Goal: Communication & Community: Answer question/provide support

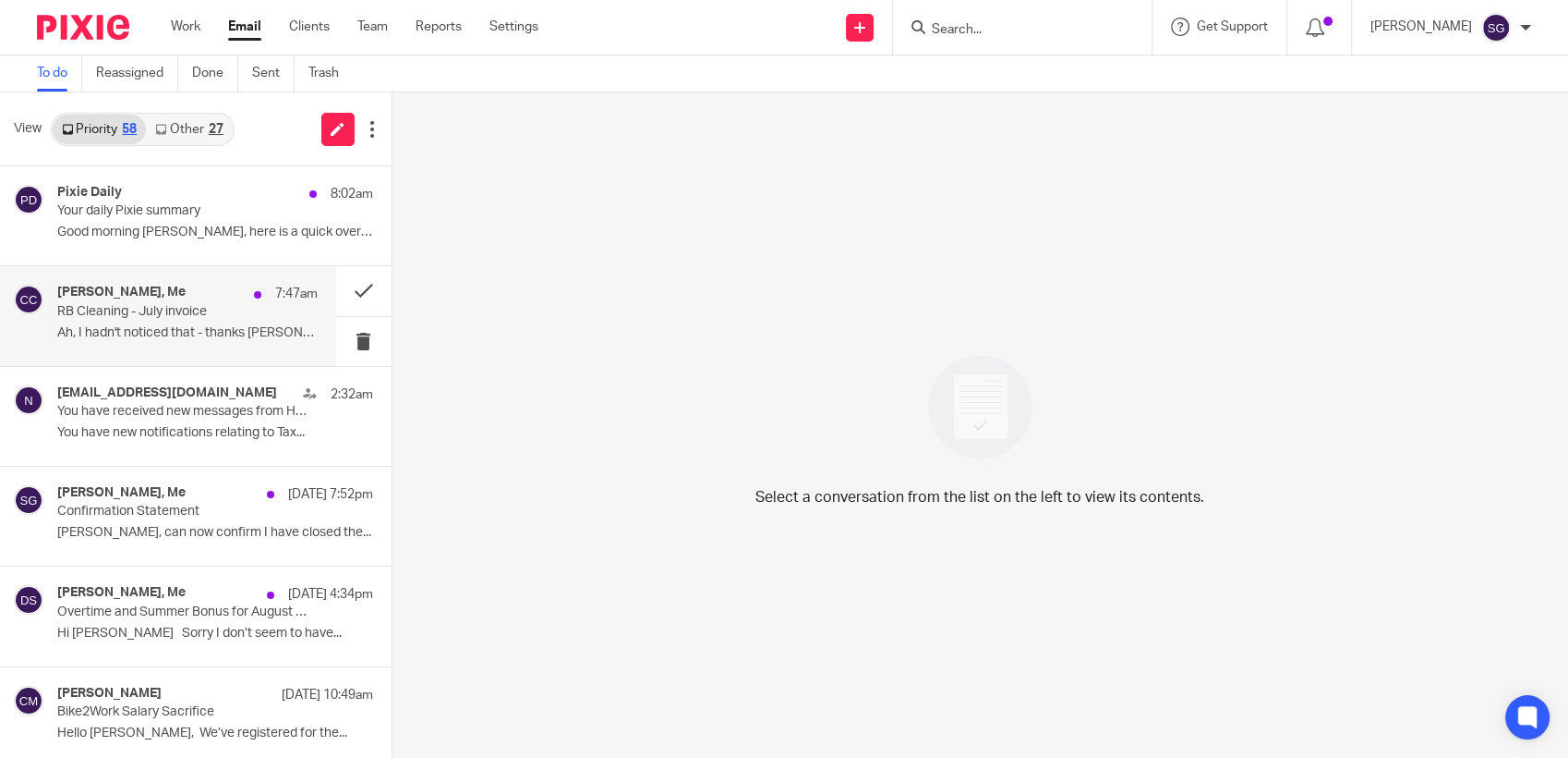
click at [148, 328] on p "Ah, I hadn't noticed that - thanks [PERSON_NAME]. ..." at bounding box center [186, 333] width 260 height 16
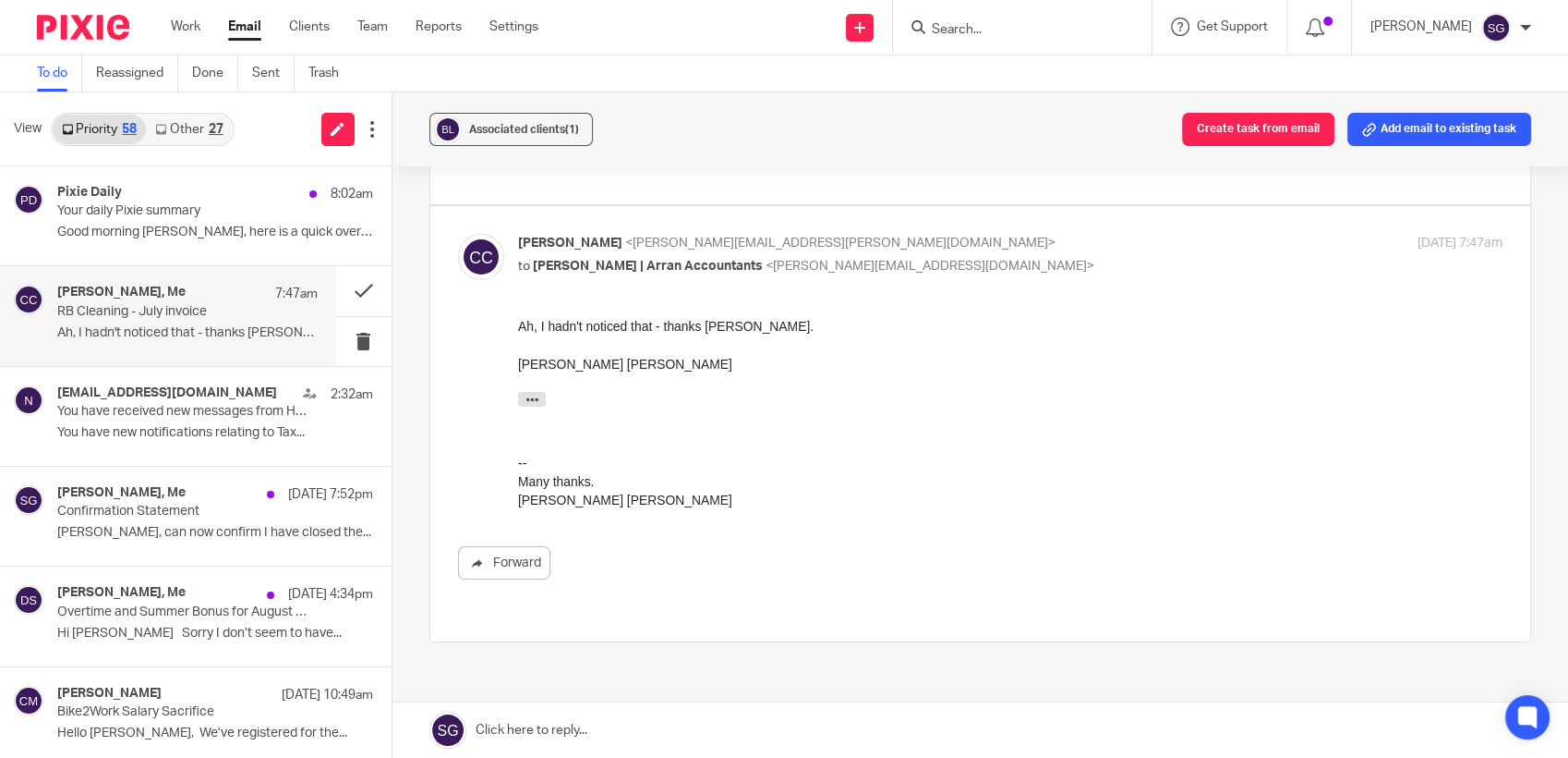
scroll to position [103, 0]
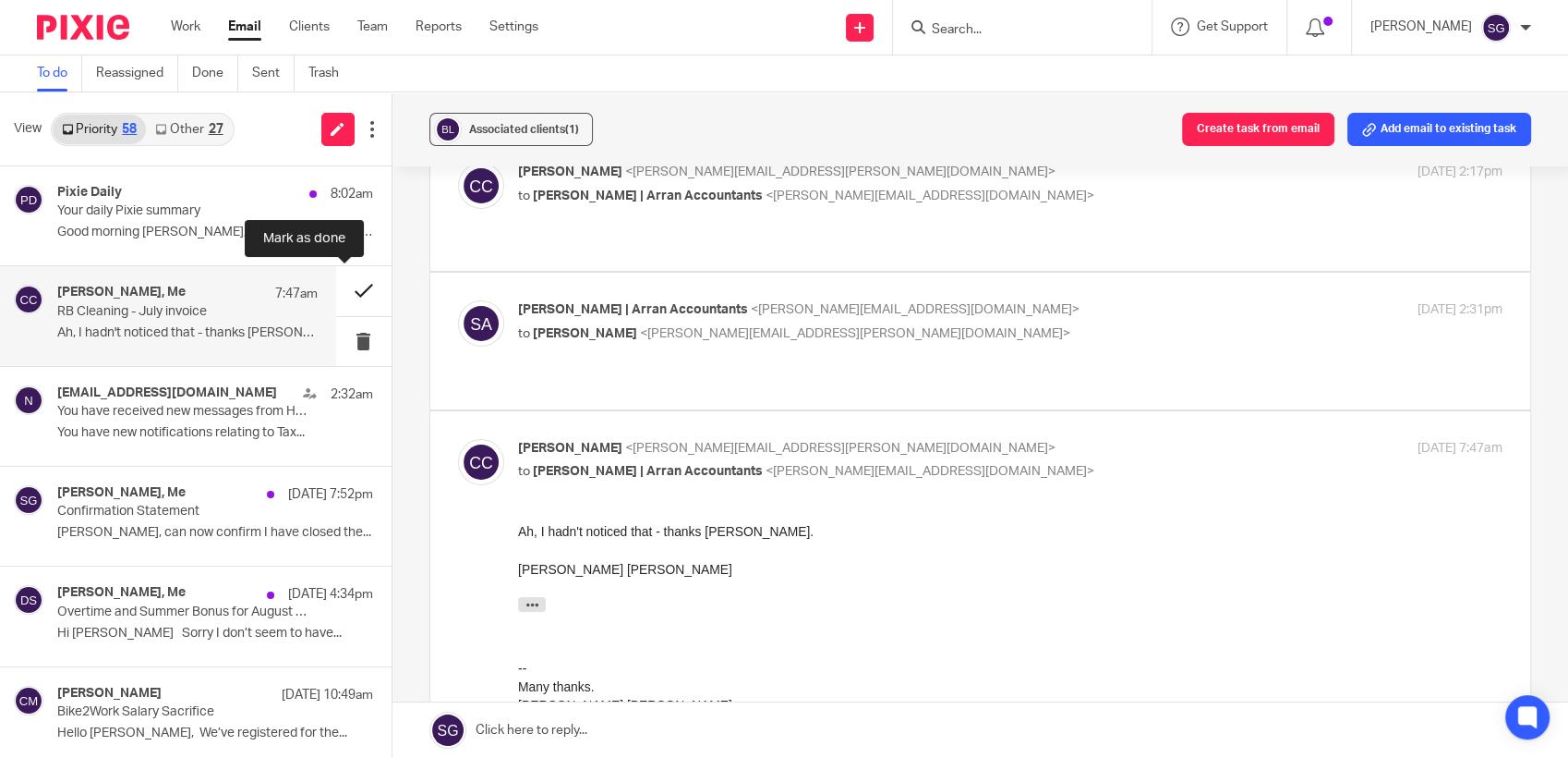
click at [345, 288] on button at bounding box center [364, 290] width 56 height 49
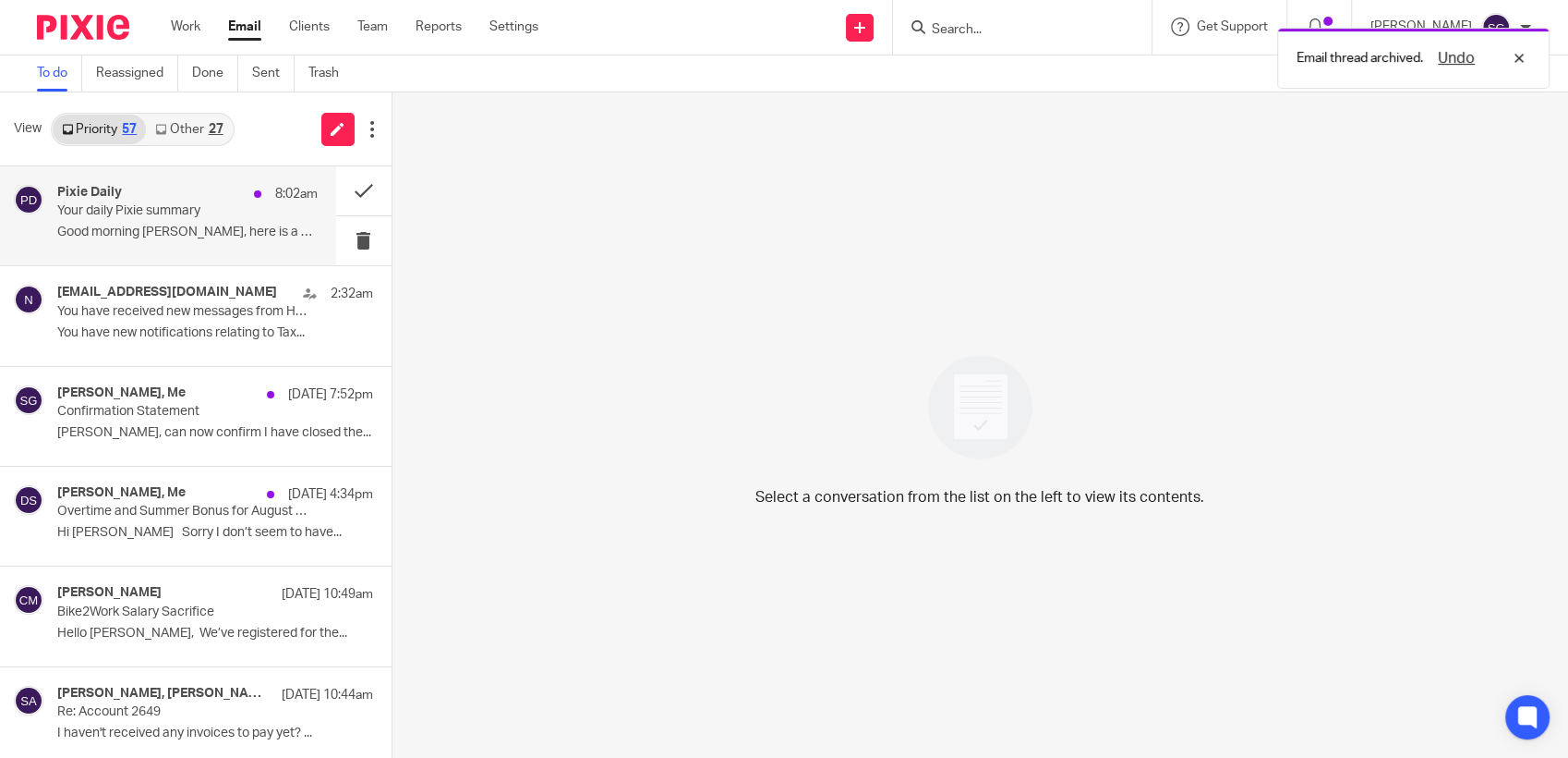
click at [141, 200] on div "Pixie Daily 8:02am" at bounding box center [186, 193] width 260 height 19
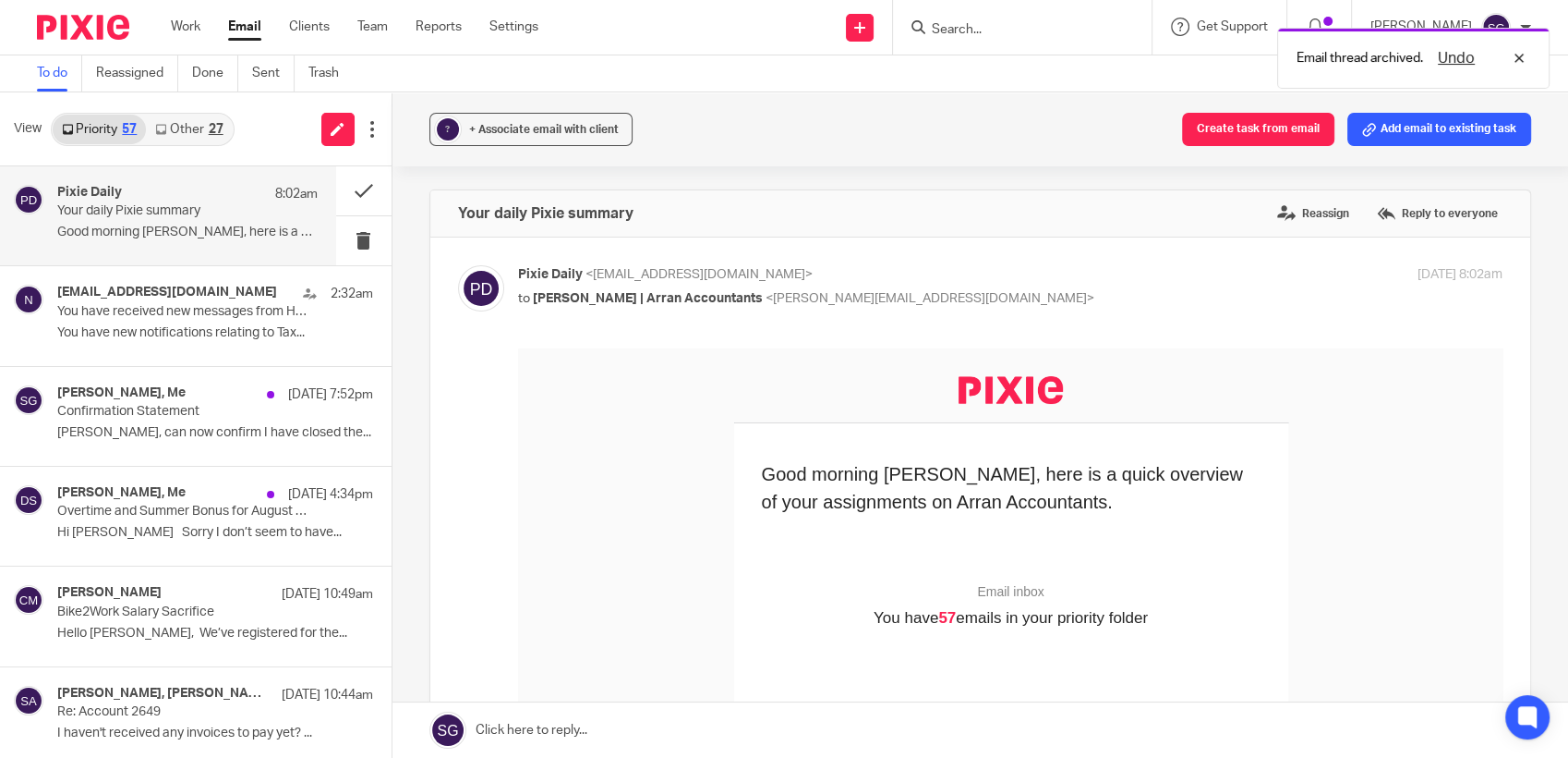
scroll to position [0, 0]
click at [340, 182] on button at bounding box center [364, 190] width 56 height 49
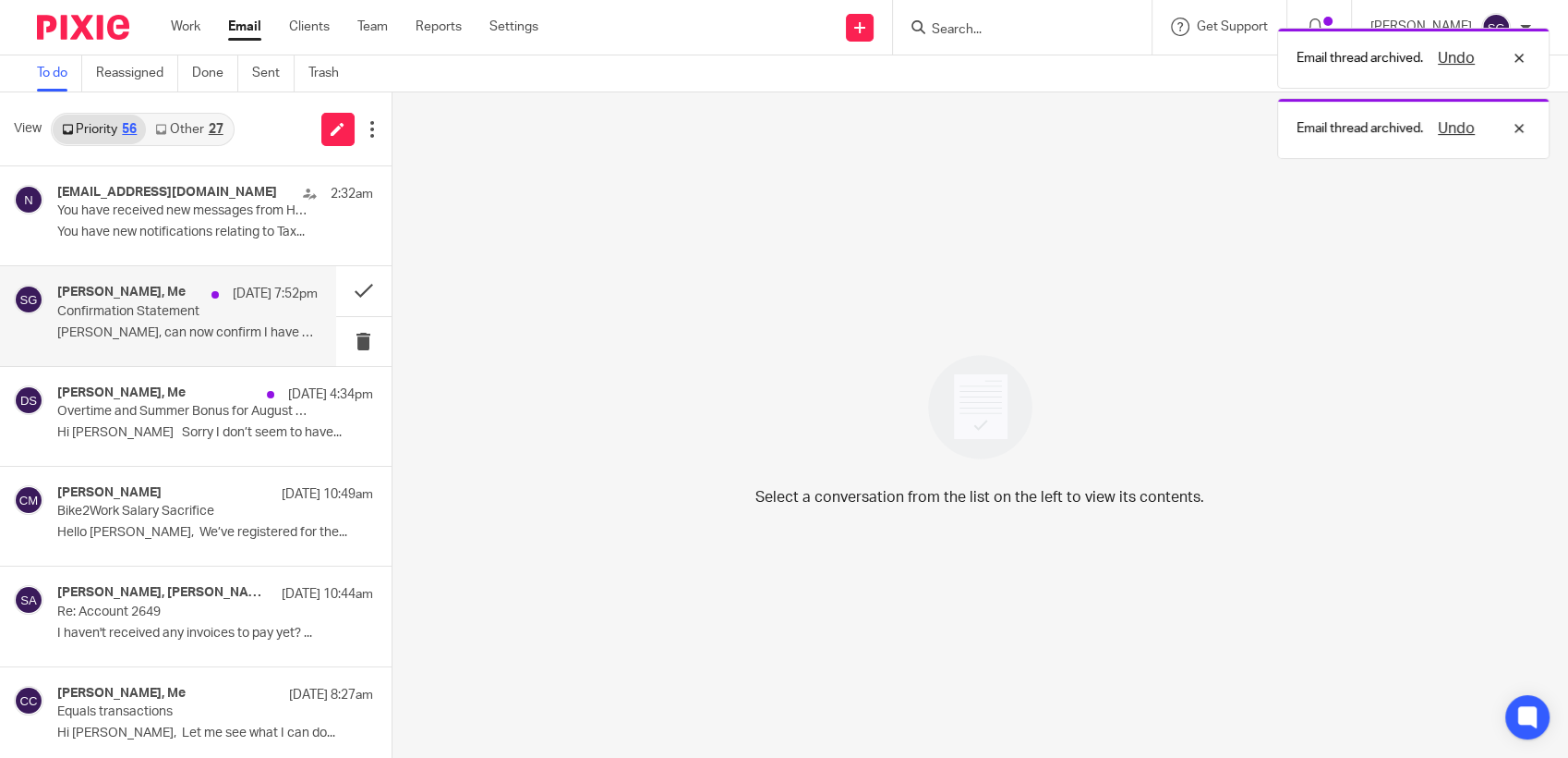
click at [177, 341] on div "Ken Cunningham, Me 19 Aug 7:52pm Confirmation Statement Sarah, can now confirm …" at bounding box center [186, 315] width 260 height 62
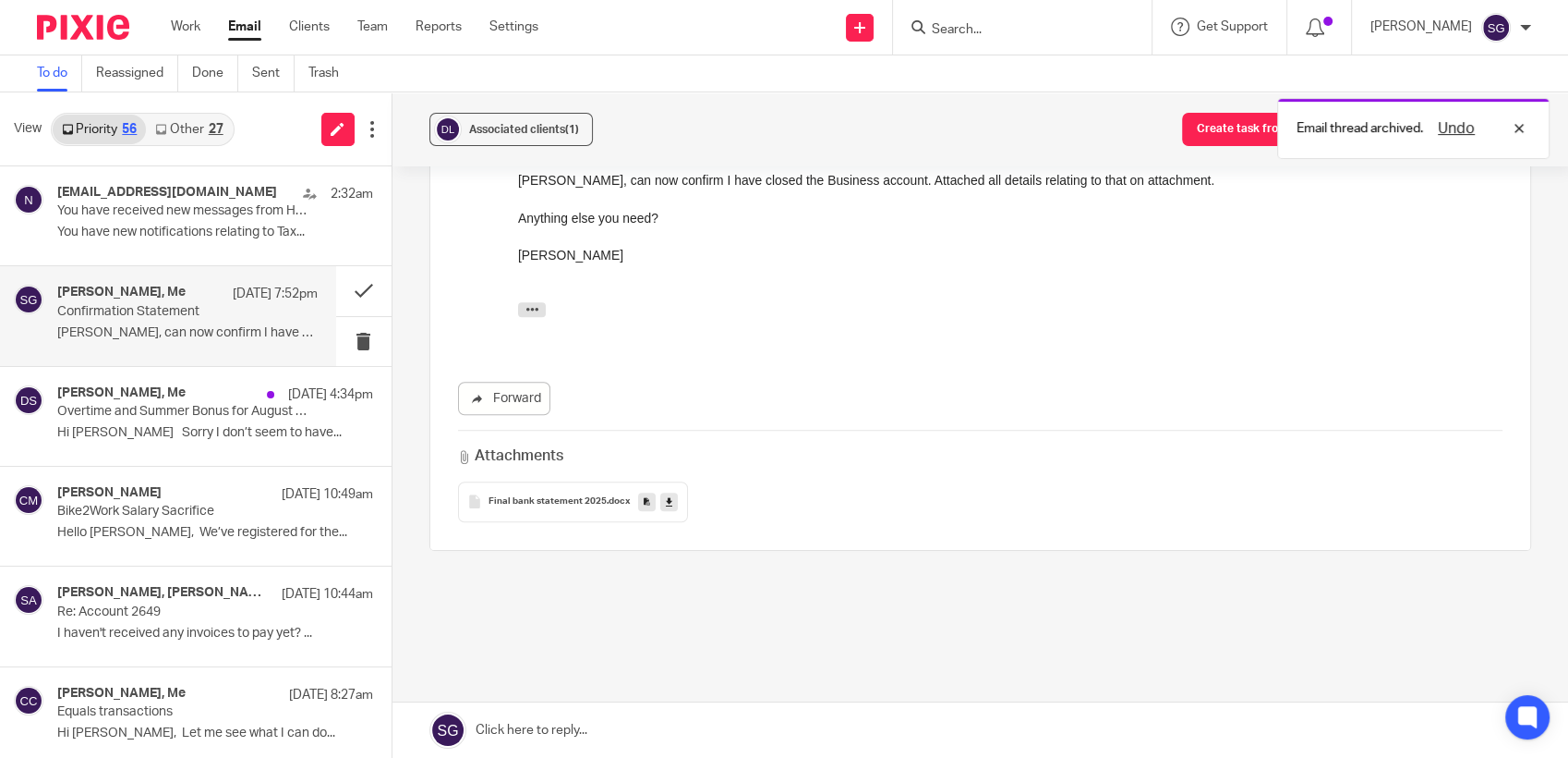
scroll to position [1232, 0]
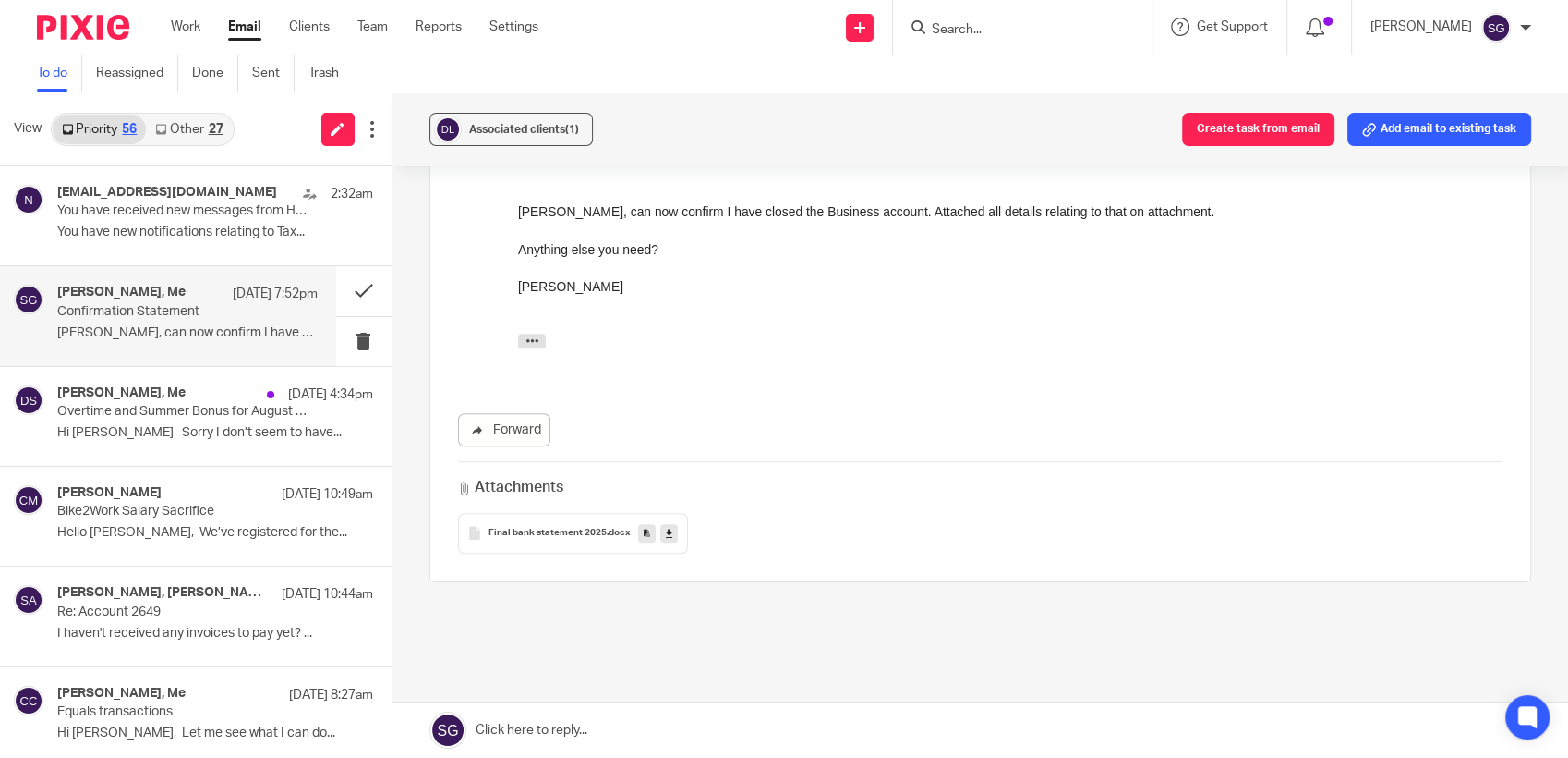
click at [554, 554] on div "Final bank statement 2025 .docx" at bounding box center [572, 533] width 230 height 41
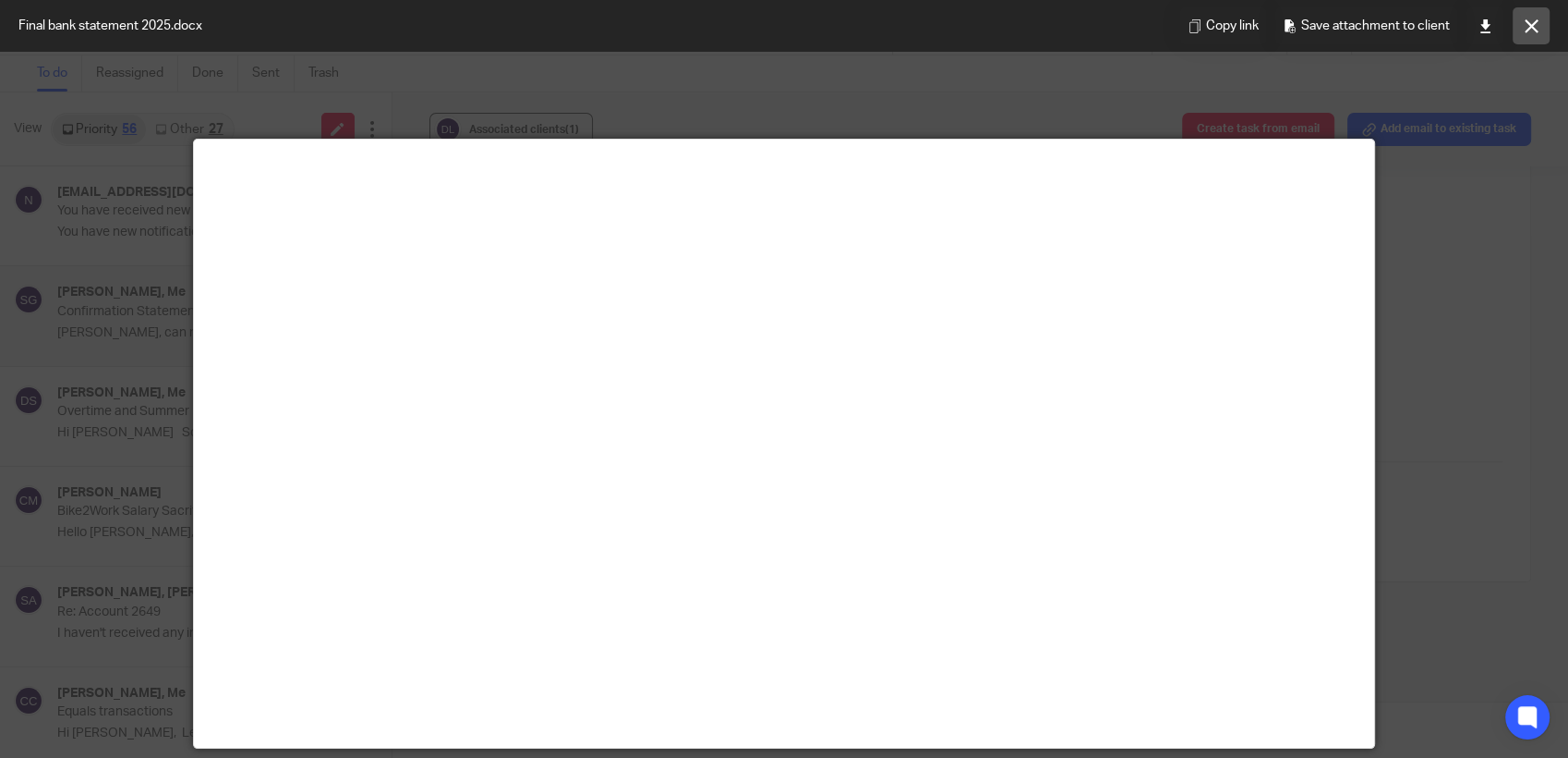
click at [1538, 28] on button at bounding box center [1530, 25] width 37 height 37
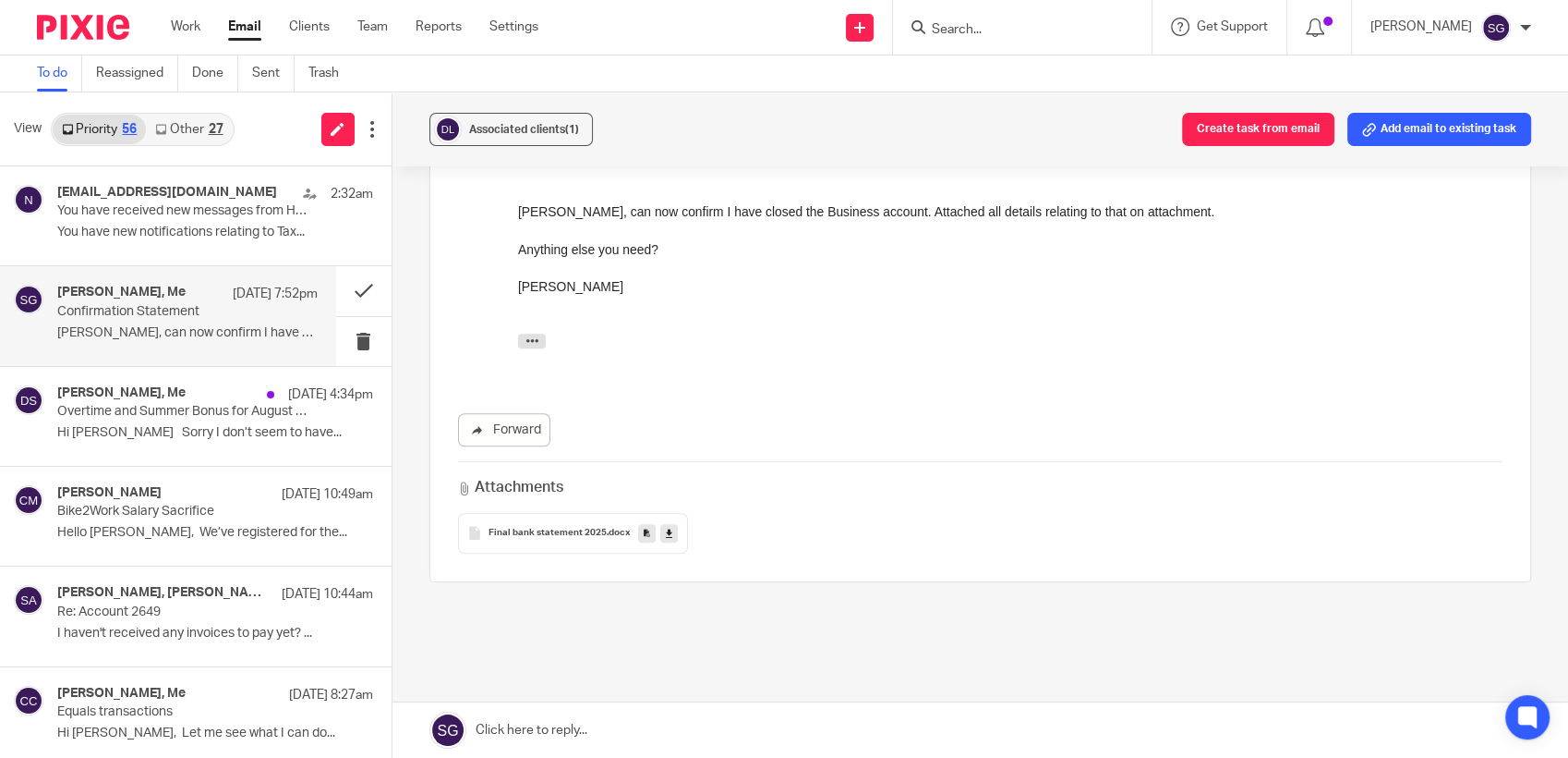
drag, startPoint x: 696, startPoint y: 738, endPoint x: 687, endPoint y: 714, distance: 25.6
click at [696, 739] on link at bounding box center [981, 730] width 1176 height 56
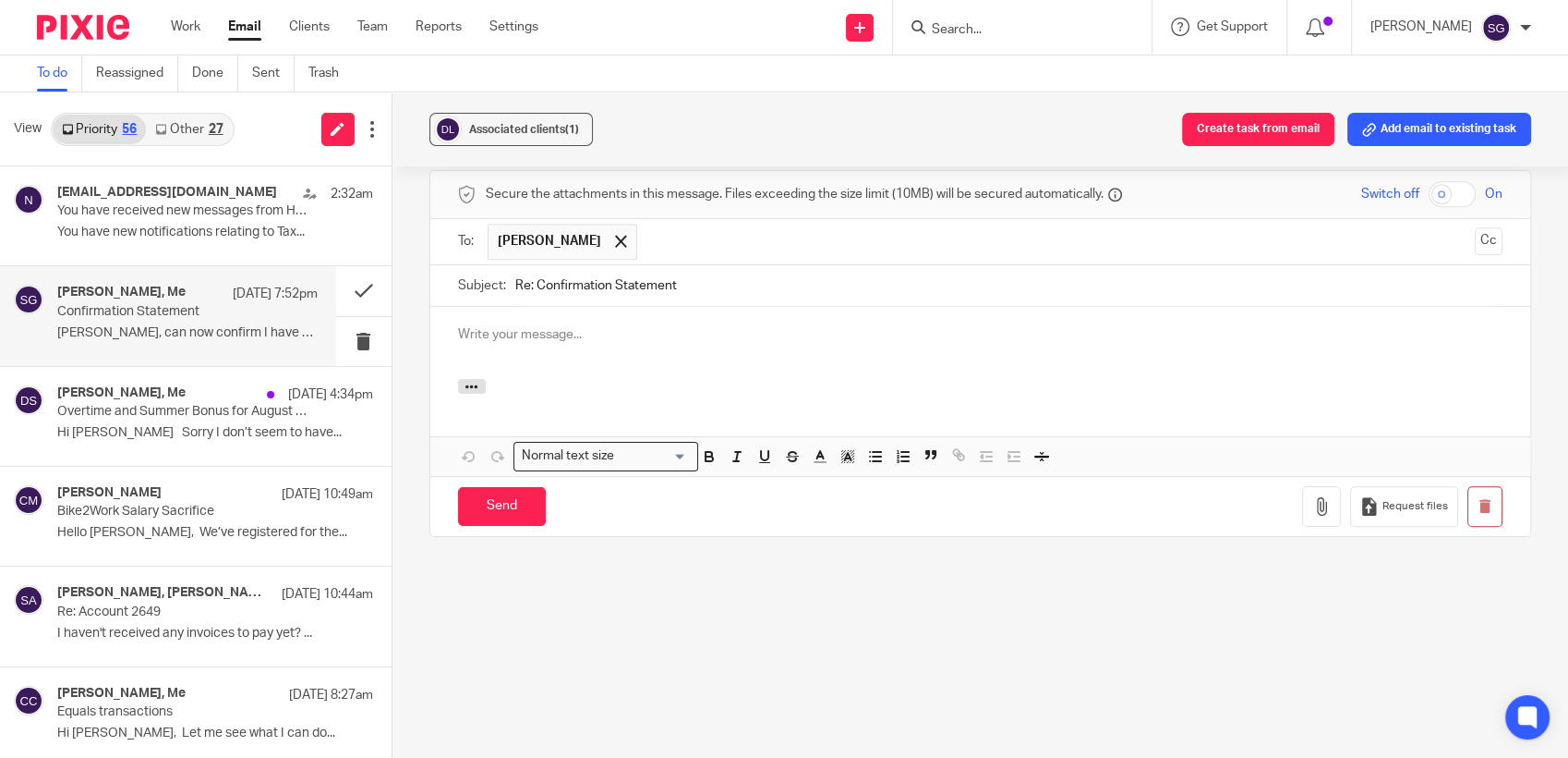
scroll to position [0, 0]
click at [1477, 513] on icon "button" at bounding box center [1484, 506] width 14 height 14
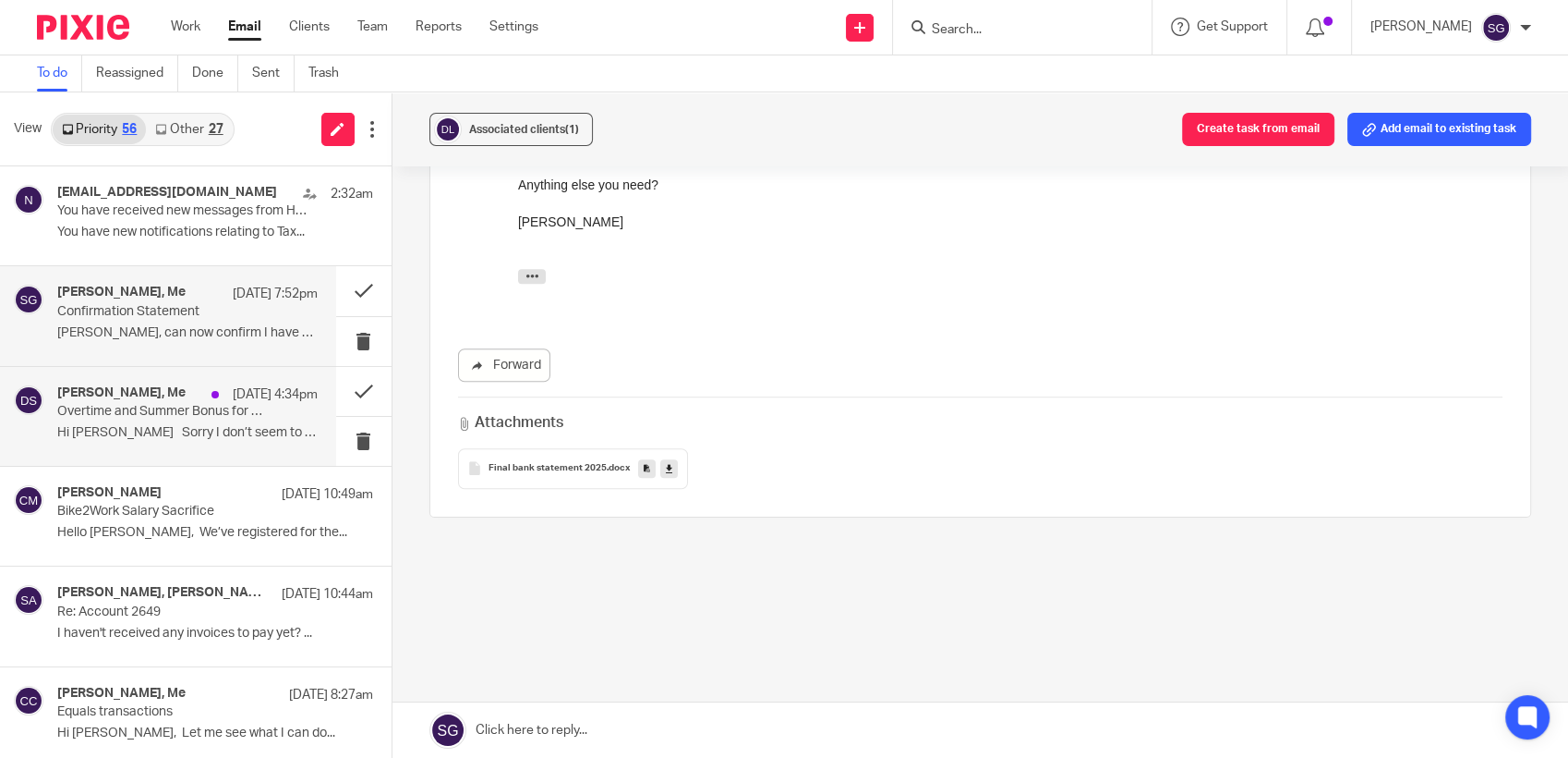
click at [129, 425] on p "Hi Sarah Sorry I don’t seem to have..." at bounding box center [186, 433] width 260 height 16
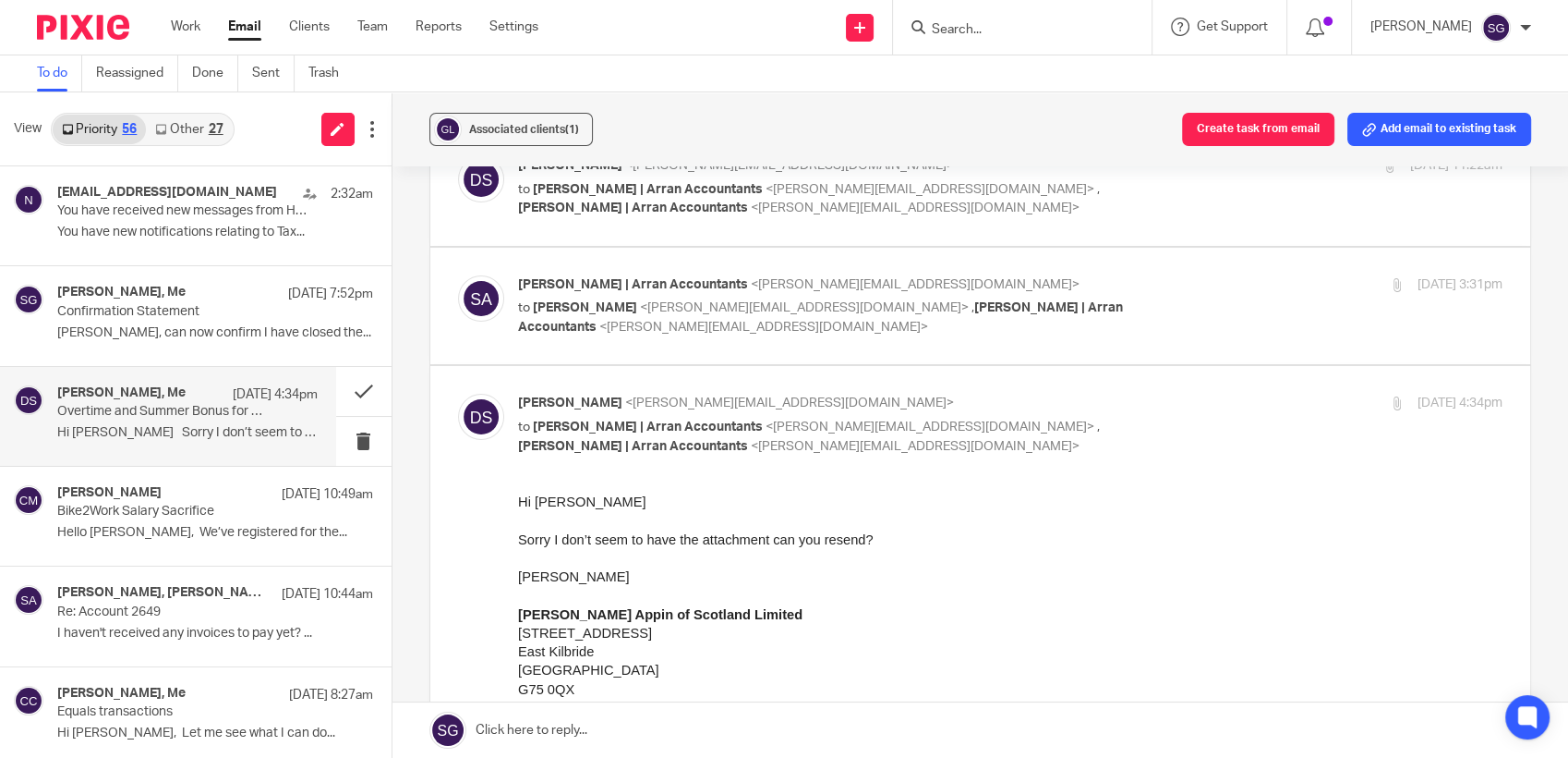
scroll to position [0, 0]
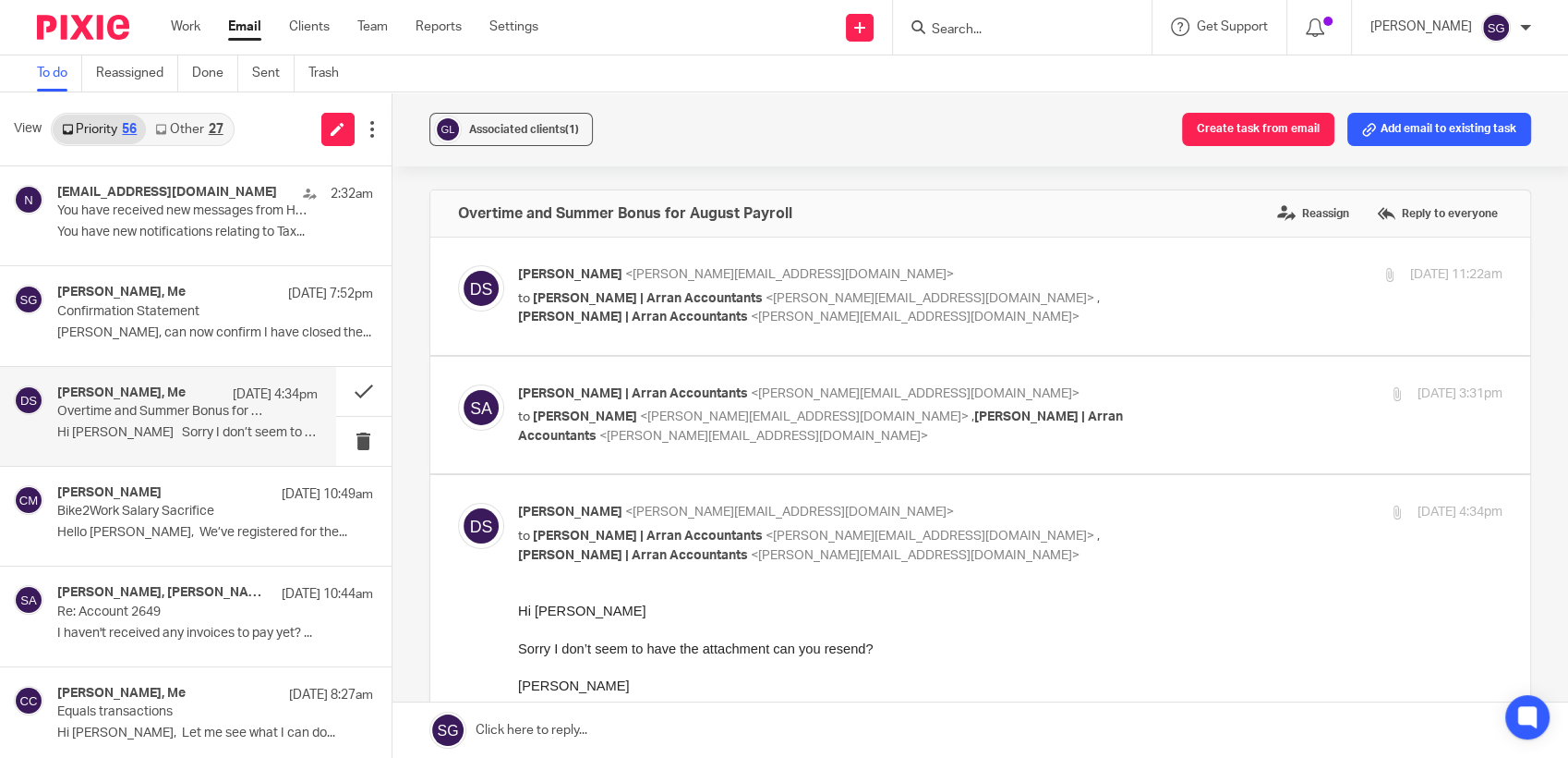
click at [653, 428] on div "Sarah | Arran Accountants <sarah@arranaccountants.co.uk> to Diane Slater <diane…" at bounding box center [1011, 415] width 985 height 62
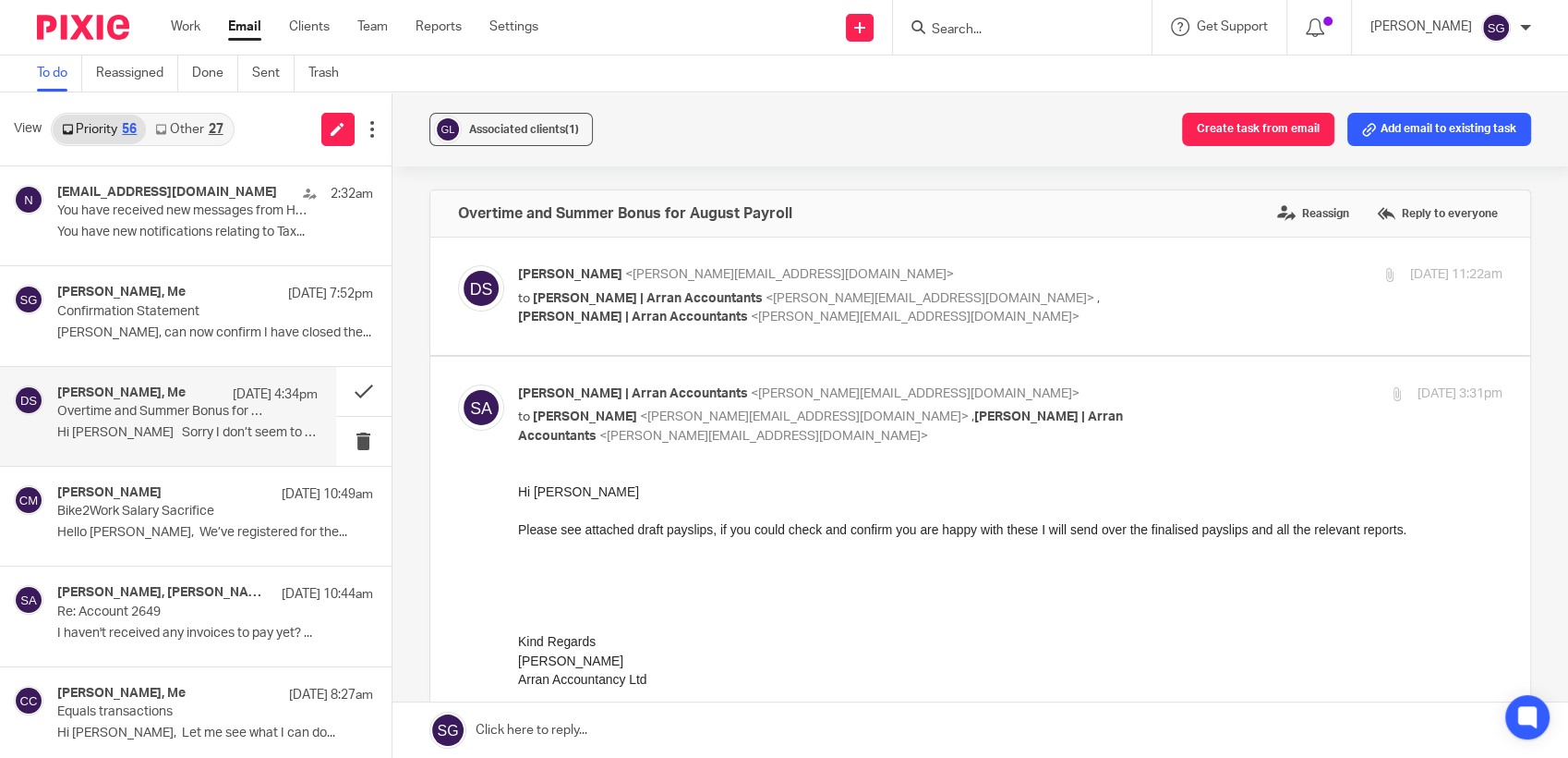
click at [662, 427] on div "Sarah | Arran Accountants <sarah@arranaccountants.co.uk> to Diane Slater <diane…" at bounding box center [1011, 415] width 985 height 62
checkbox input "false"
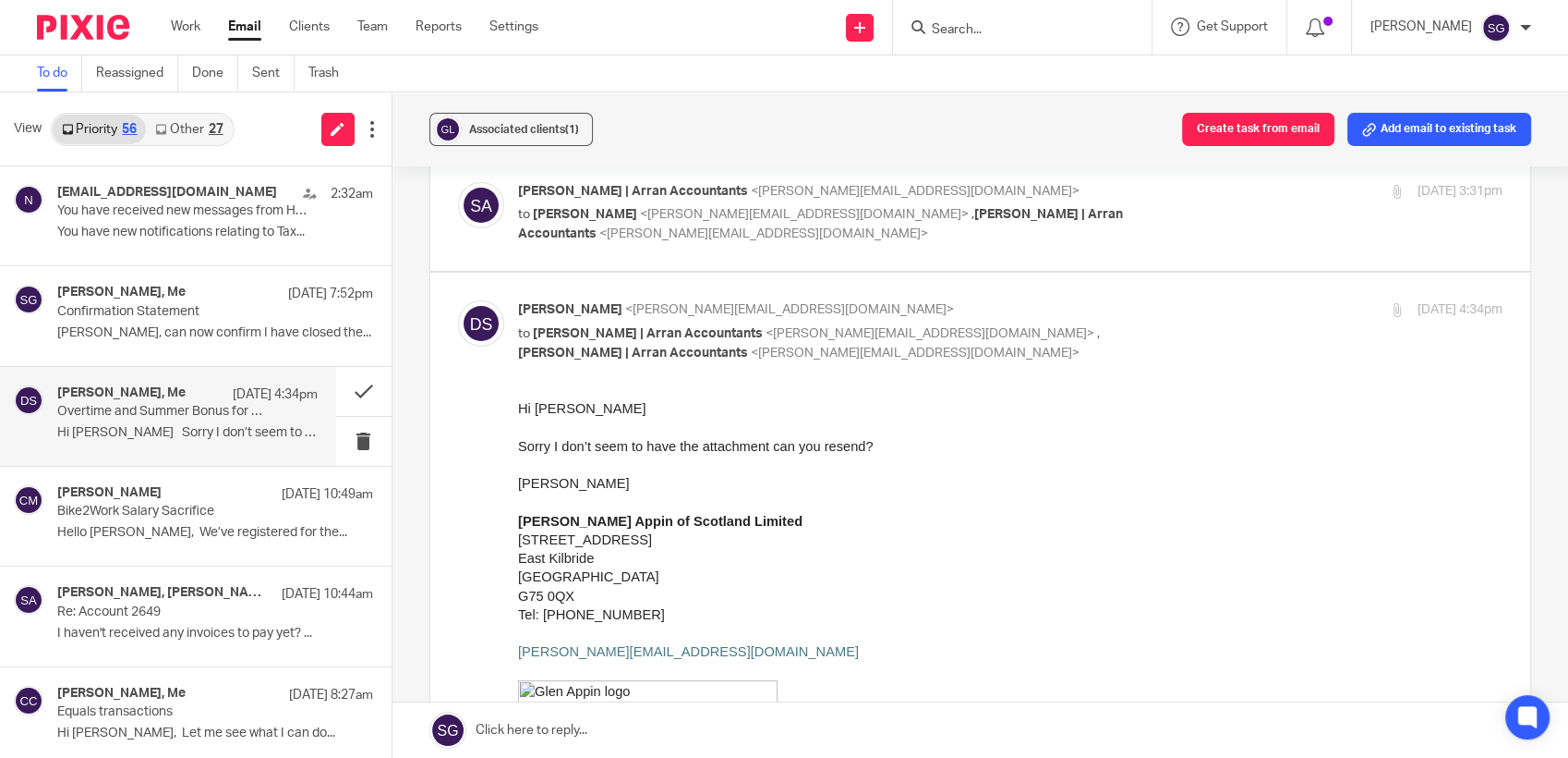
scroll to position [205, 0]
click at [723, 733] on link at bounding box center [981, 730] width 1176 height 56
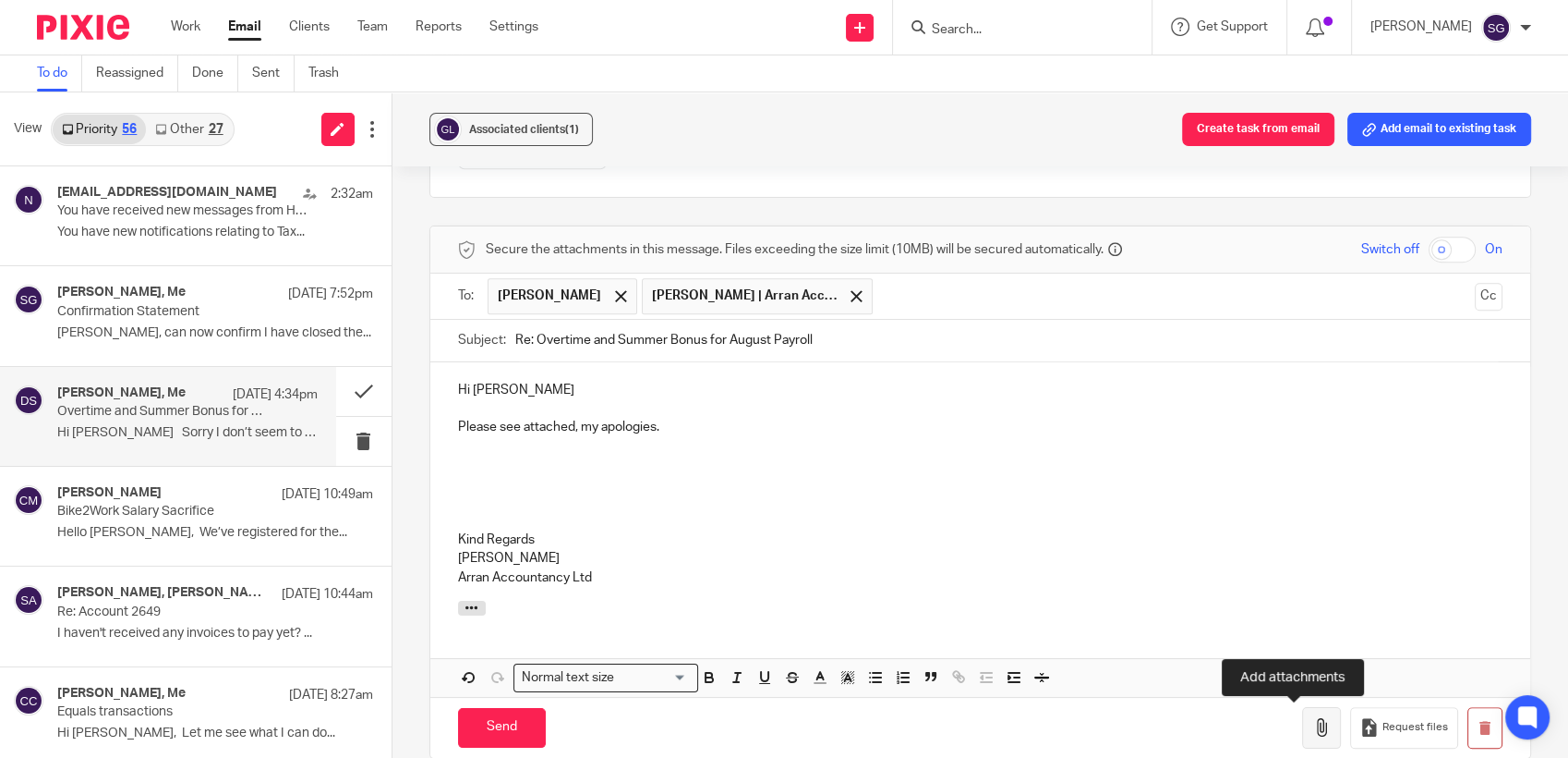
click at [1312, 734] on icon "button" at bounding box center [1321, 727] width 19 height 19
click at [1302, 735] on button "button" at bounding box center [1321, 728] width 39 height 42
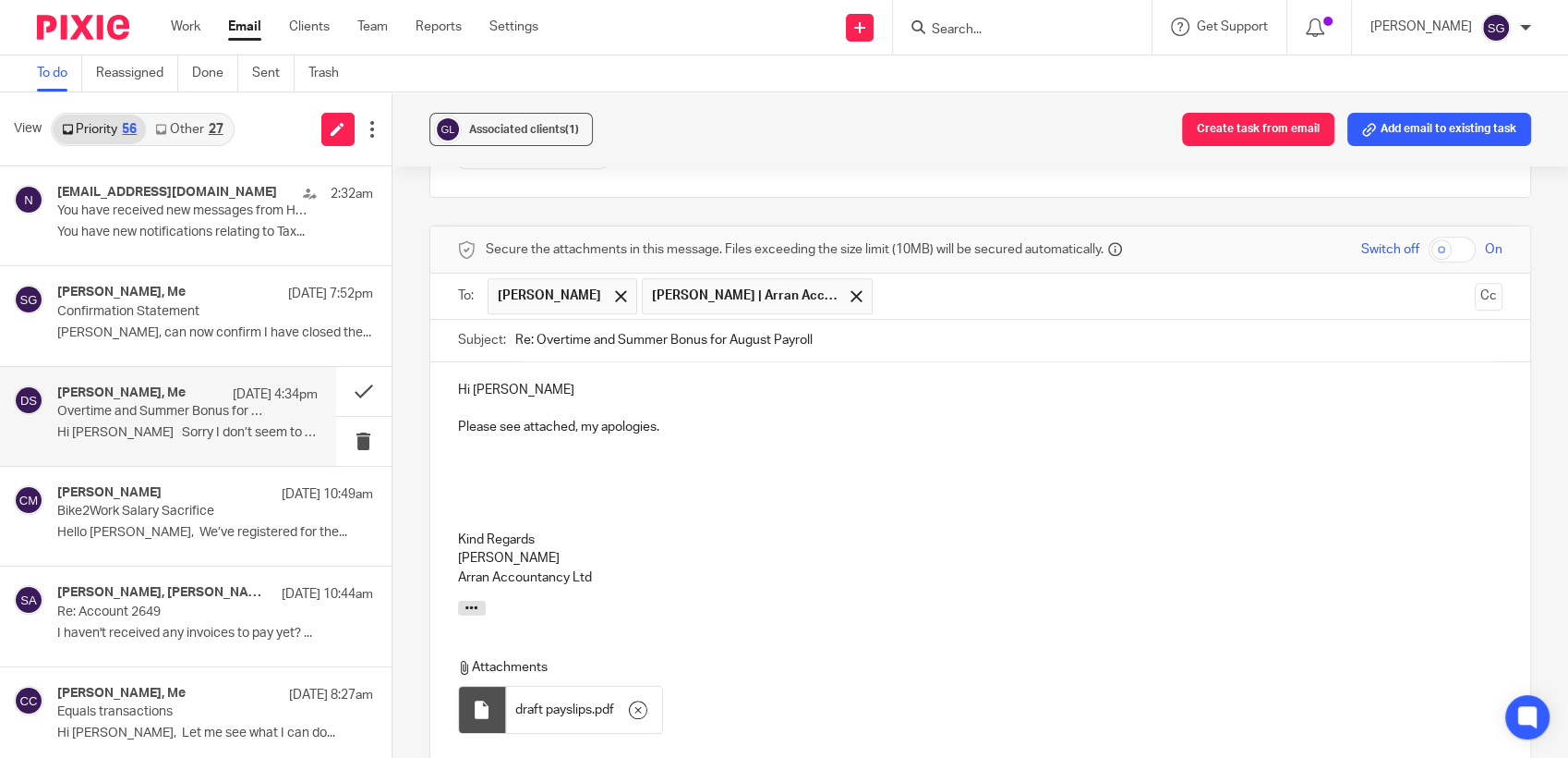
scroll to position [1722, 0]
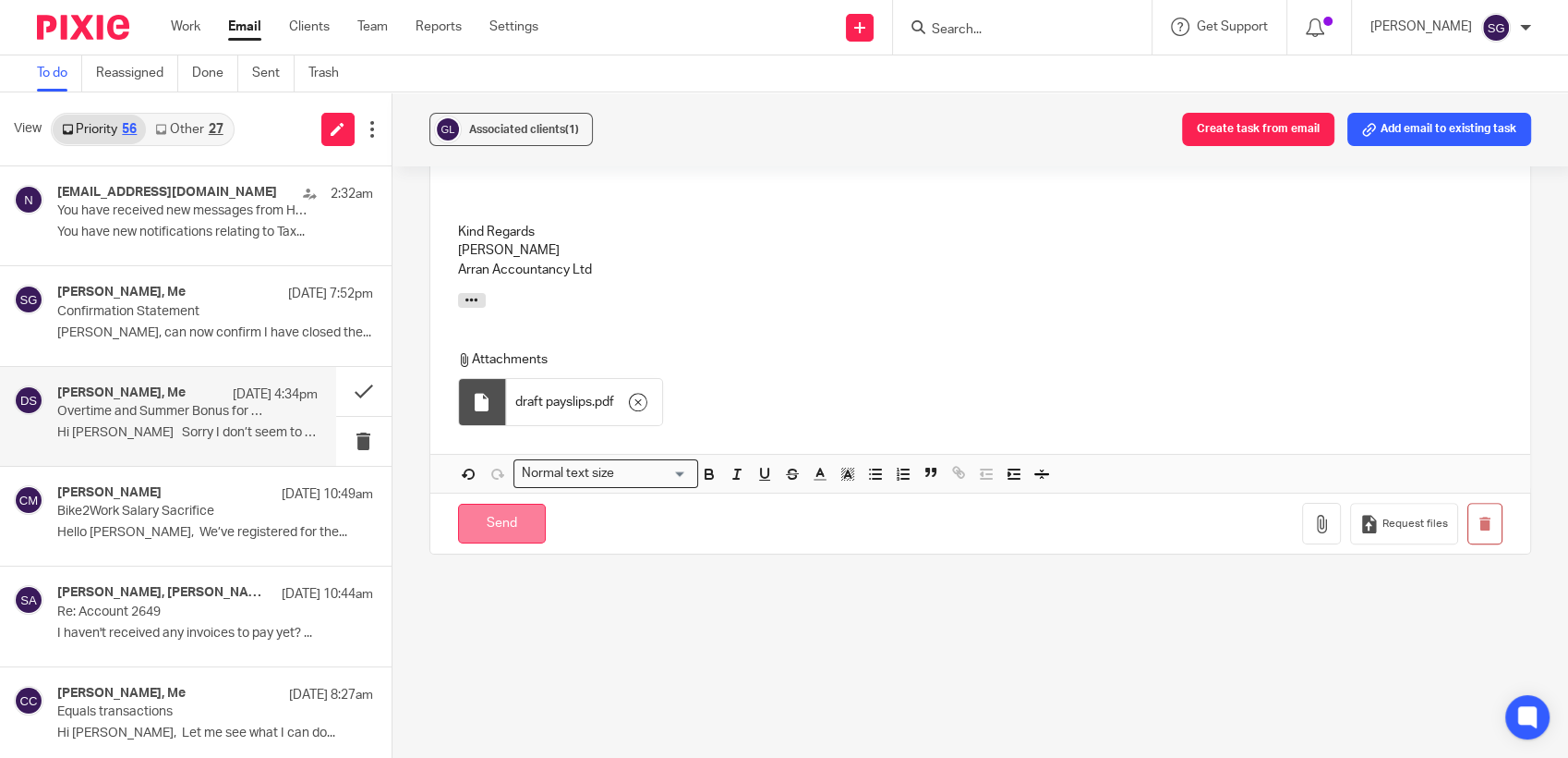
click at [472, 507] on input "Send" at bounding box center [501, 524] width 88 height 40
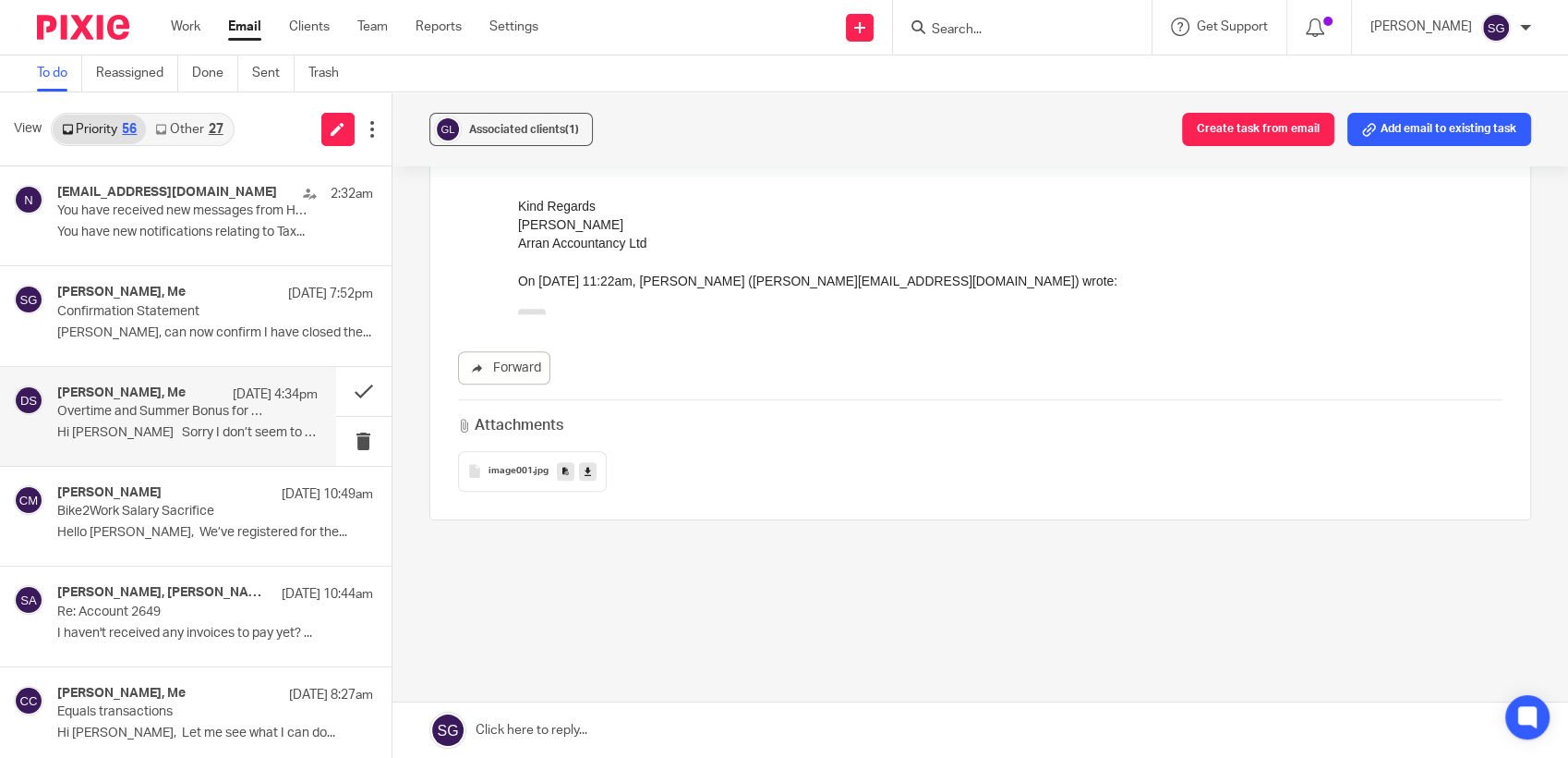
click at [1007, 30] on input "Search" at bounding box center [1013, 30] width 166 height 17
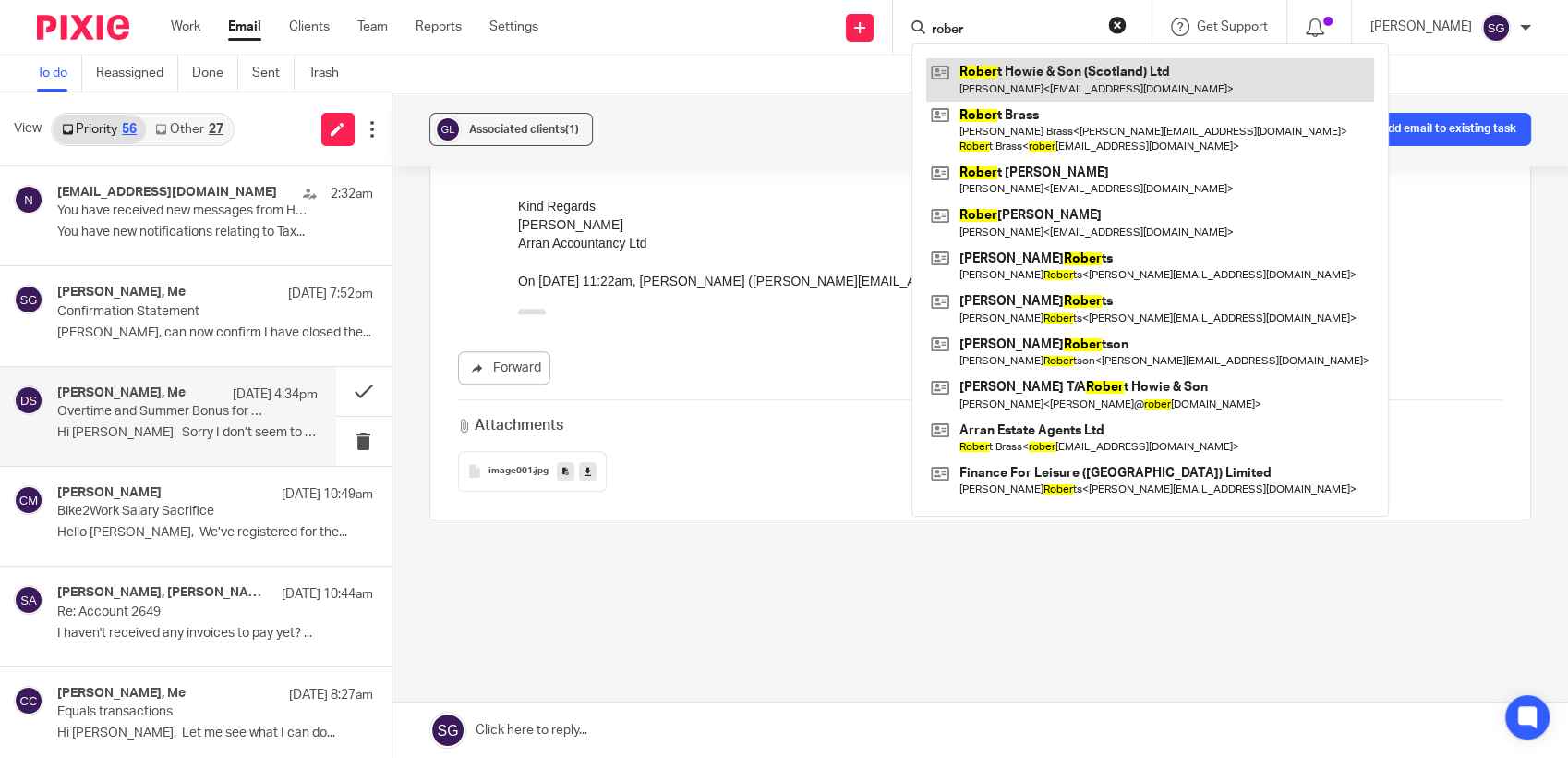
type input "rober"
click at [979, 85] on link at bounding box center [1149, 79] width 448 height 43
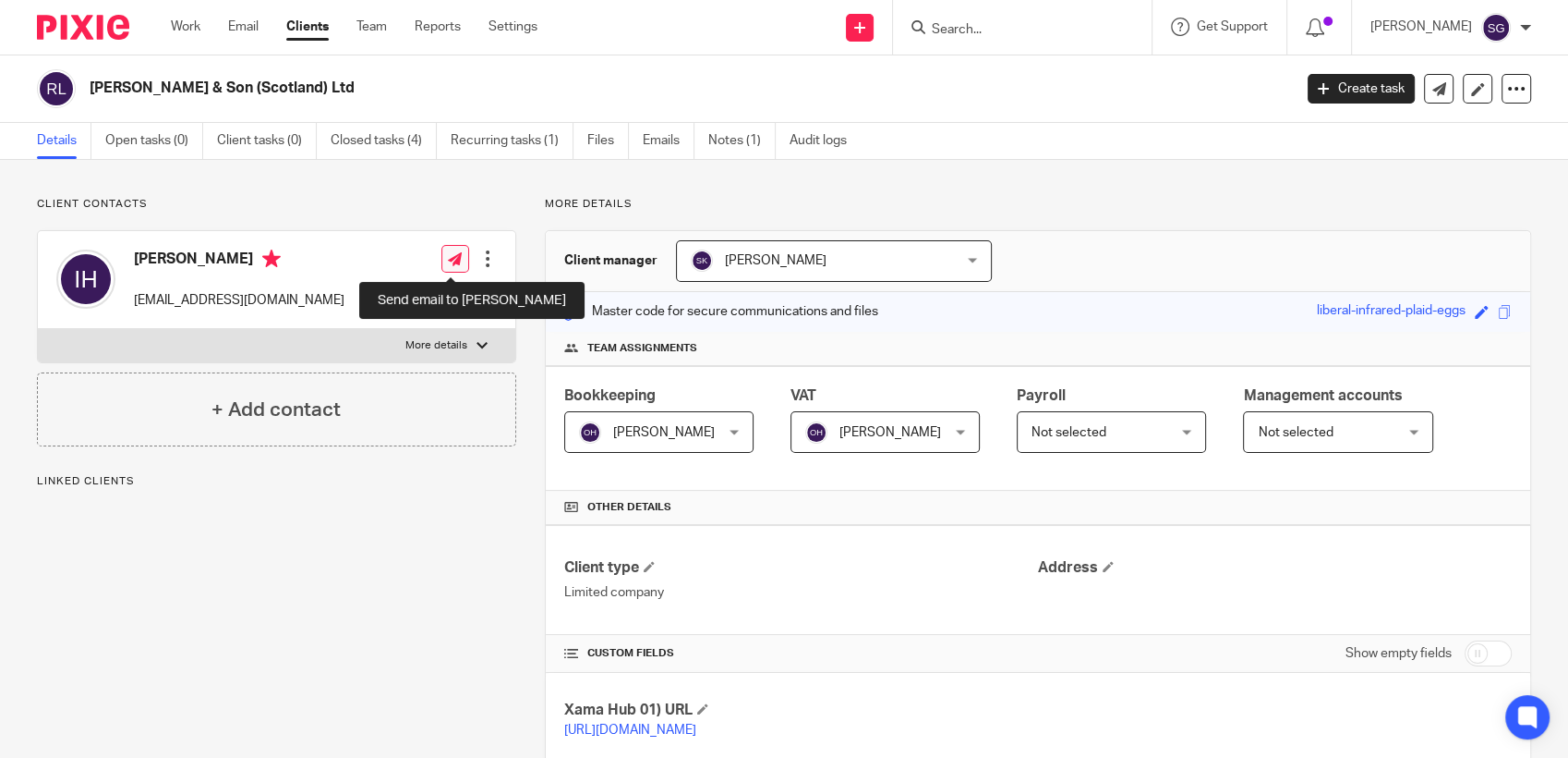
click at [455, 257] on icon at bounding box center [455, 259] width 14 height 14
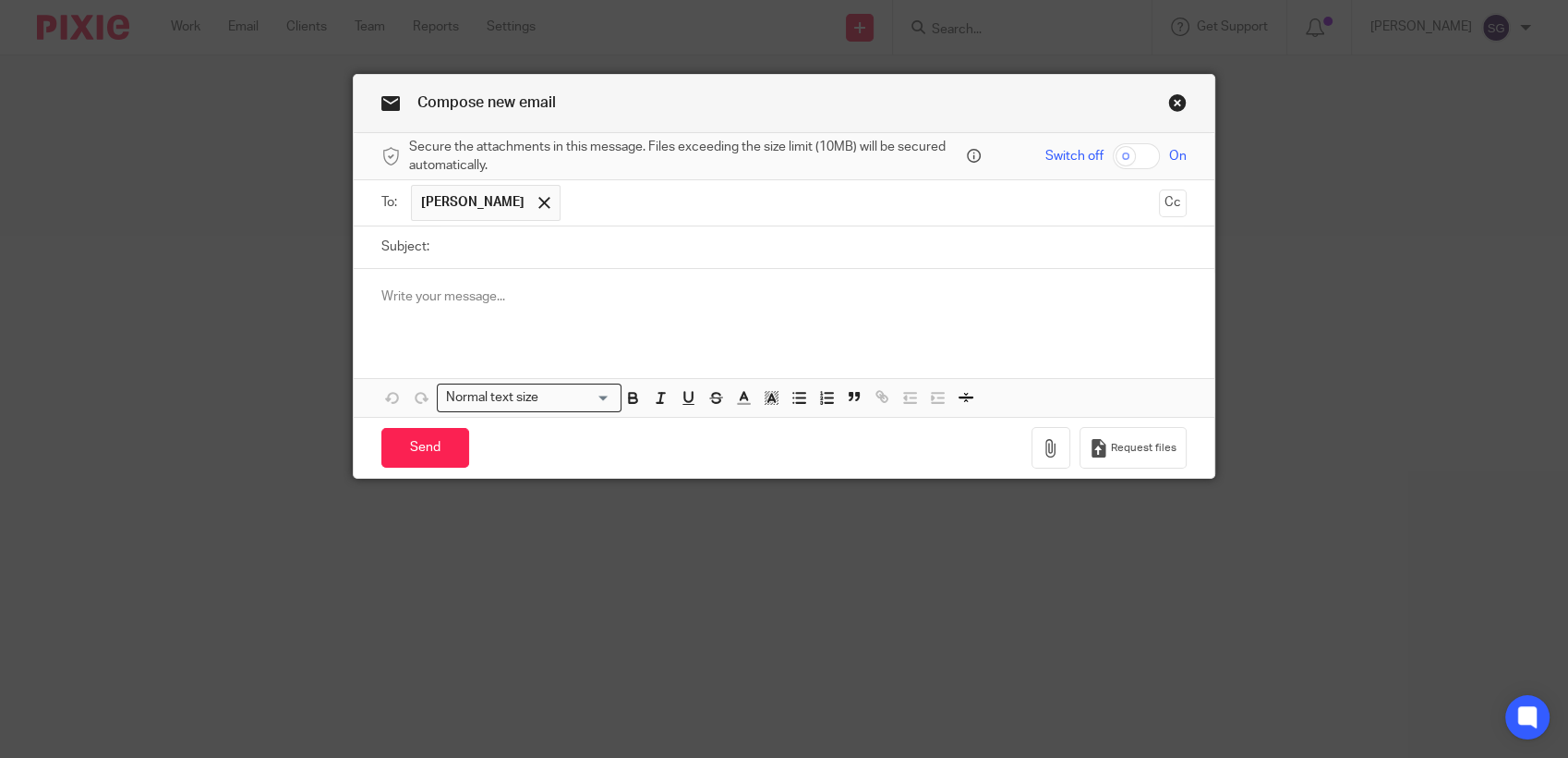
click at [488, 263] on input "Subject:" at bounding box center [812, 247] width 748 height 42
type input "Payroll"
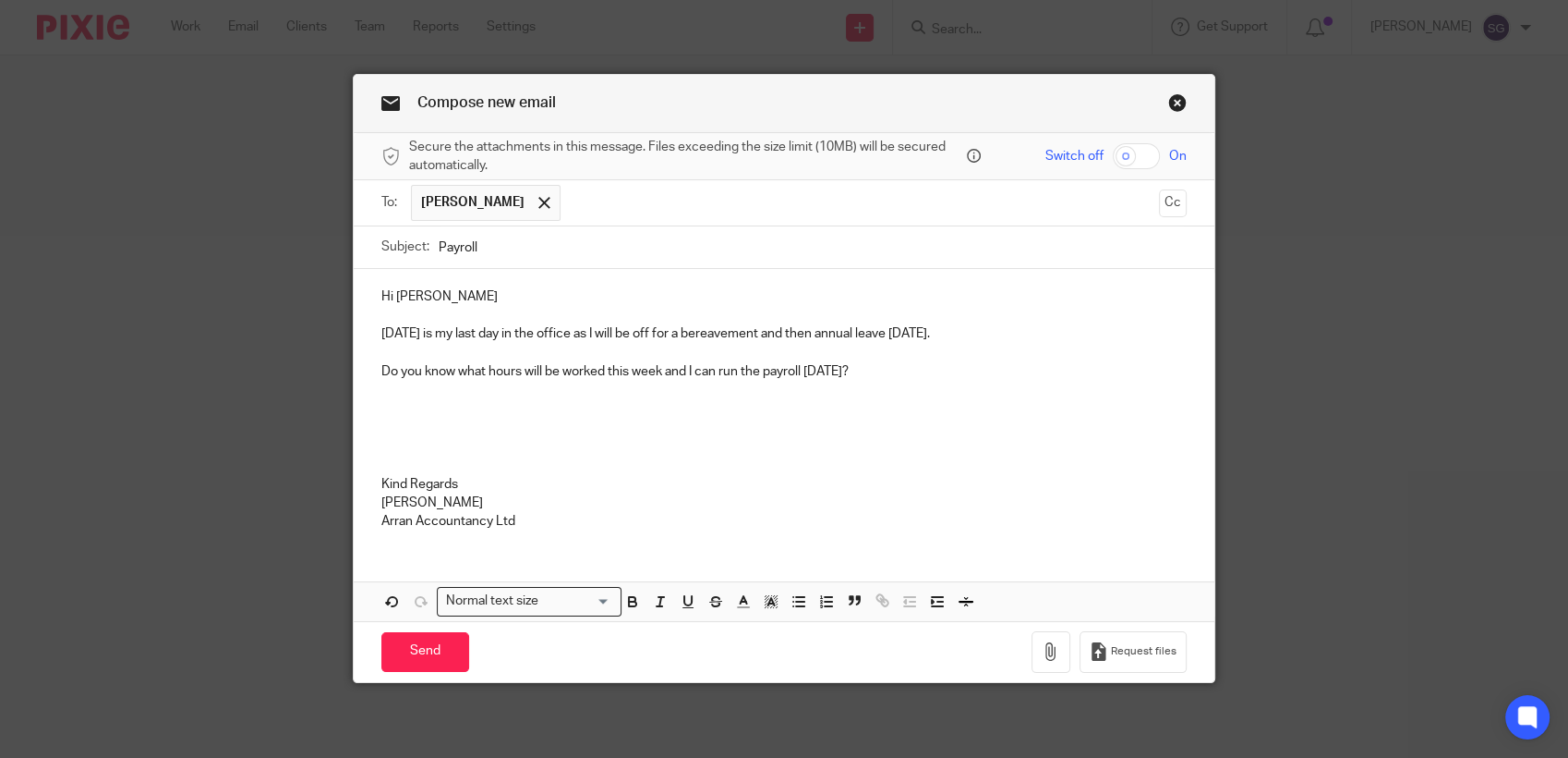
click at [546, 534] on div "Hi Ian Today is my last day in the office as I will be off for a bereavement an…" at bounding box center [784, 407] width 860 height 275
click at [421, 646] on input "Send" at bounding box center [426, 652] width 88 height 40
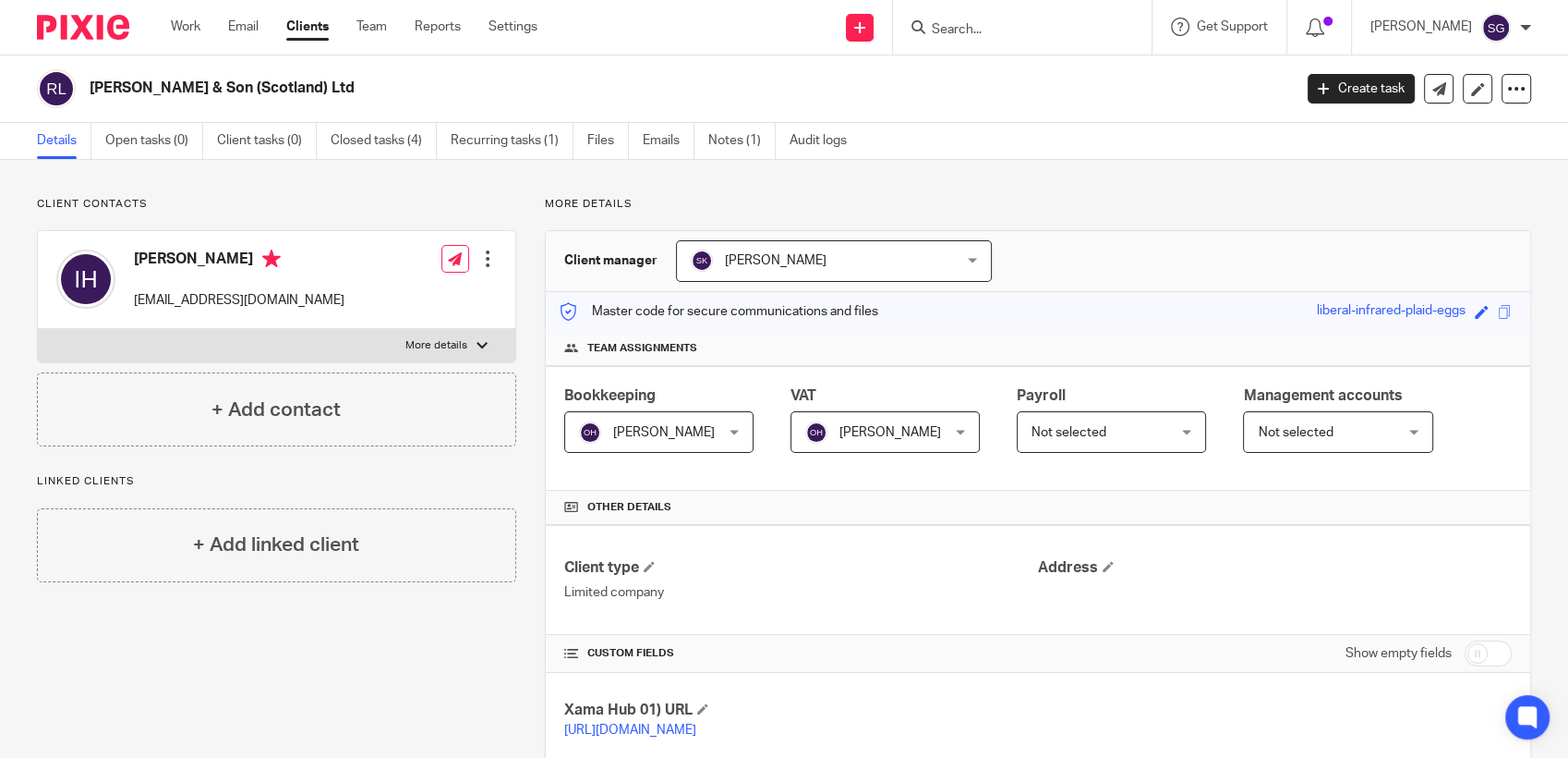
click at [742, 35] on div "Send new email Create task Add client Request signature Get Support Contact via…" at bounding box center [1067, 27] width 1003 height 55
click at [235, 28] on link "Email" at bounding box center [243, 27] width 31 height 19
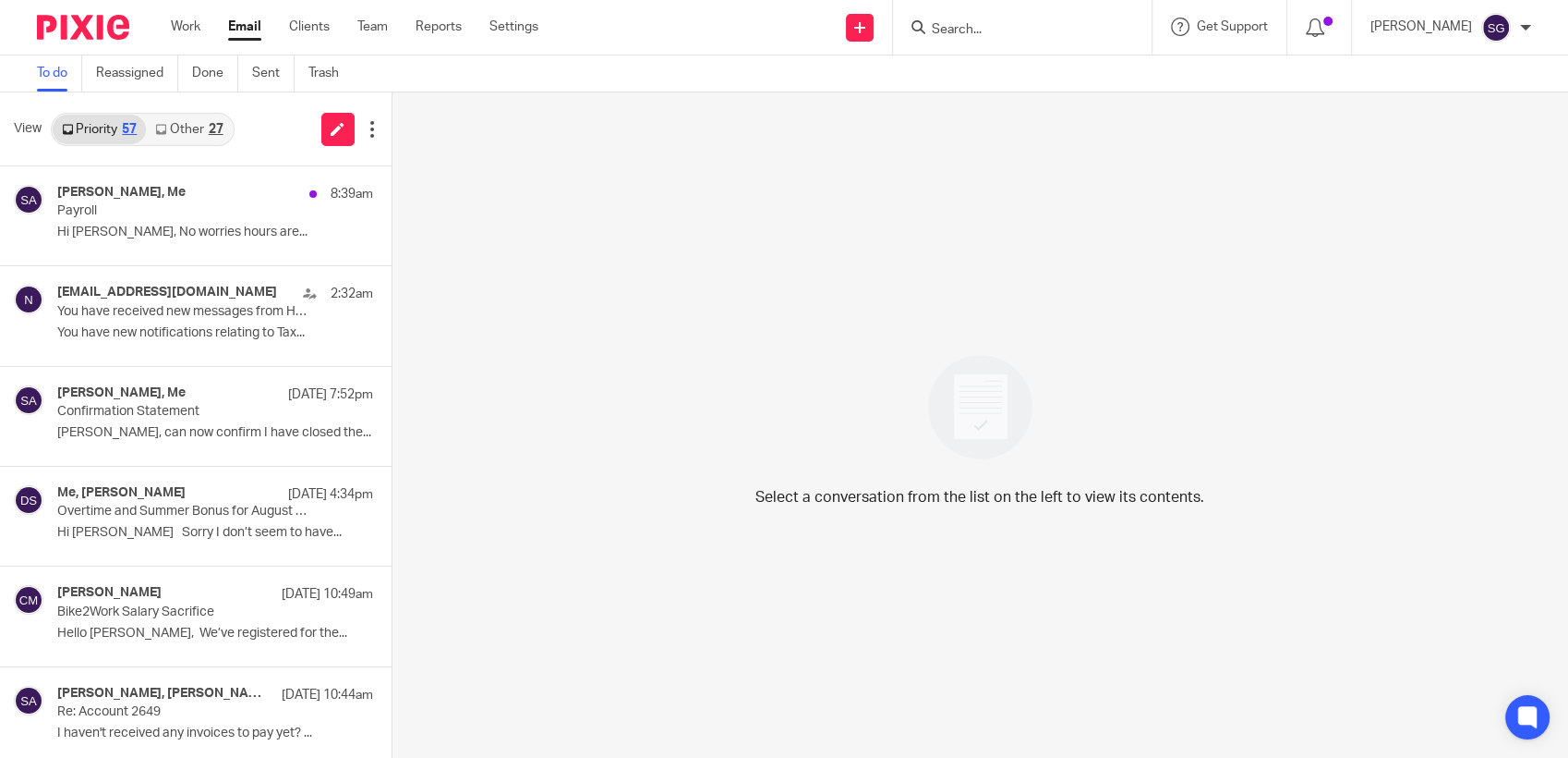
click at [249, 29] on link "Email" at bounding box center [244, 27] width 33 height 19
click at [184, 221] on div "Ian Howie, Me 8:39am Payroll Hi Sarah, No worries hours are..." at bounding box center [186, 215] width 260 height 62
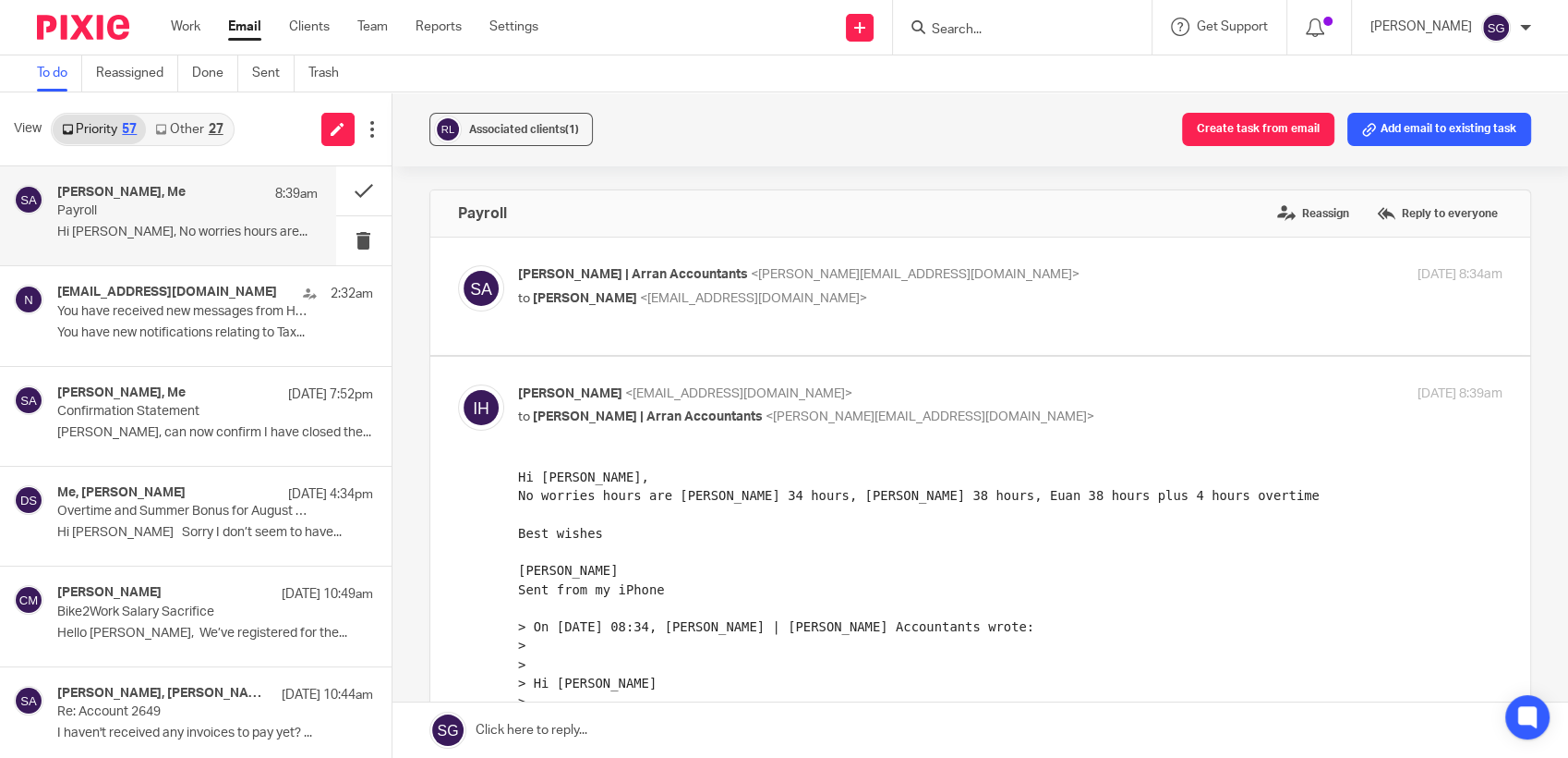
click at [1009, 23] on input "Search" at bounding box center [1013, 30] width 166 height 17
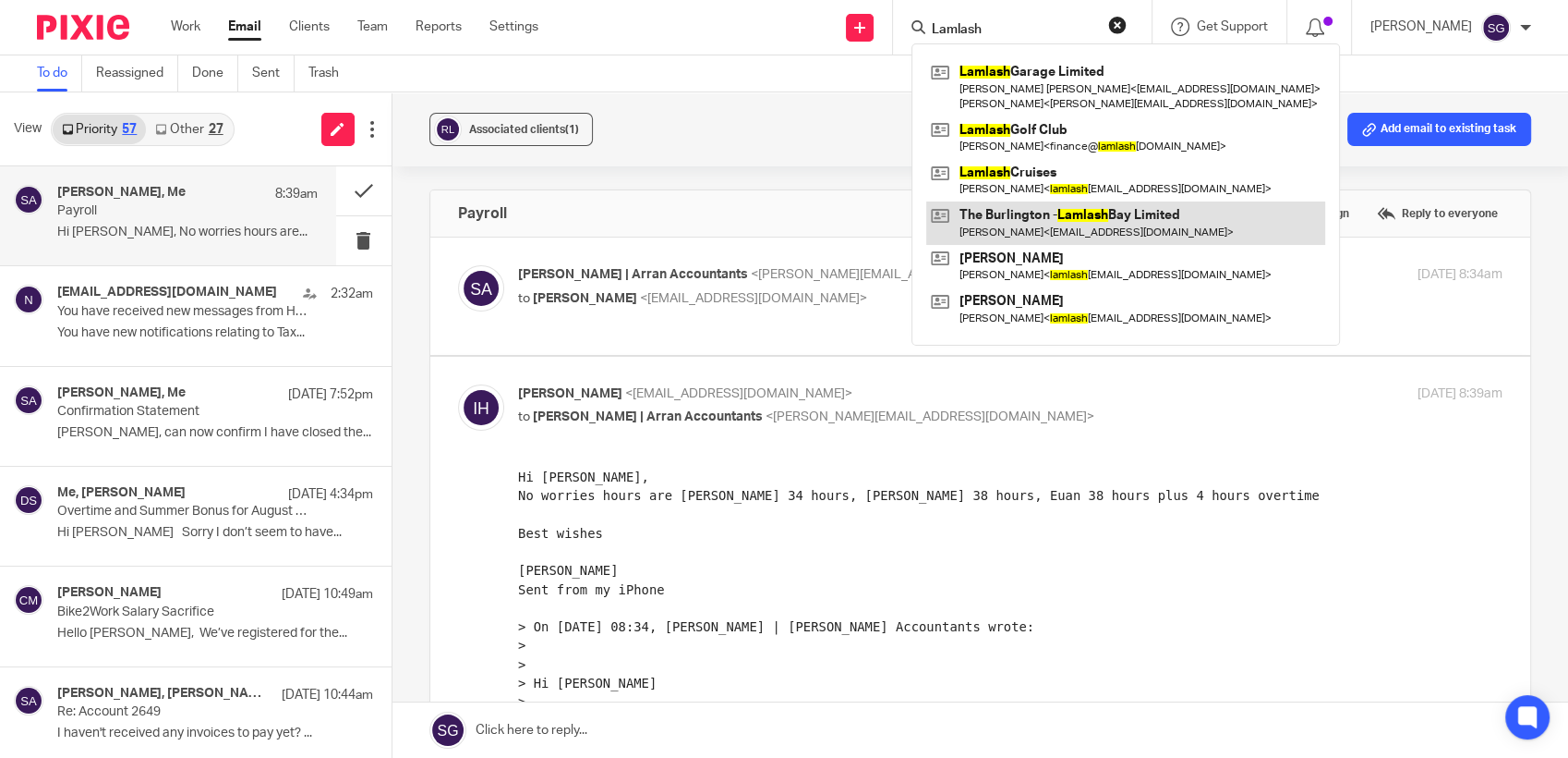
type input "Lamlash"
click at [1064, 219] on link at bounding box center [1125, 222] width 399 height 43
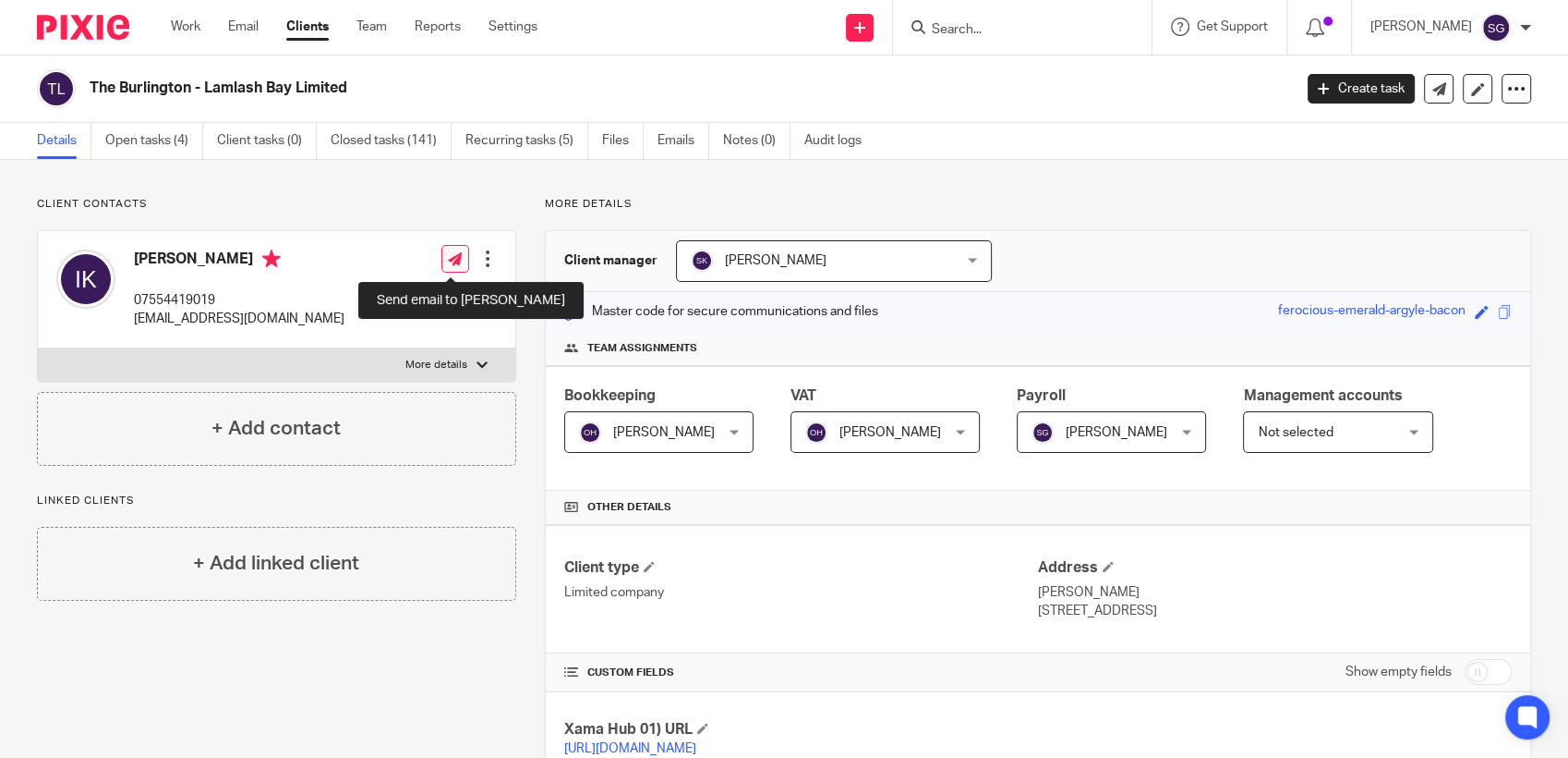
click at [457, 254] on icon at bounding box center [455, 259] width 14 height 14
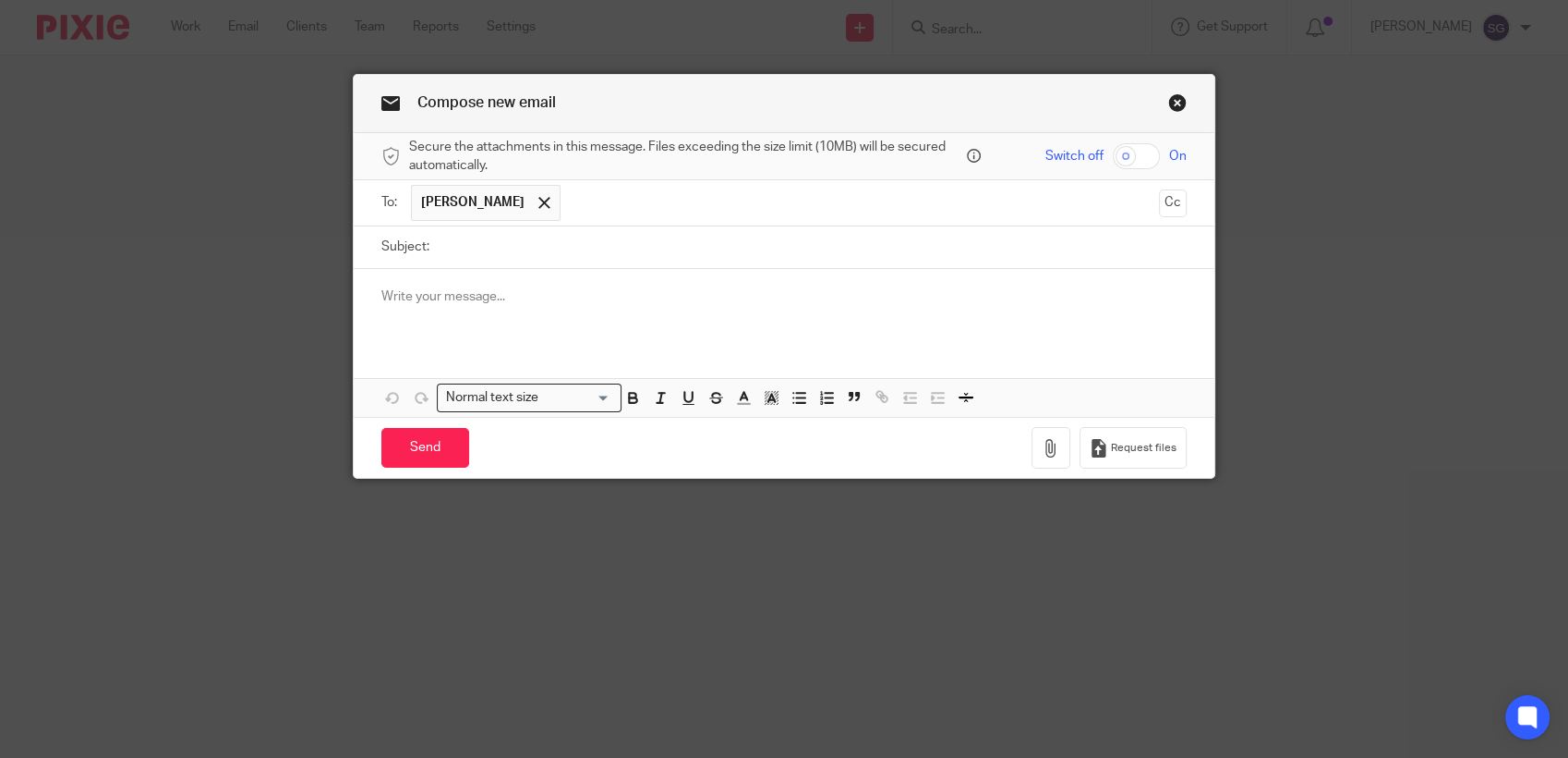
drag, startPoint x: 608, startPoint y: 247, endPoint x: 628, endPoint y: 244, distance: 20.2
click at [621, 247] on input "Subject:" at bounding box center [812, 247] width 748 height 42
type input "Payroll"
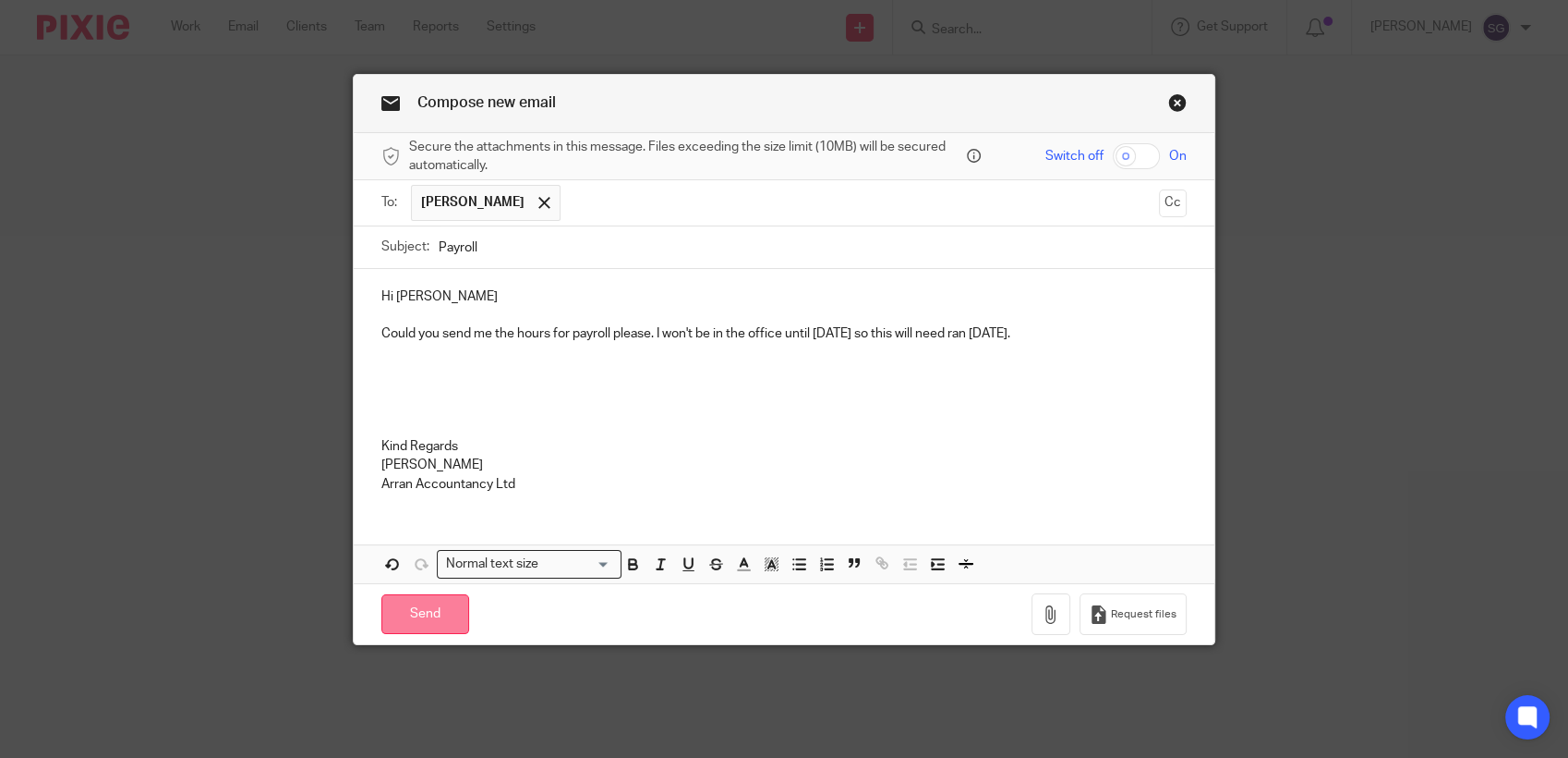
click at [429, 610] on input "Send" at bounding box center [426, 614] width 88 height 40
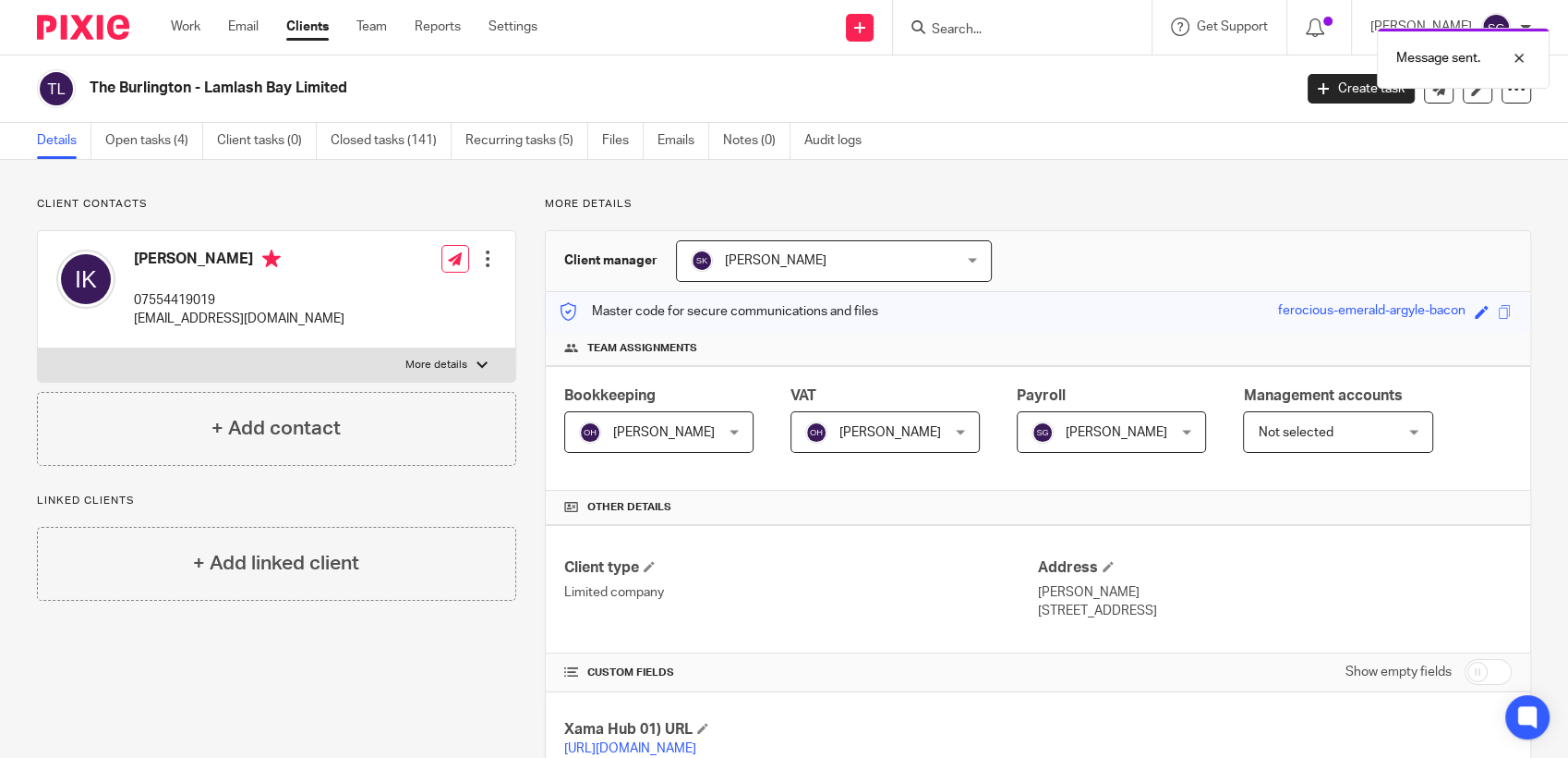
click at [739, 47] on div "Send new email Create task Add client Request signature Get Support Contact via…" at bounding box center [1067, 27] width 1003 height 55
click at [770, 31] on div "Send new email Create task Add client Request signature Get Support Contact via…" at bounding box center [1067, 27] width 1003 height 55
click at [966, 26] on input "Search" at bounding box center [1013, 30] width 166 height 17
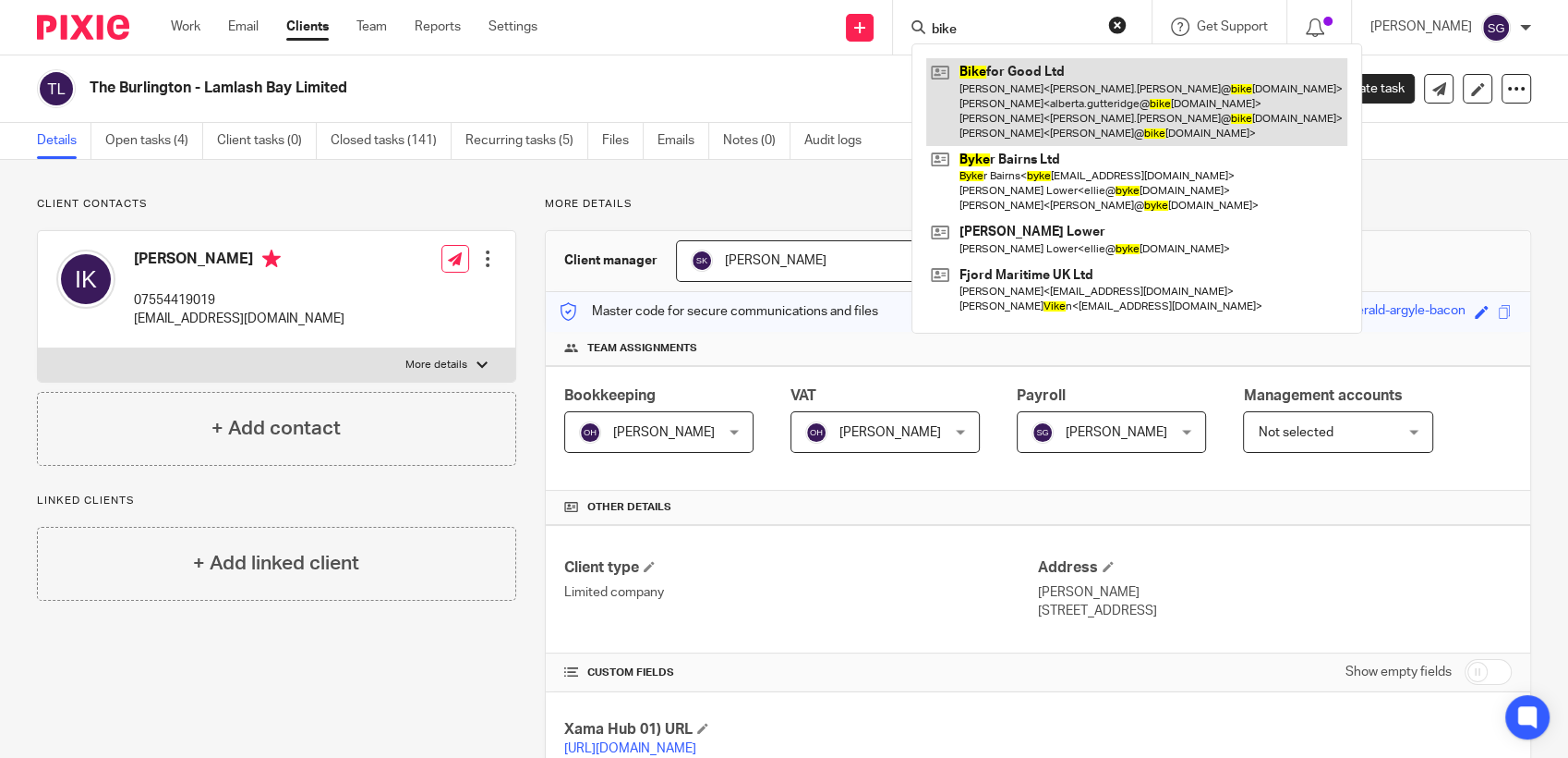
type input "bike"
click at [1043, 142] on link at bounding box center [1136, 102] width 421 height 88
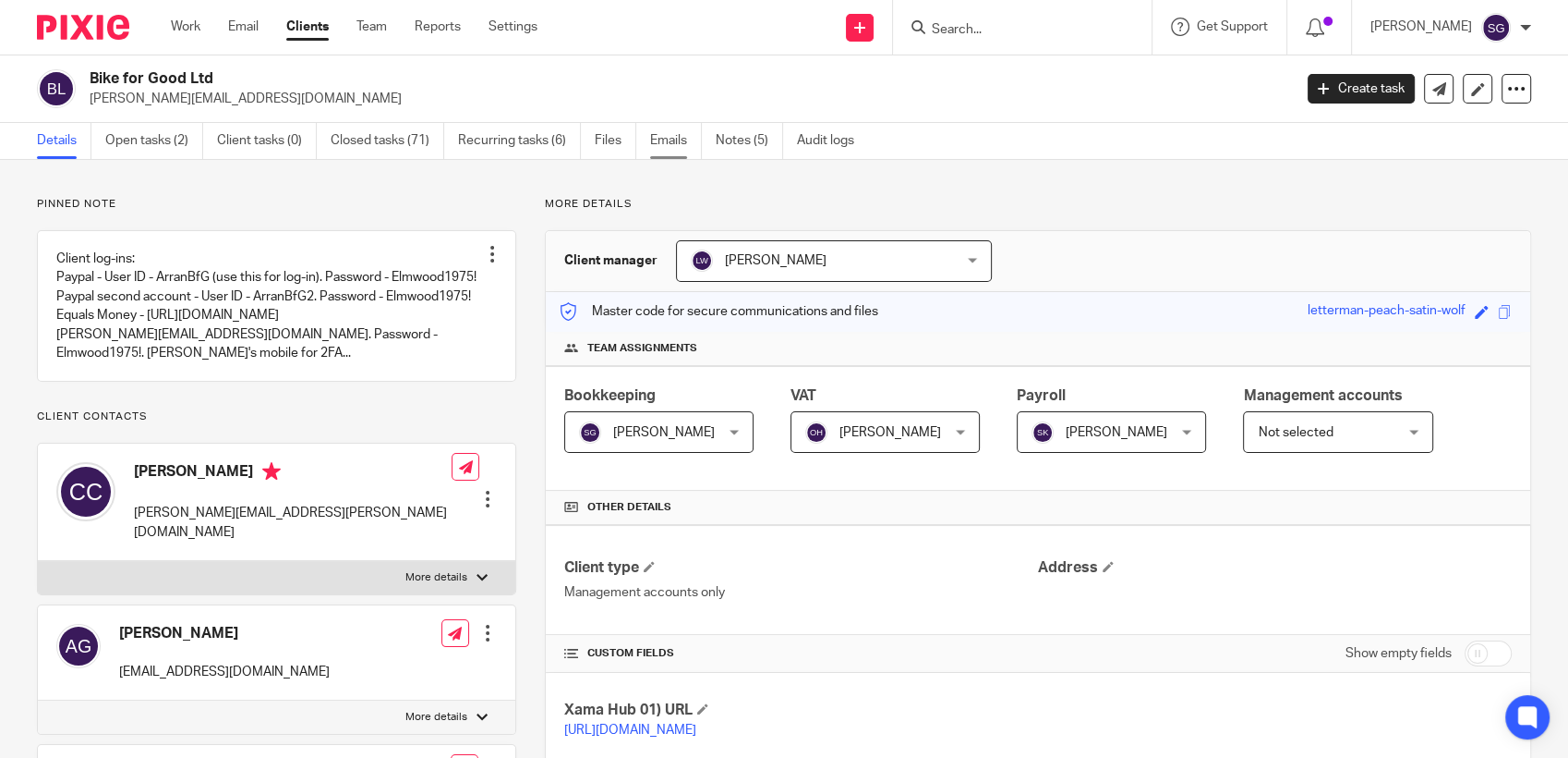
click at [658, 145] on link "Emails" at bounding box center [676, 141] width 52 height 36
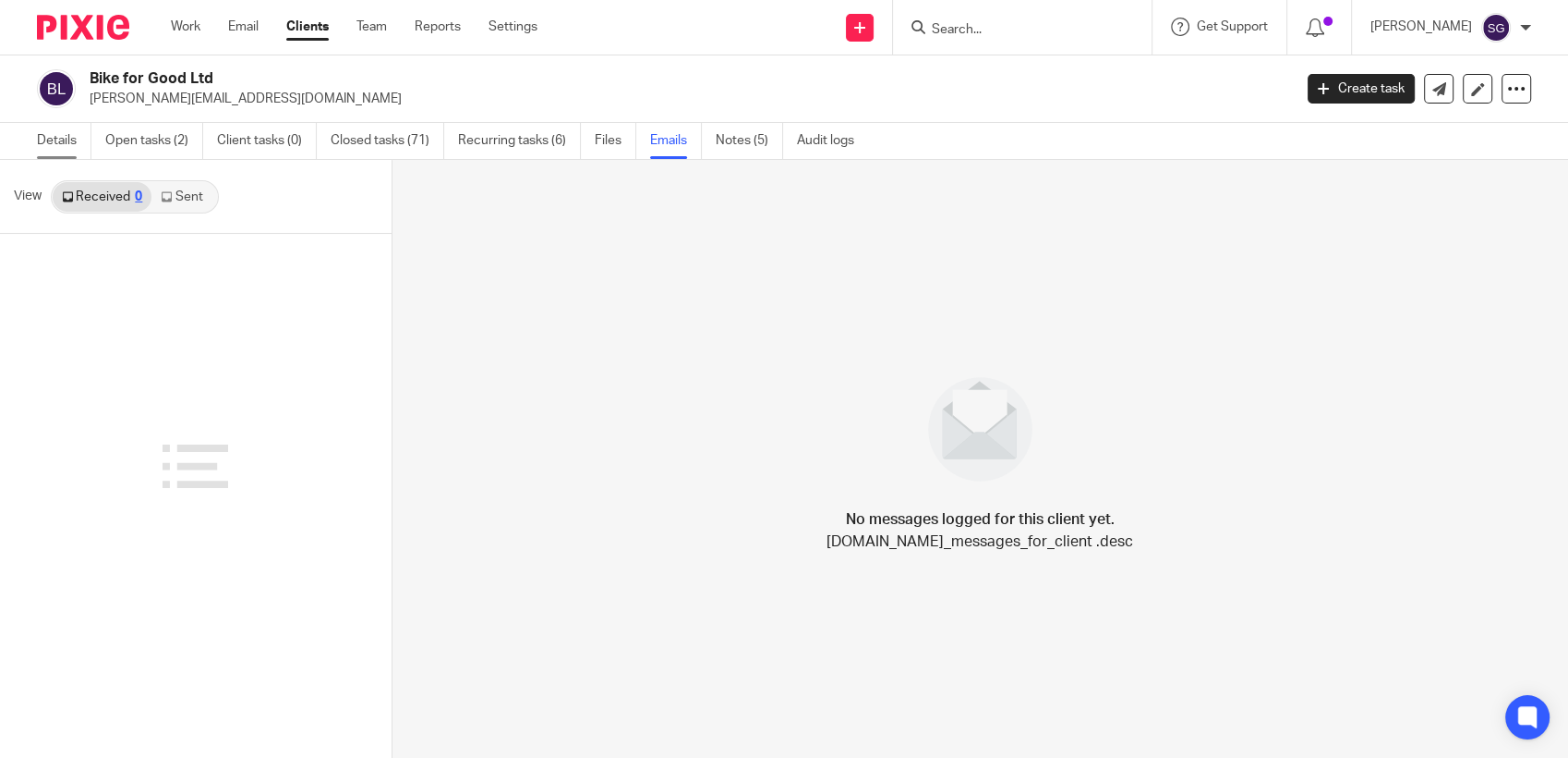
click at [70, 144] on link "Details" at bounding box center [64, 141] width 55 height 36
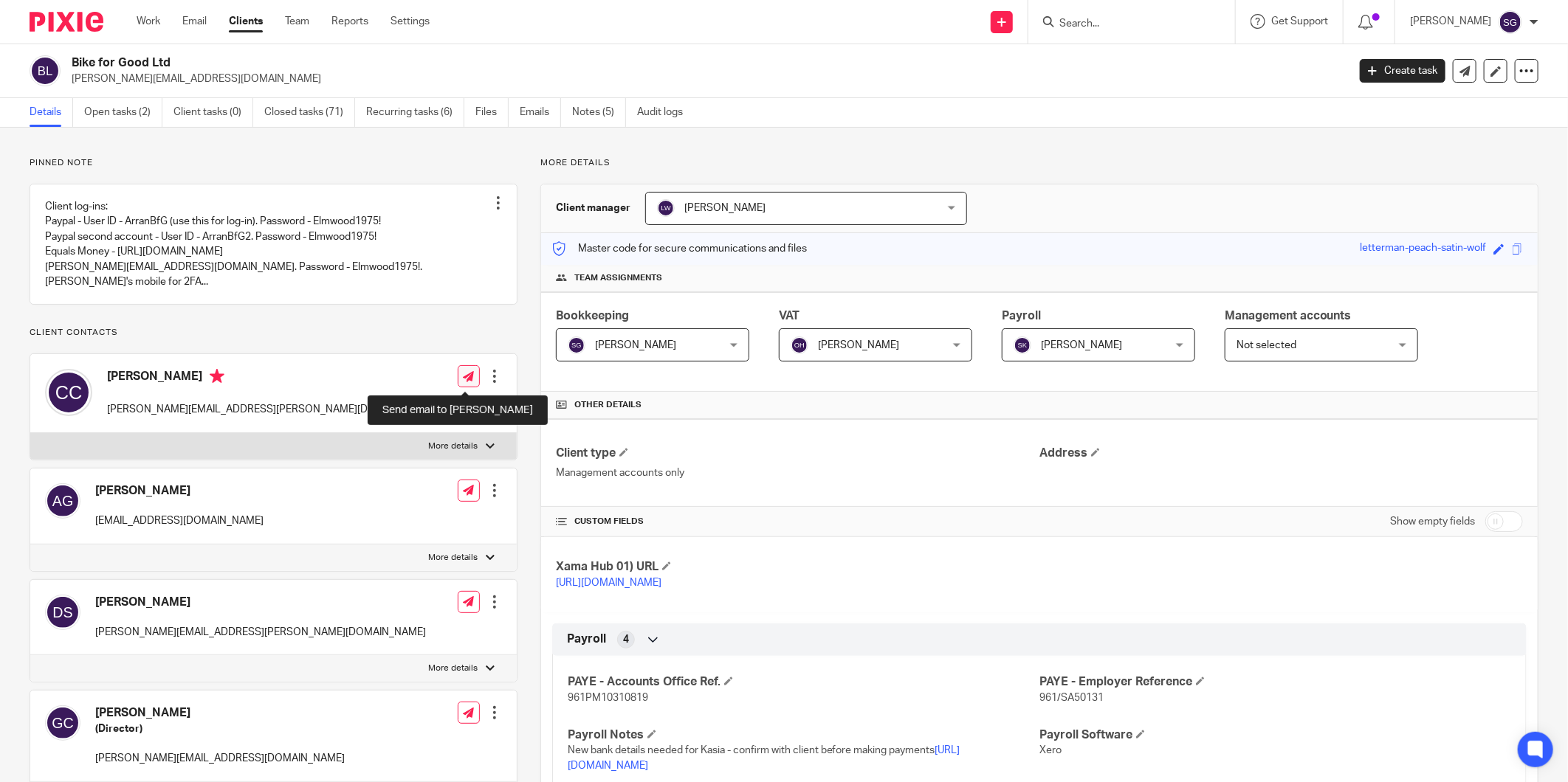
click at [463, 380] on icon at bounding box center [468, 377] width 11 height 11
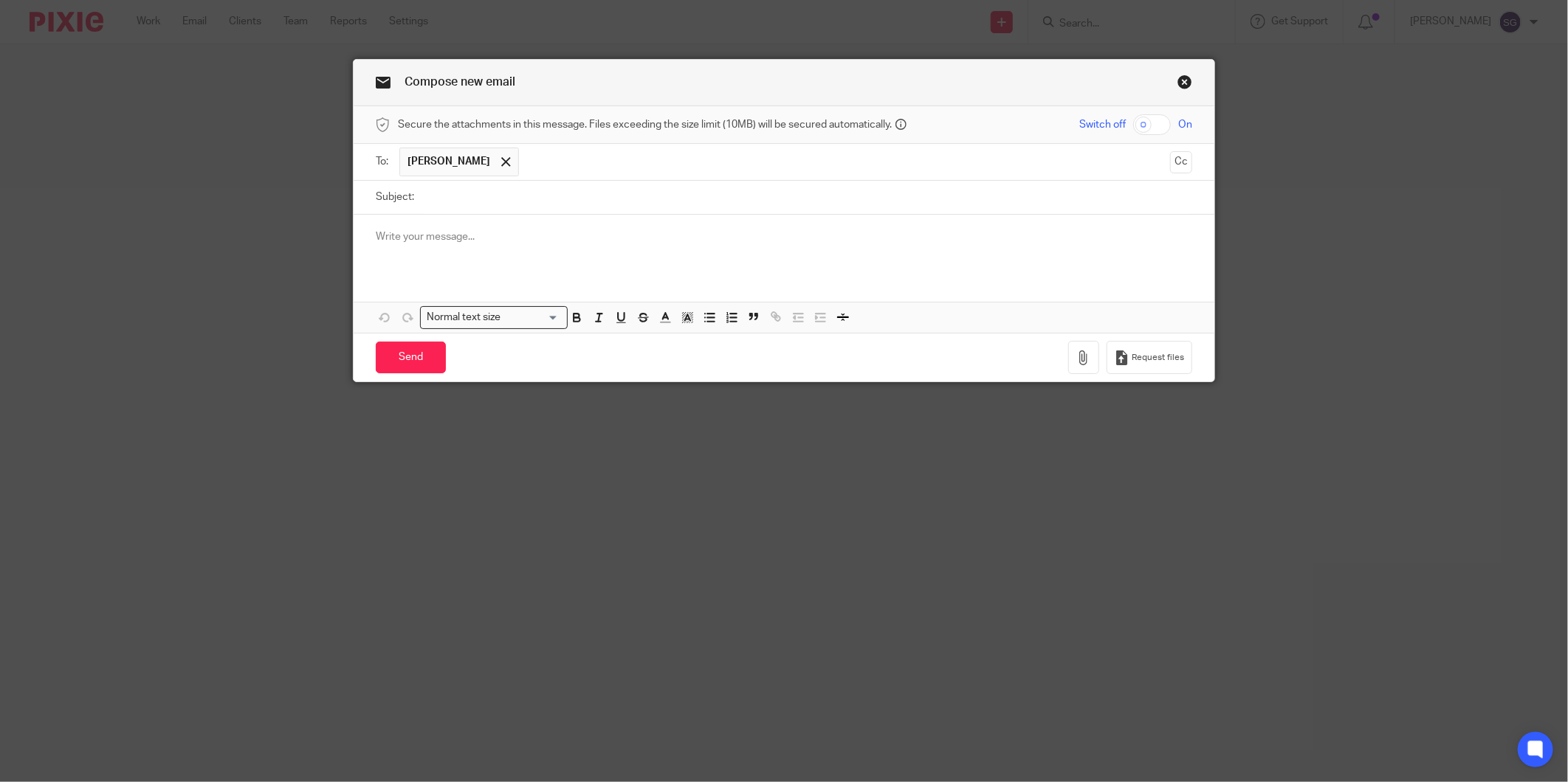
click at [751, 155] on input "text" at bounding box center [845, 162] width 637 height 29
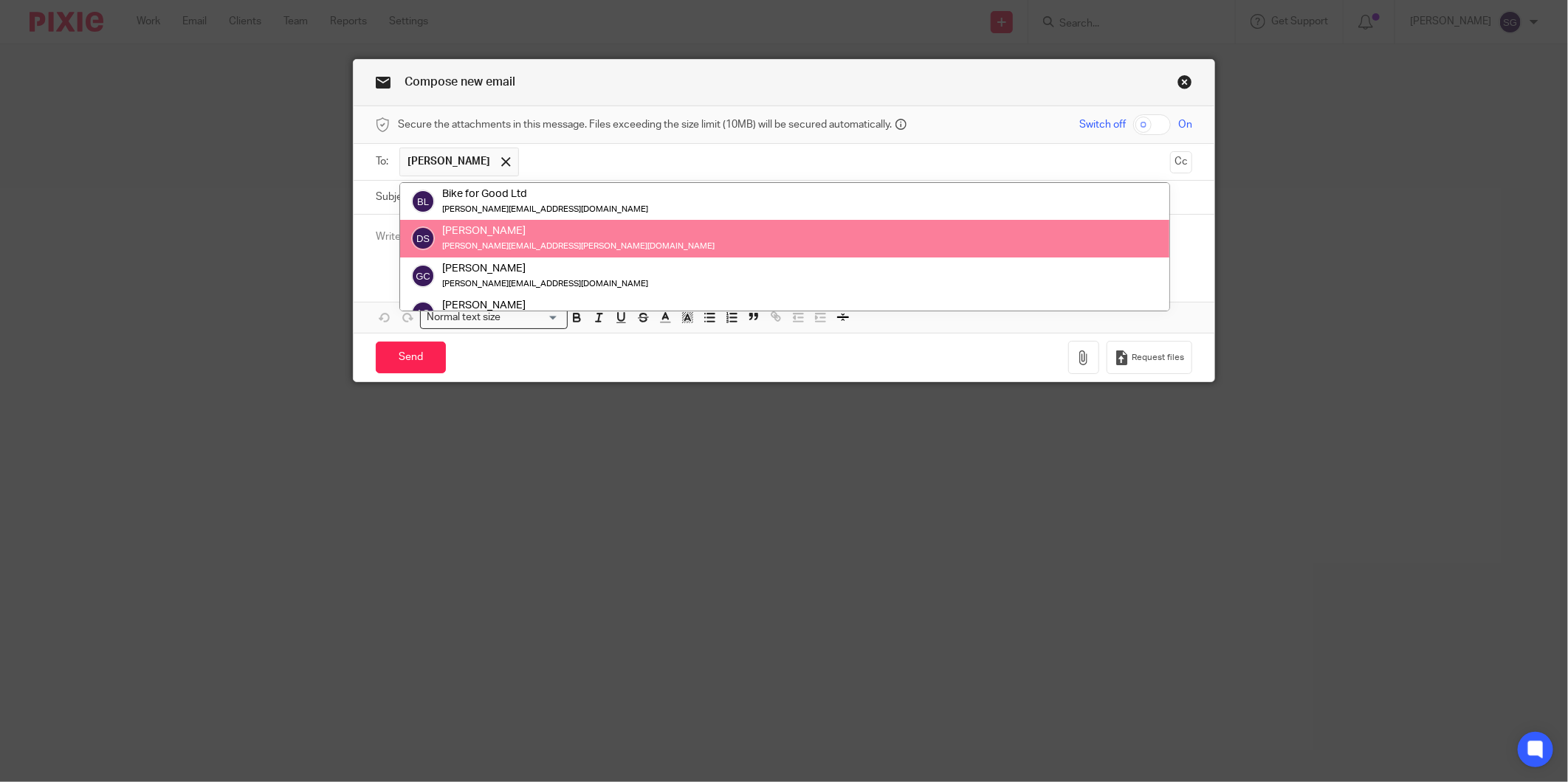
scroll to position [82, 0]
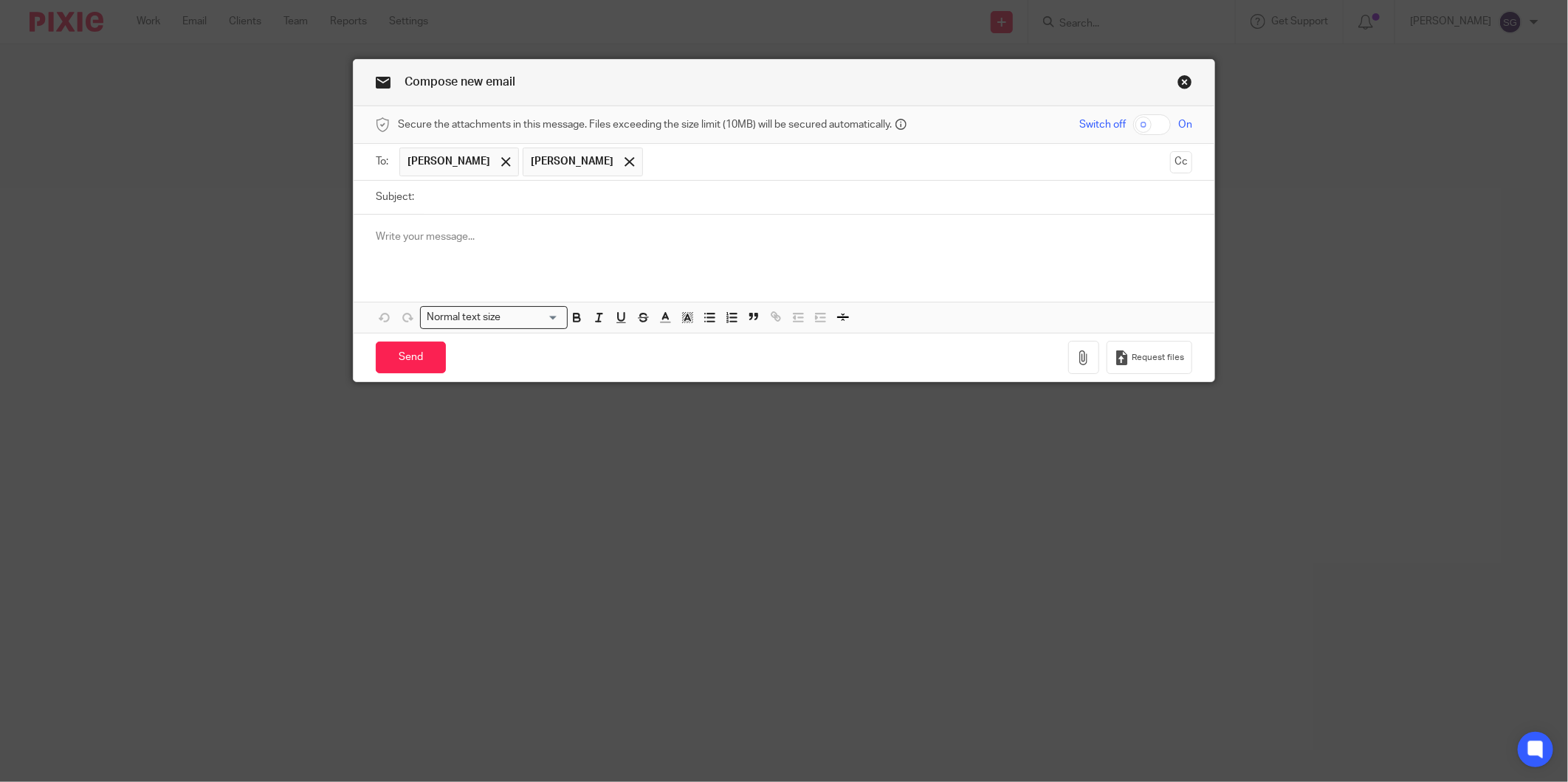
click at [572, 205] on input "Subject:" at bounding box center [806, 197] width 770 height 33
type input "B"
type input "Cash Banked"
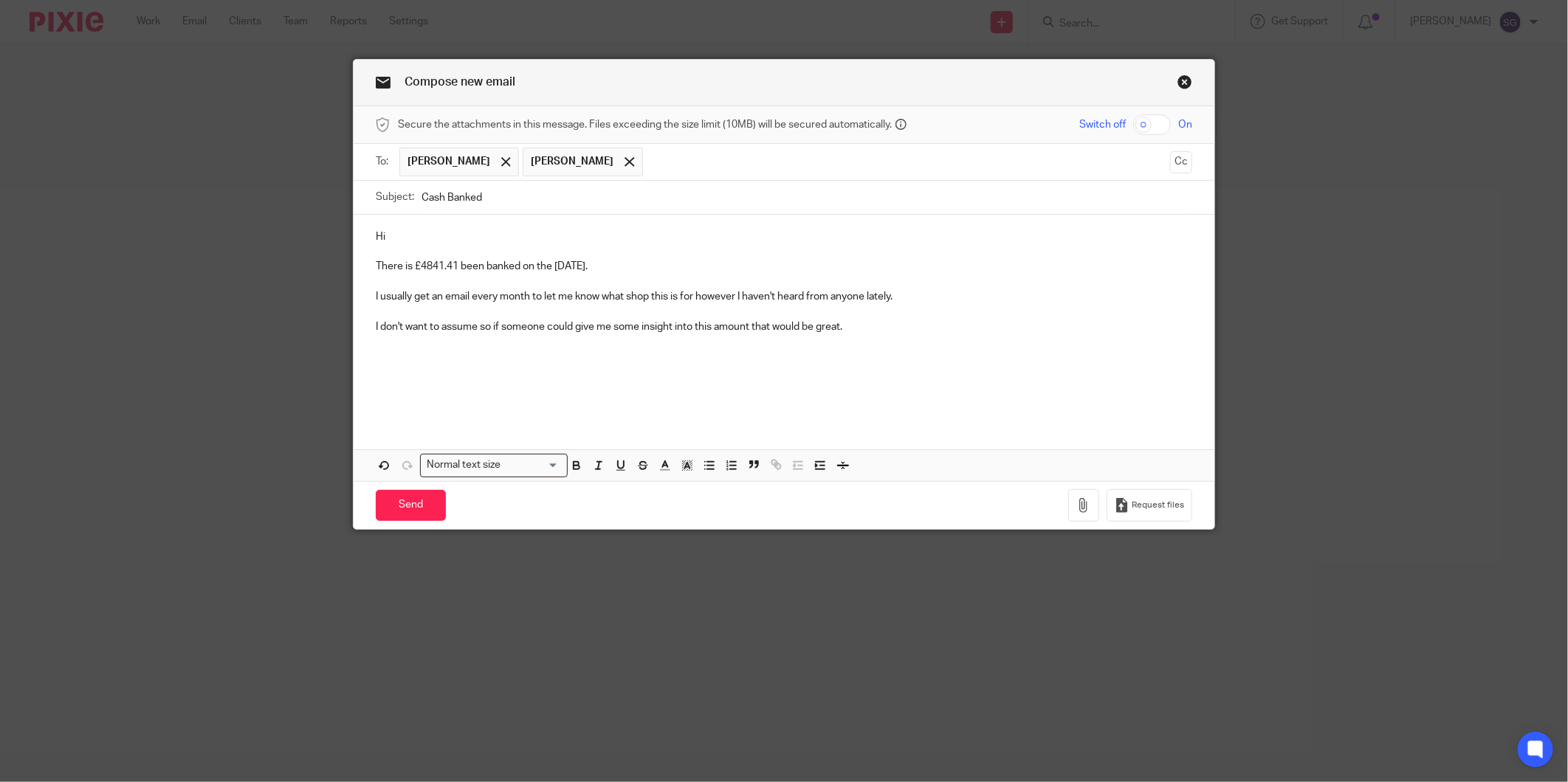
click at [471, 326] on p "I don't want to assume so if someone could give me some insight into this amoun…" at bounding box center [784, 326] width 817 height 15
click at [861, 325] on p "I don't want to assume, so if someone could give me some insight into this amou…" at bounding box center [784, 326] width 817 height 15
click at [365, 328] on div "Hi There is £4841.41 been banked on the 12th of August. I usually get an email …" at bounding box center [784, 318] width 860 height 205
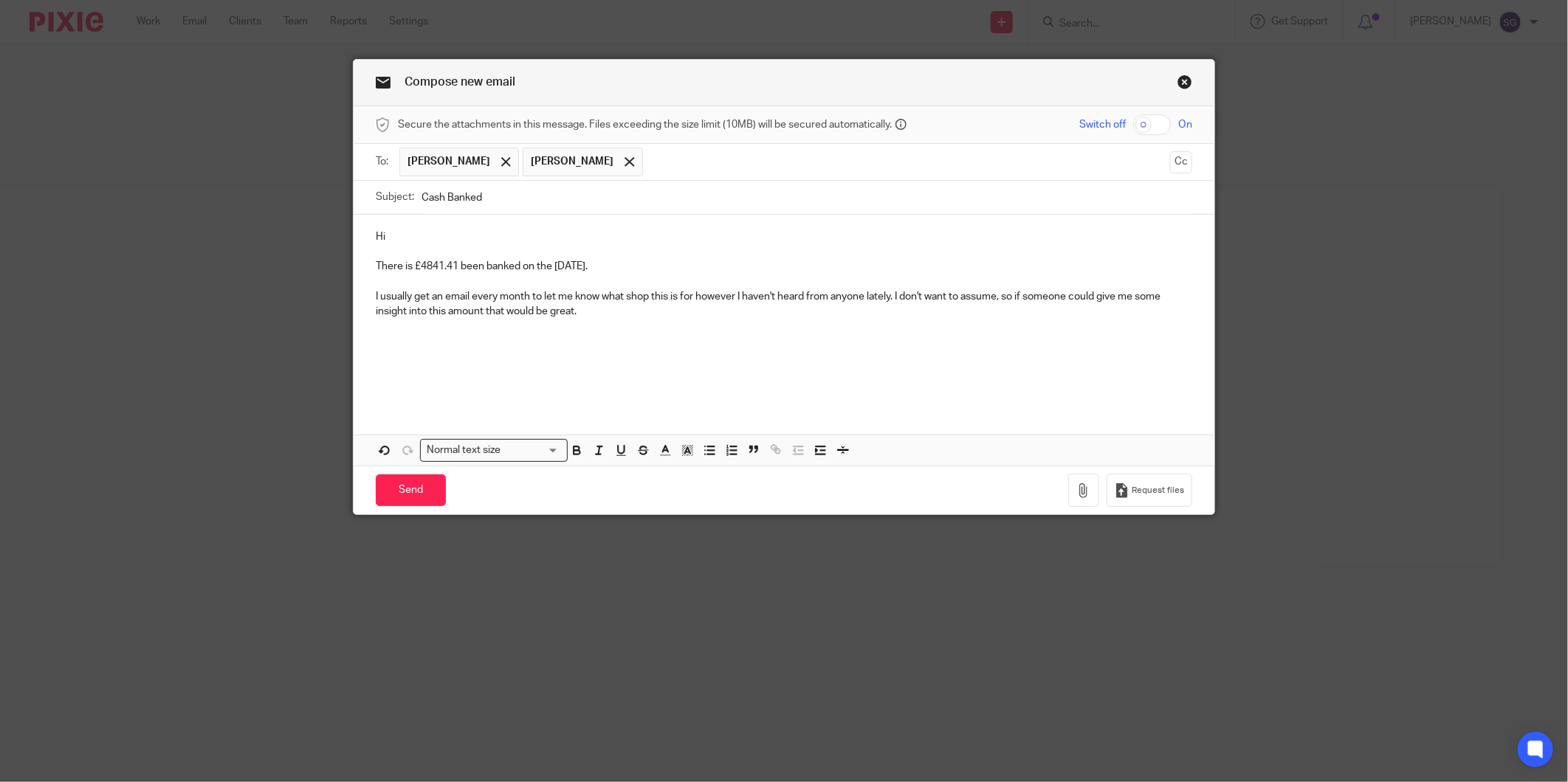
click at [539, 352] on p at bounding box center [784, 356] width 817 height 15
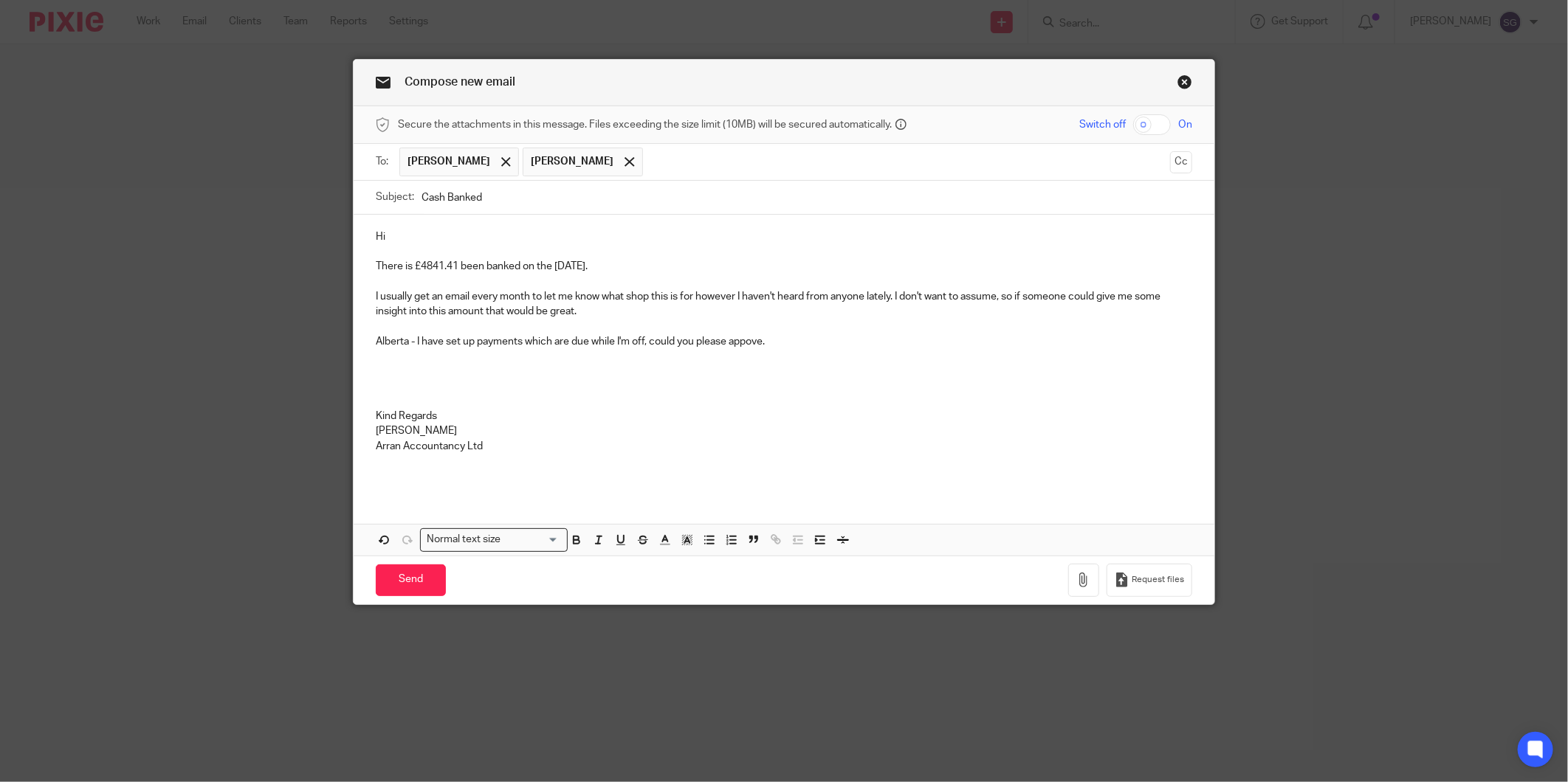
click at [746, 345] on p "Alberta - I have set up payments which are due while I'm off, could you please …" at bounding box center [784, 342] width 817 height 15
click at [780, 343] on p "Alberta - I have set up payments which are due while I'm off, could you please …" at bounding box center [784, 342] width 817 height 15
click at [530, 434] on p "[PERSON_NAME]" at bounding box center [784, 431] width 817 height 15
click at [536, 399] on p at bounding box center [784, 401] width 817 height 15
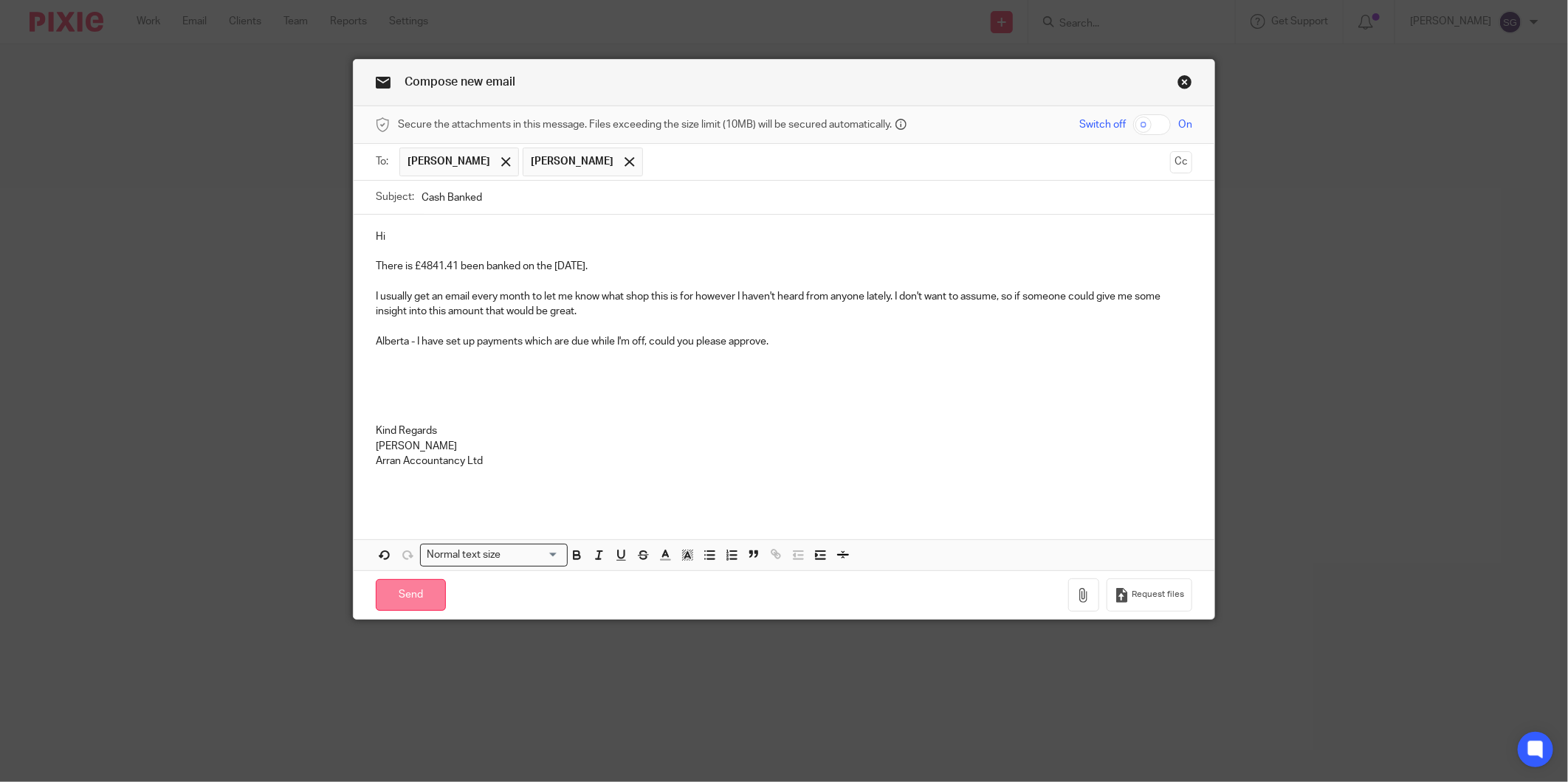
click at [404, 596] on input "Send" at bounding box center [411, 595] width 70 height 32
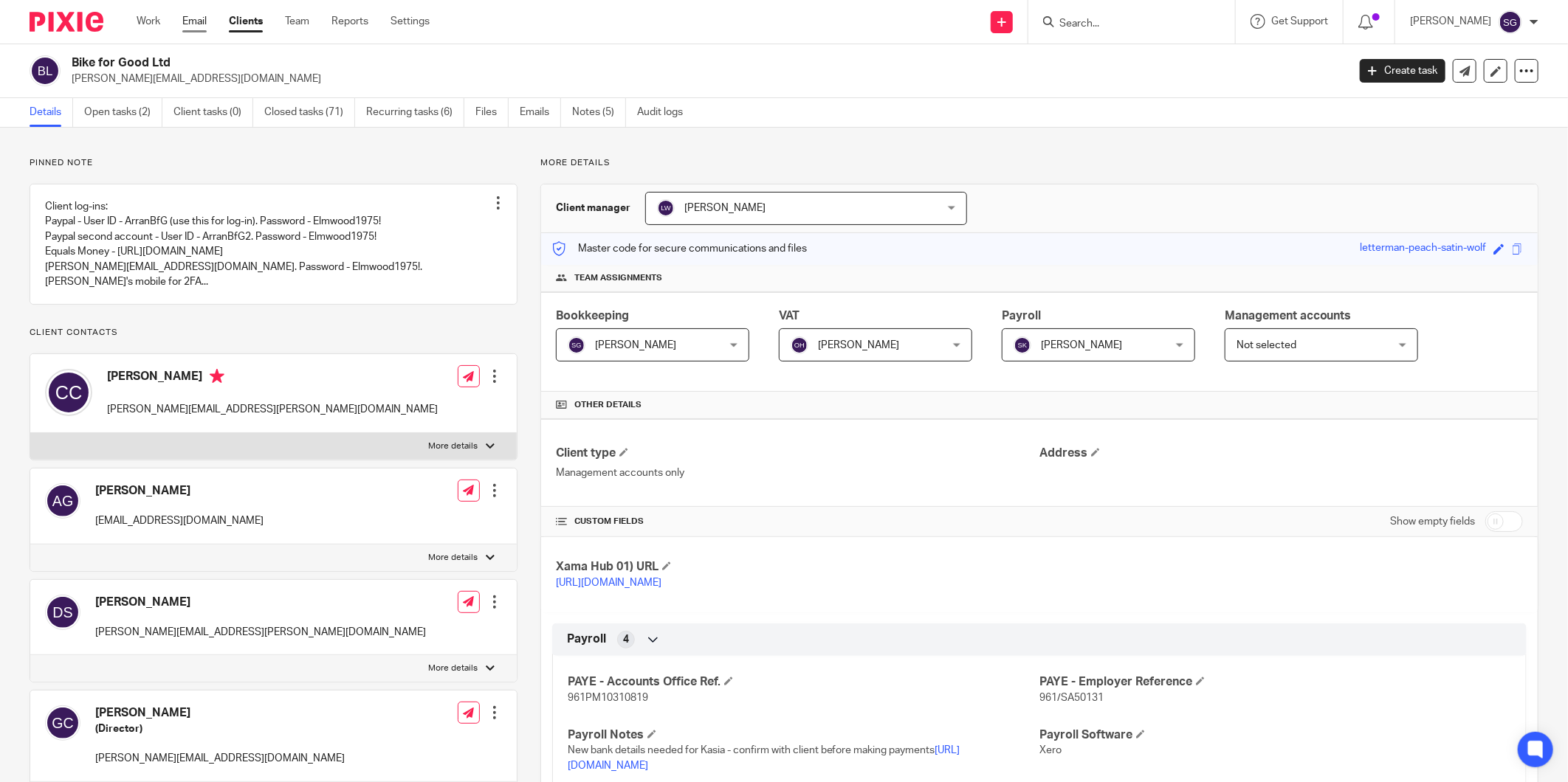
click at [188, 20] on link "Email" at bounding box center [194, 22] width 25 height 15
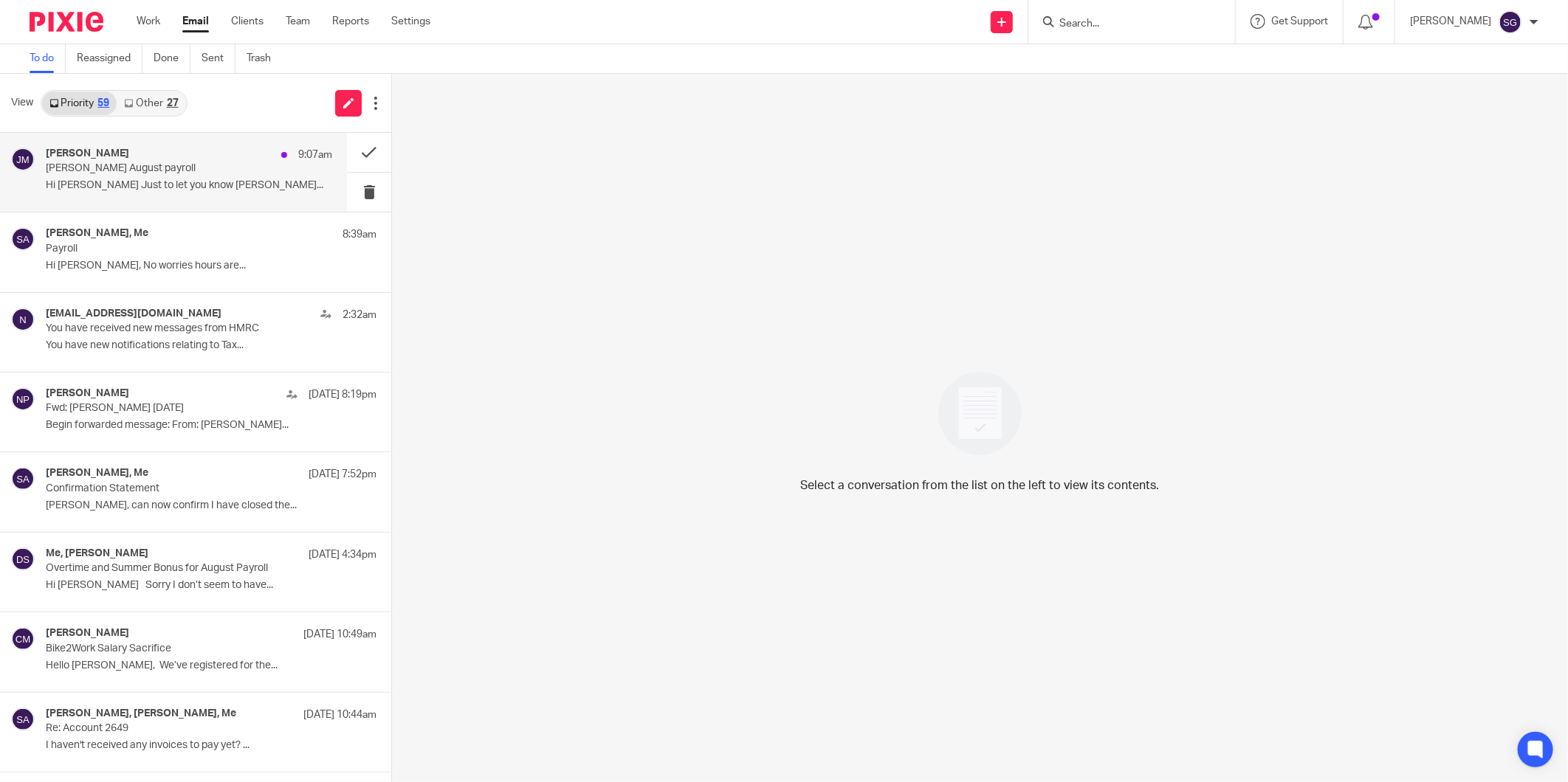
click at [131, 183] on p "Hi [PERSON_NAME] Just to let you know [PERSON_NAME]..." at bounding box center [188, 186] width 286 height 13
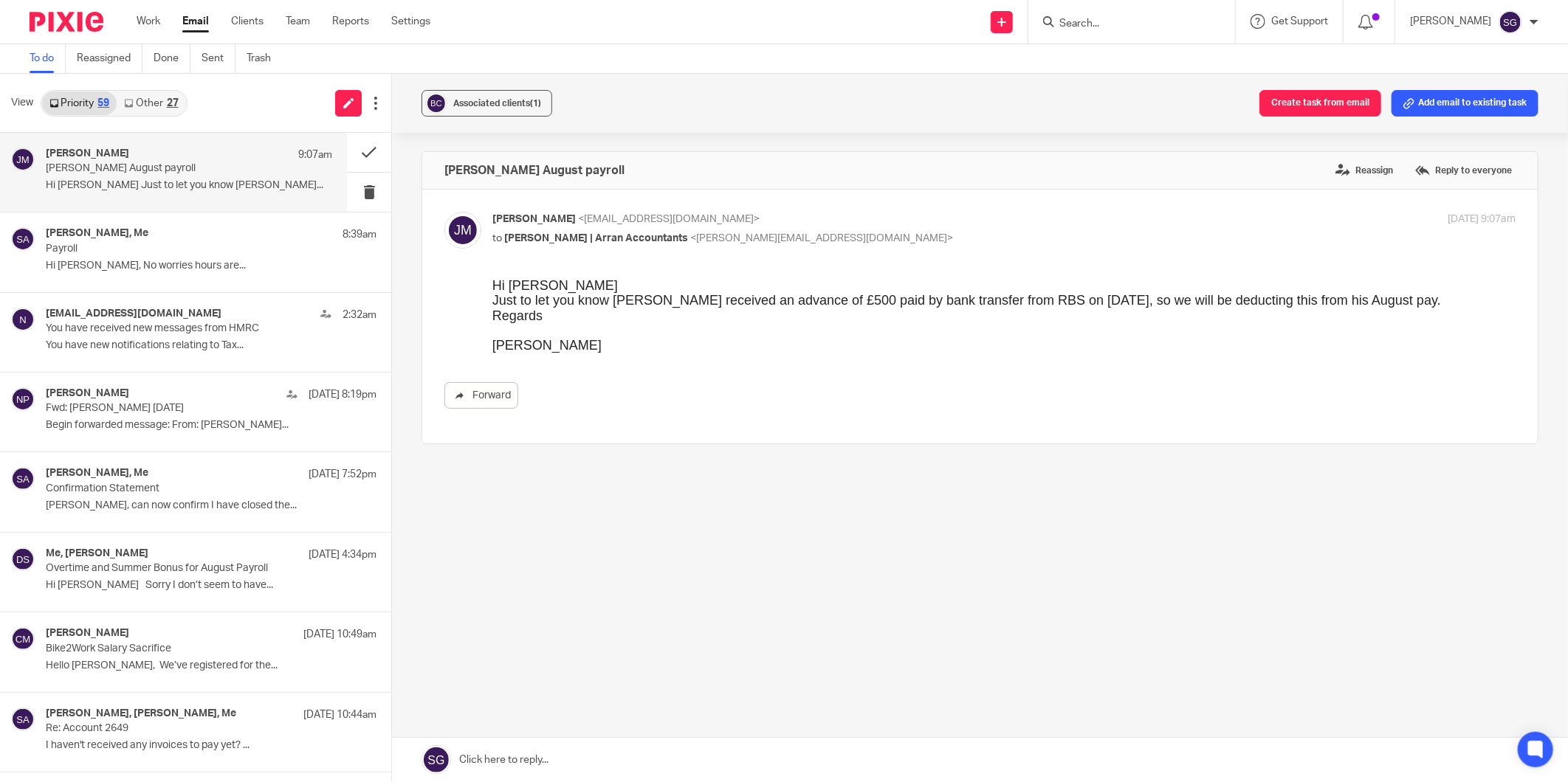
click at [692, 757] on link at bounding box center [980, 760] width 1176 height 45
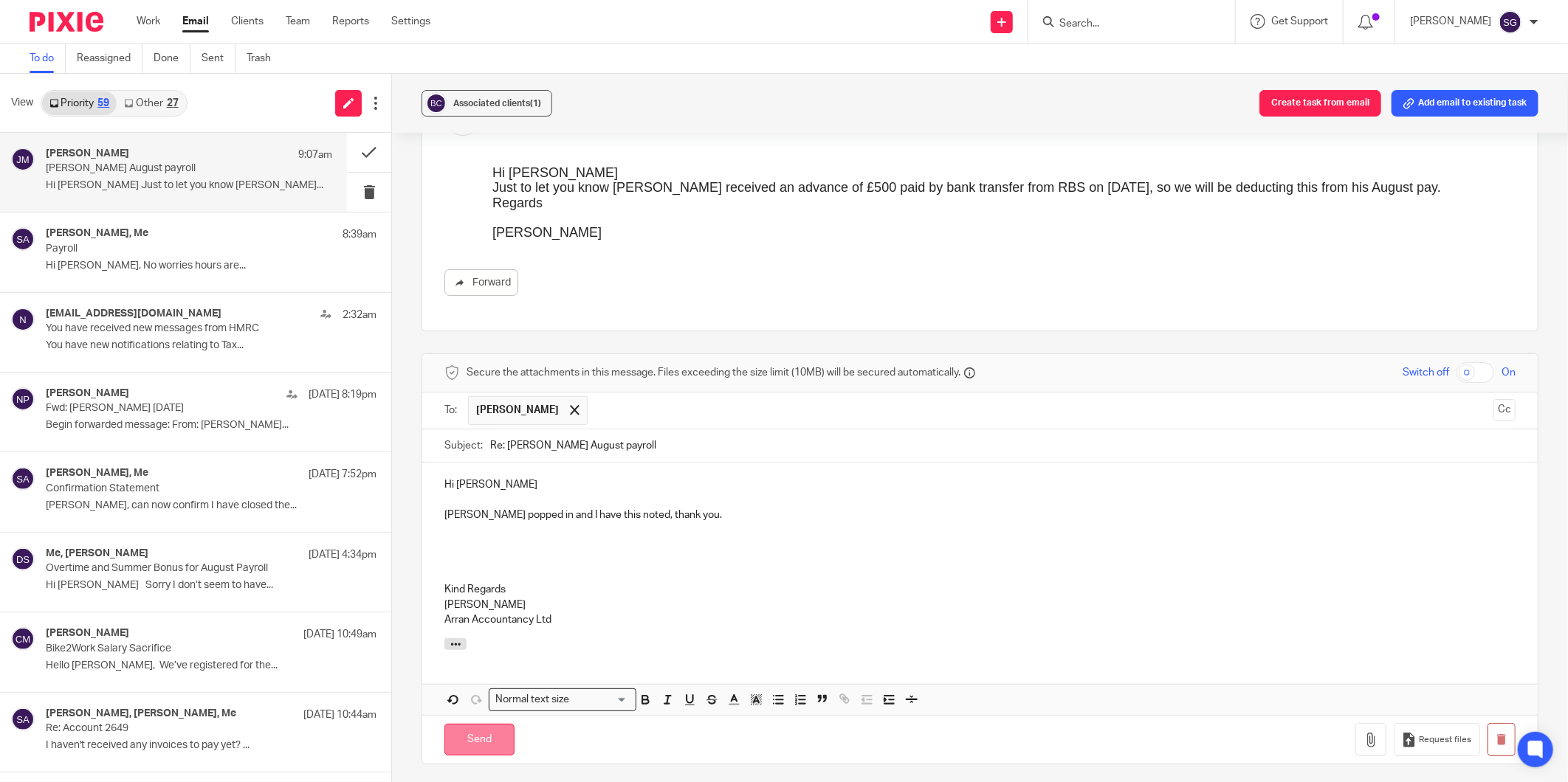
click at [484, 734] on input "Send" at bounding box center [480, 740] width 70 height 32
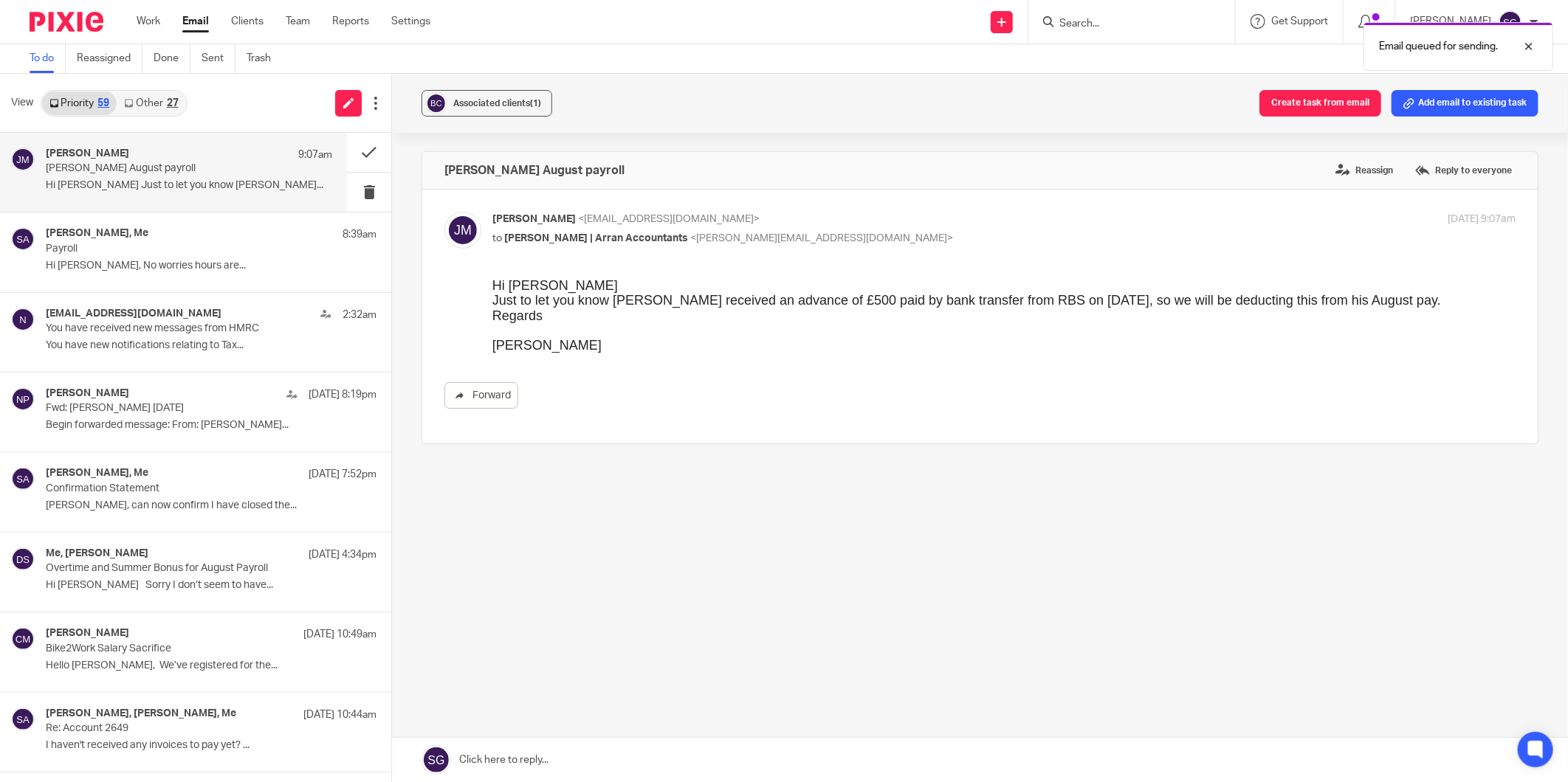
click at [167, 104] on div "27" at bounding box center [172, 103] width 12 height 10
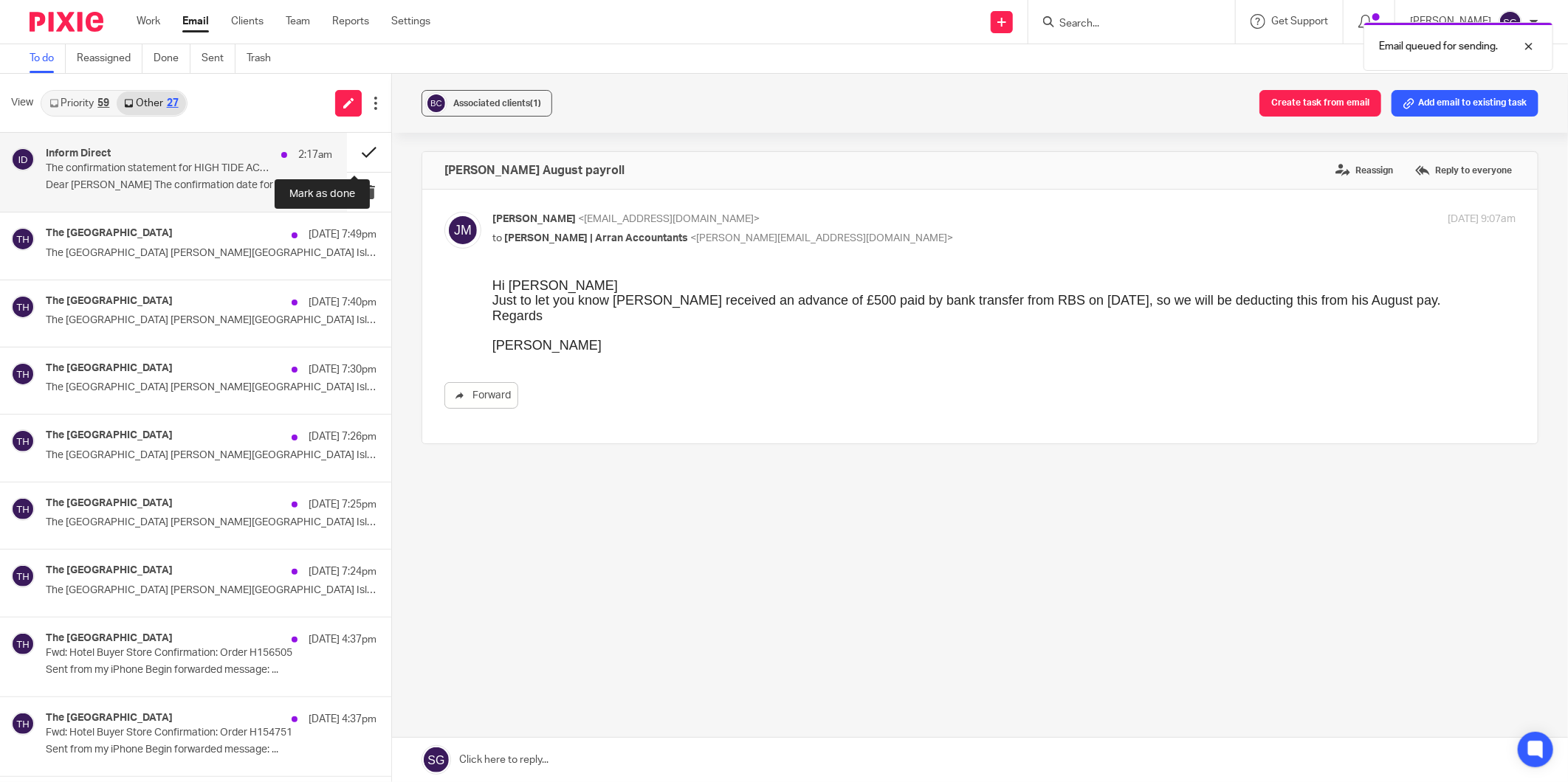
click at [355, 146] on button at bounding box center [369, 152] width 45 height 39
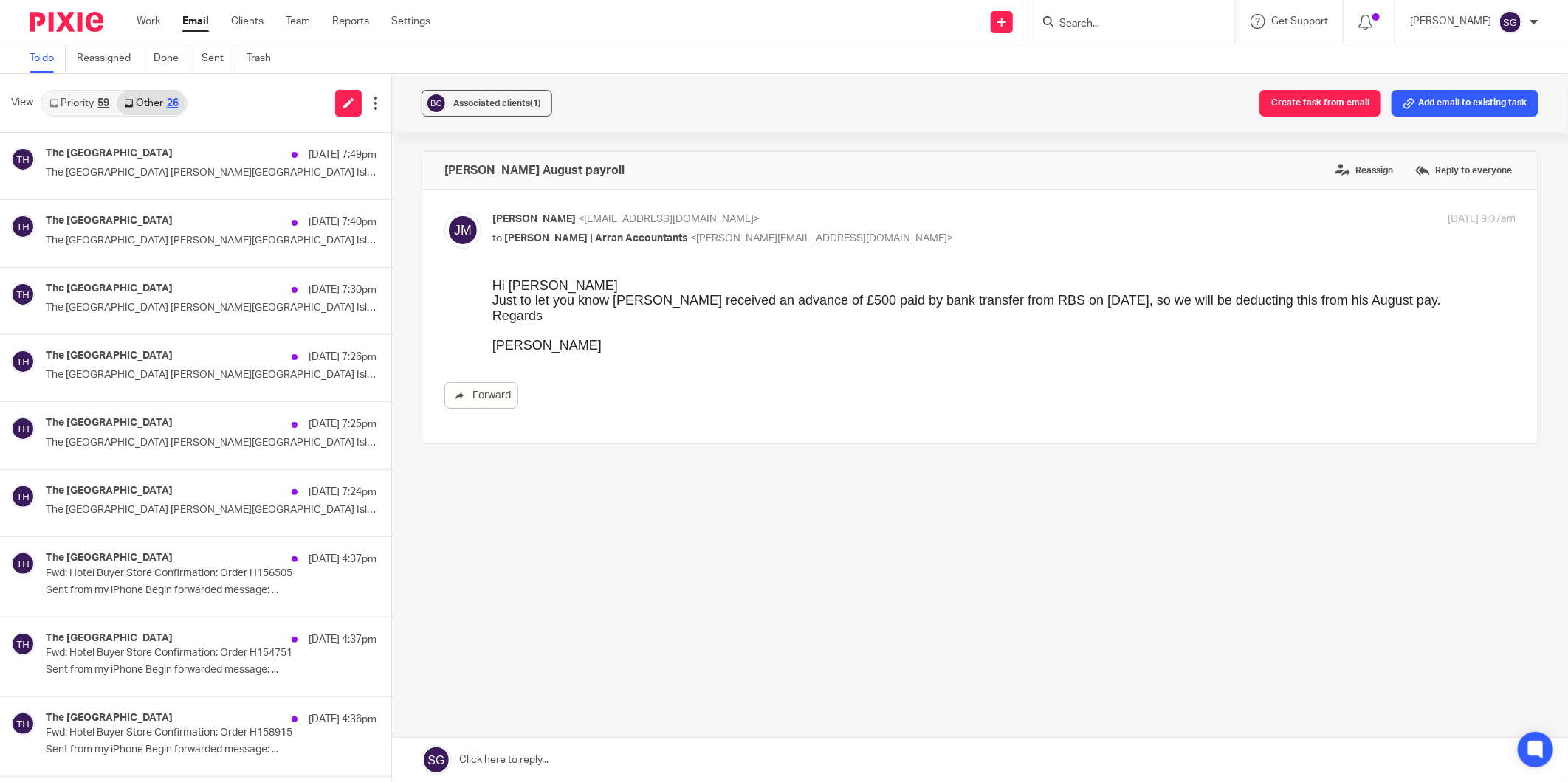
click at [76, 101] on link "Priority 59" at bounding box center [80, 104] width 75 height 24
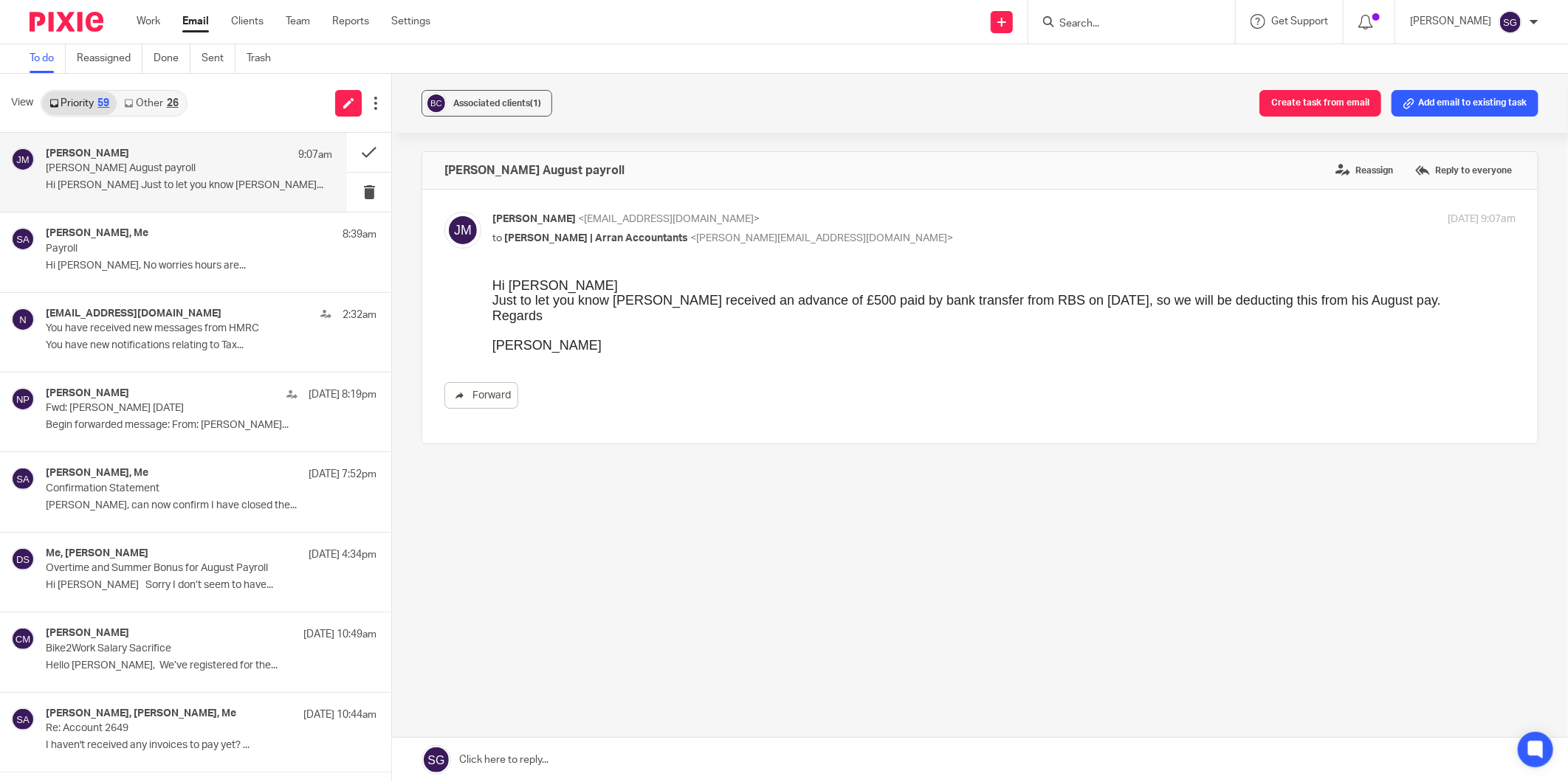
click at [241, 100] on div "View Priority 59 Other 26" at bounding box center [195, 104] width 391 height 59
click at [237, 96] on div "View Priority 59 Other 26" at bounding box center [195, 104] width 391 height 59
click at [349, 143] on button at bounding box center [369, 152] width 45 height 39
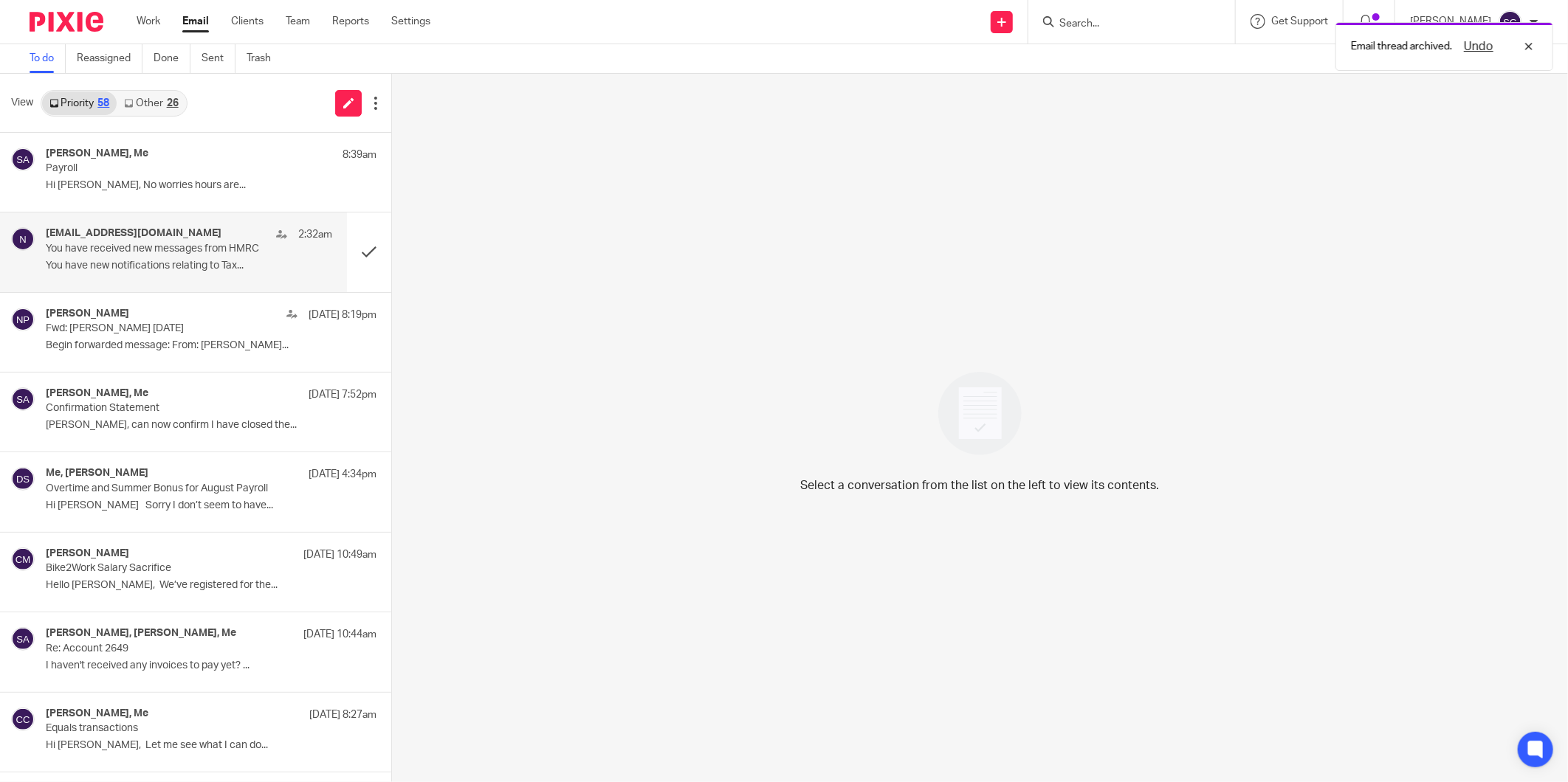
click at [251, 252] on p "You have received new messages from HMRC" at bounding box center [159, 249] width 229 height 13
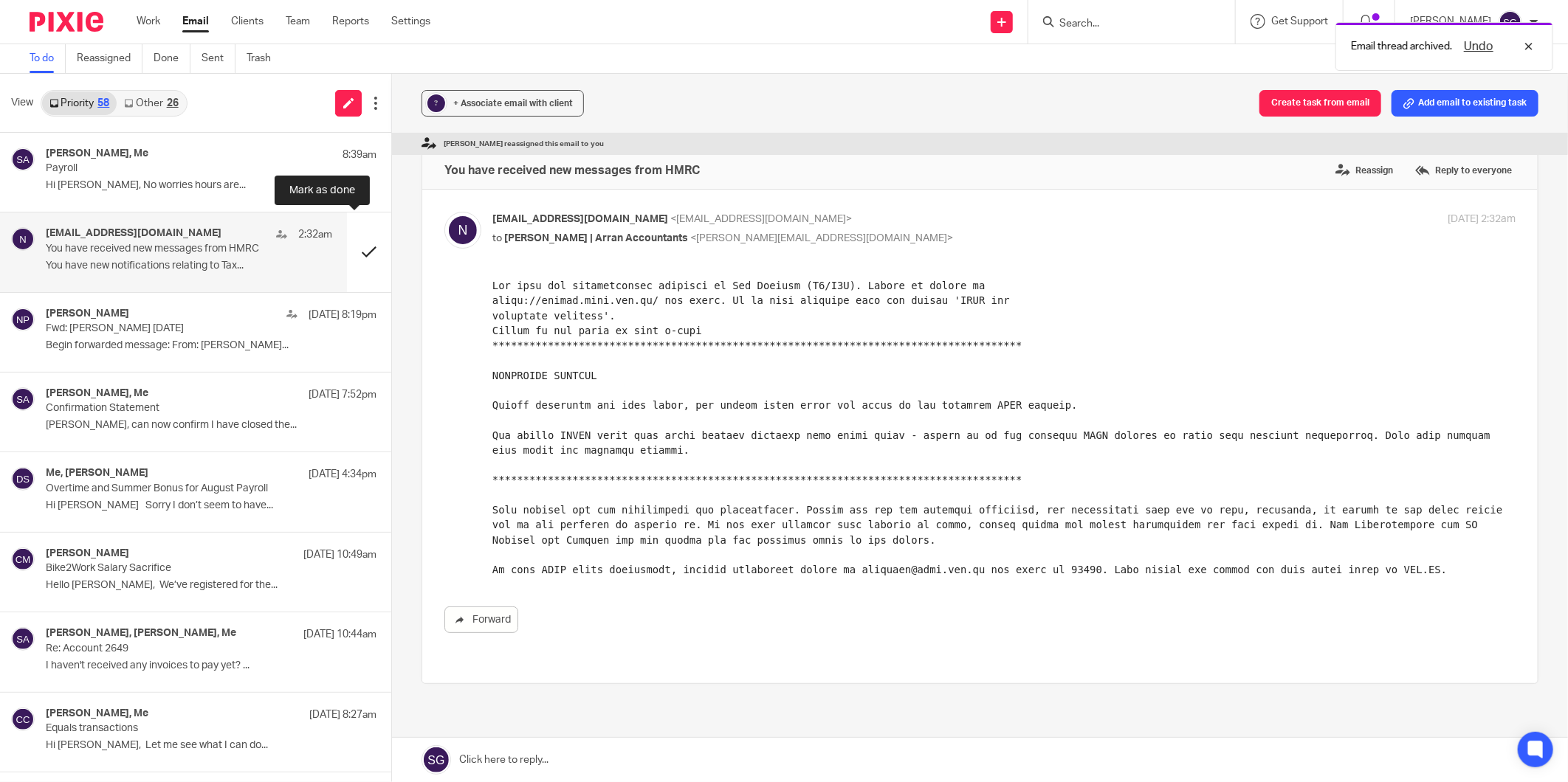
click at [352, 259] on button at bounding box center [369, 252] width 45 height 79
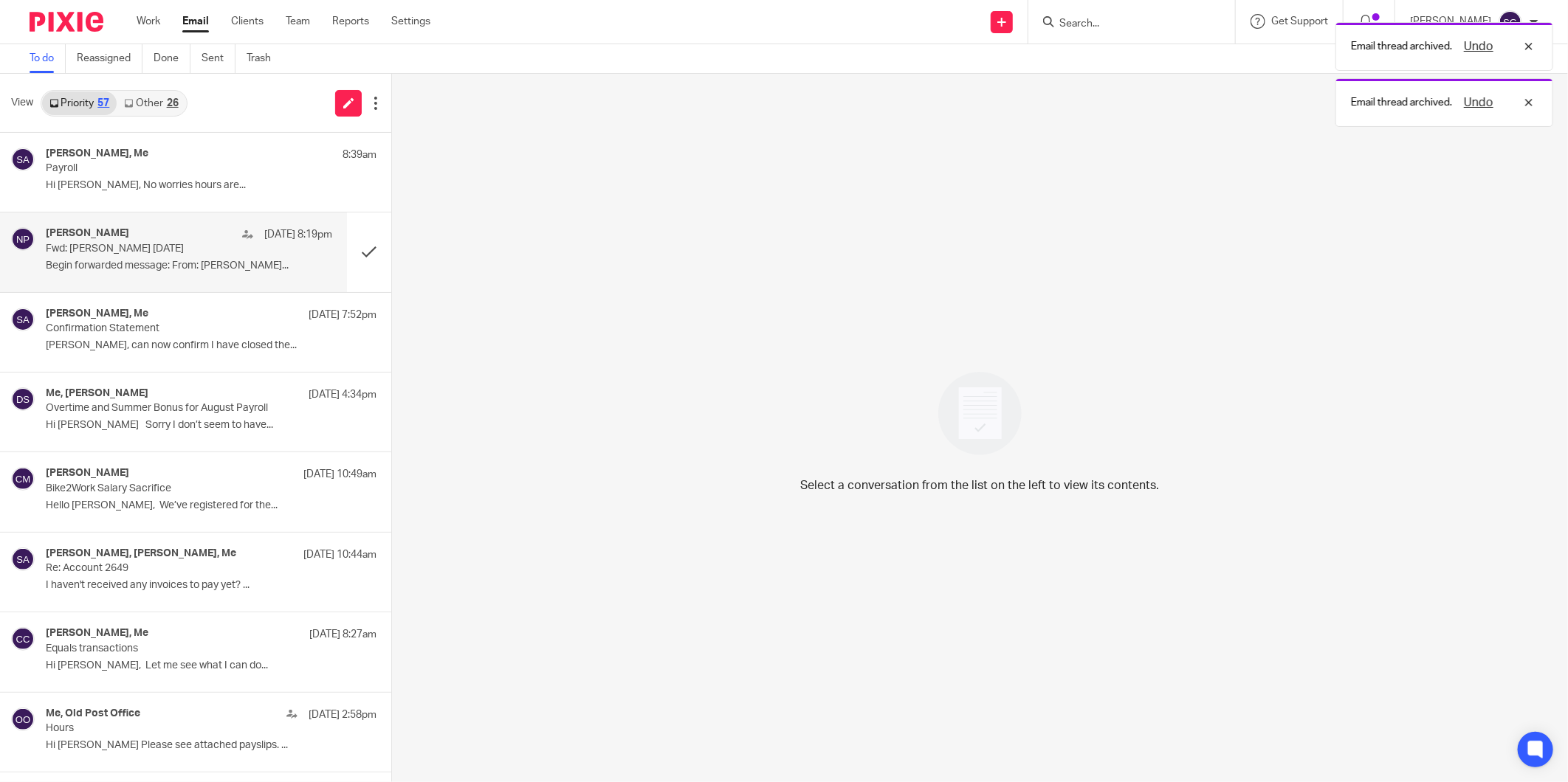
click at [150, 260] on p "Begin forwarded message: From: [PERSON_NAME]..." at bounding box center [188, 266] width 286 height 13
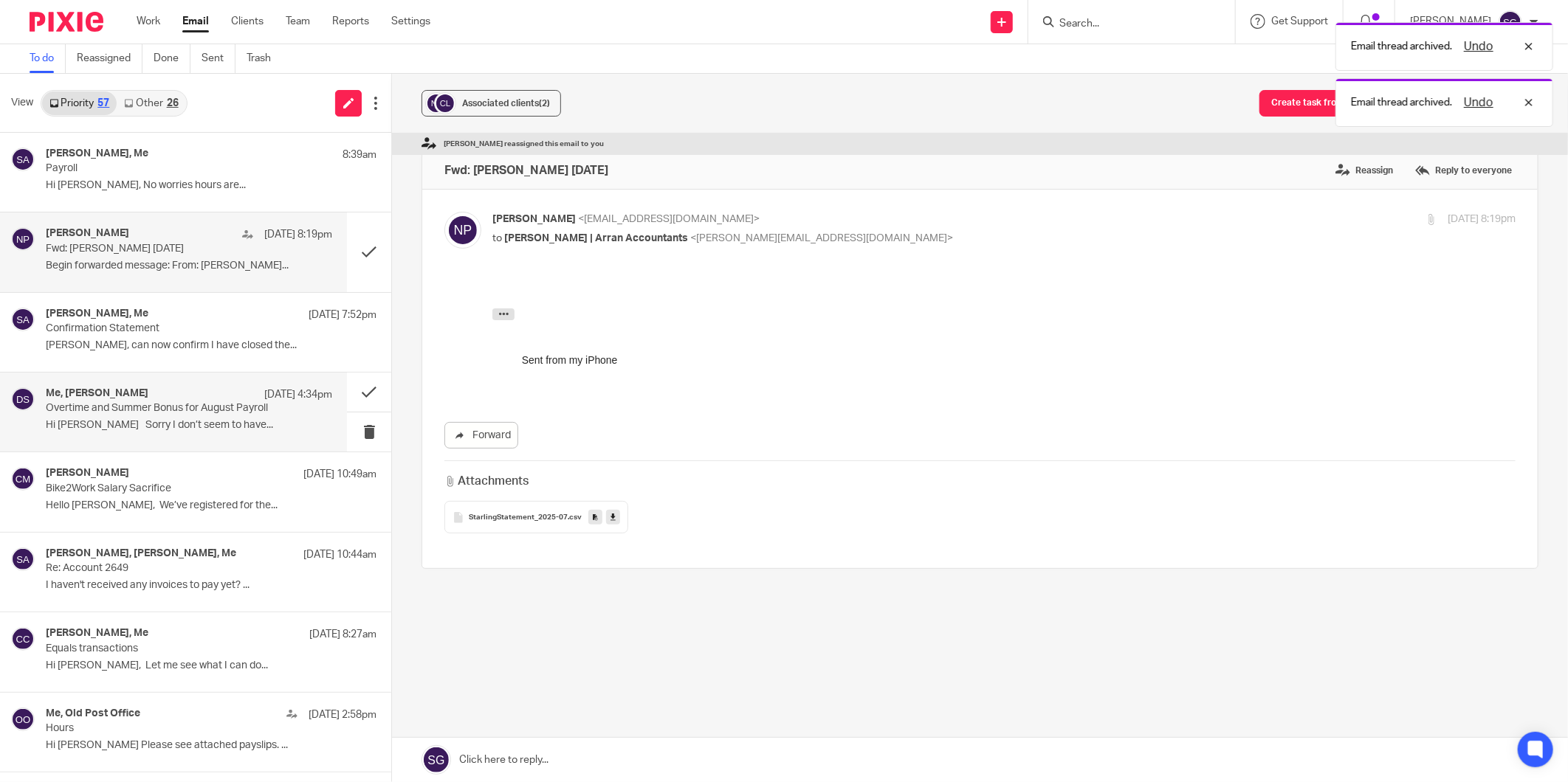
click at [185, 380] on div "Me, Diane Slater 19 Aug 4:34pm Overtime and Summer Bonus for August Payroll Hi …" at bounding box center [173, 412] width 347 height 79
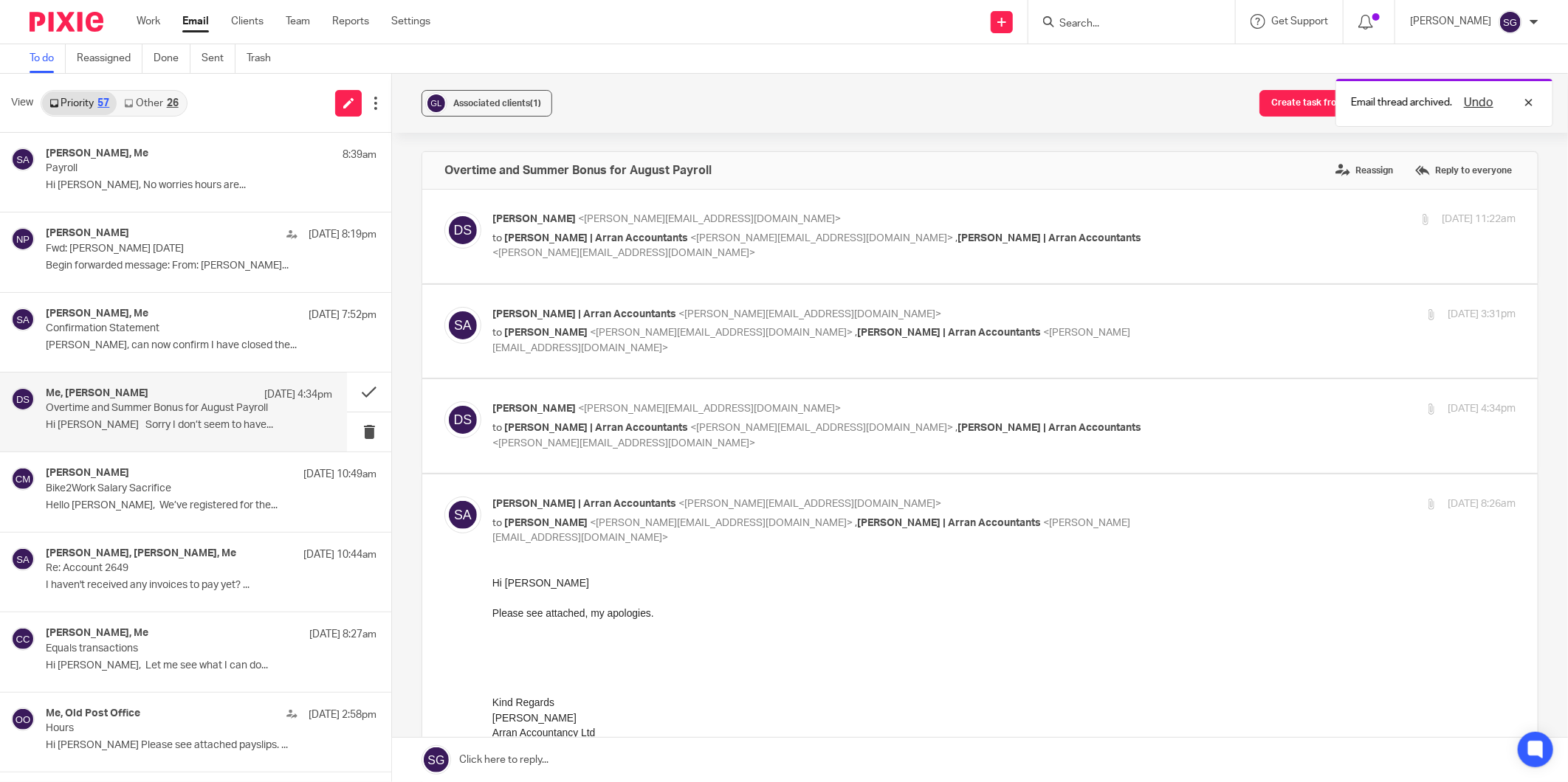
drag, startPoint x: 157, startPoint y: 108, endPoint x: 125, endPoint y: 108, distance: 32.0
click at [157, 108] on link "Other 26" at bounding box center [151, 104] width 69 height 24
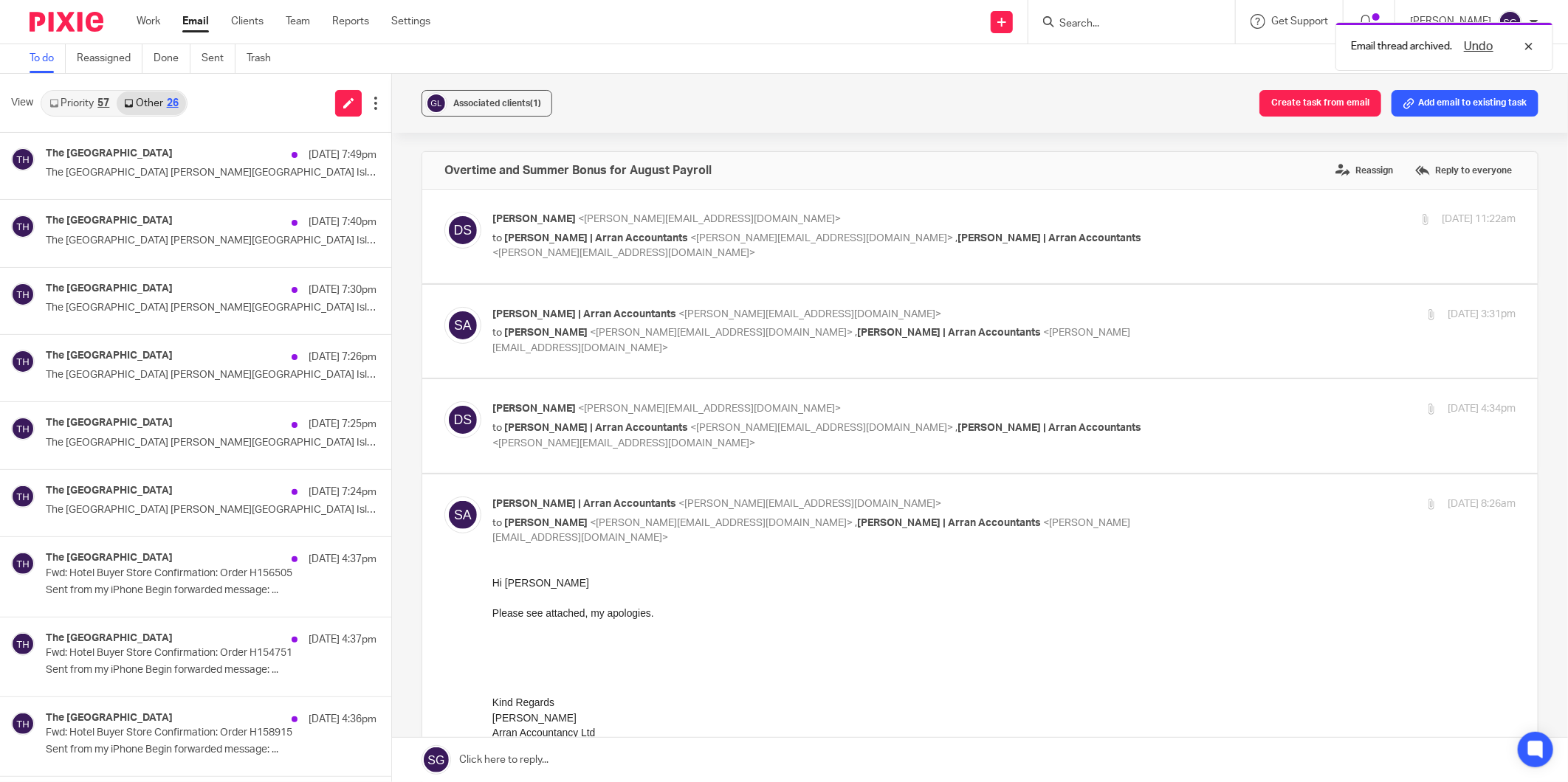
click at [80, 108] on link "Priority 57" at bounding box center [80, 104] width 75 height 24
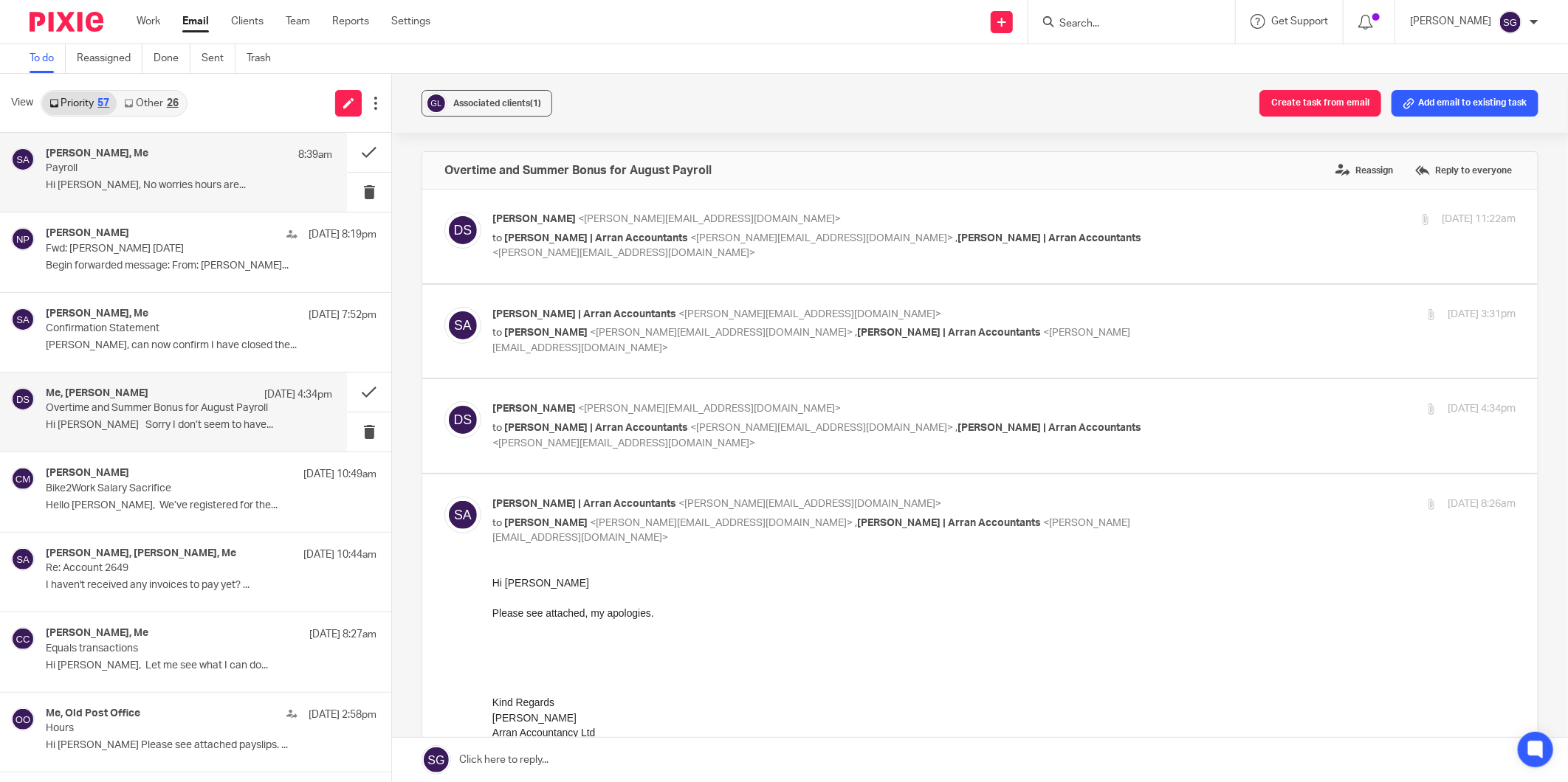
click at [183, 159] on div "Ian Howie, Me 8:39am" at bounding box center [188, 154] width 286 height 15
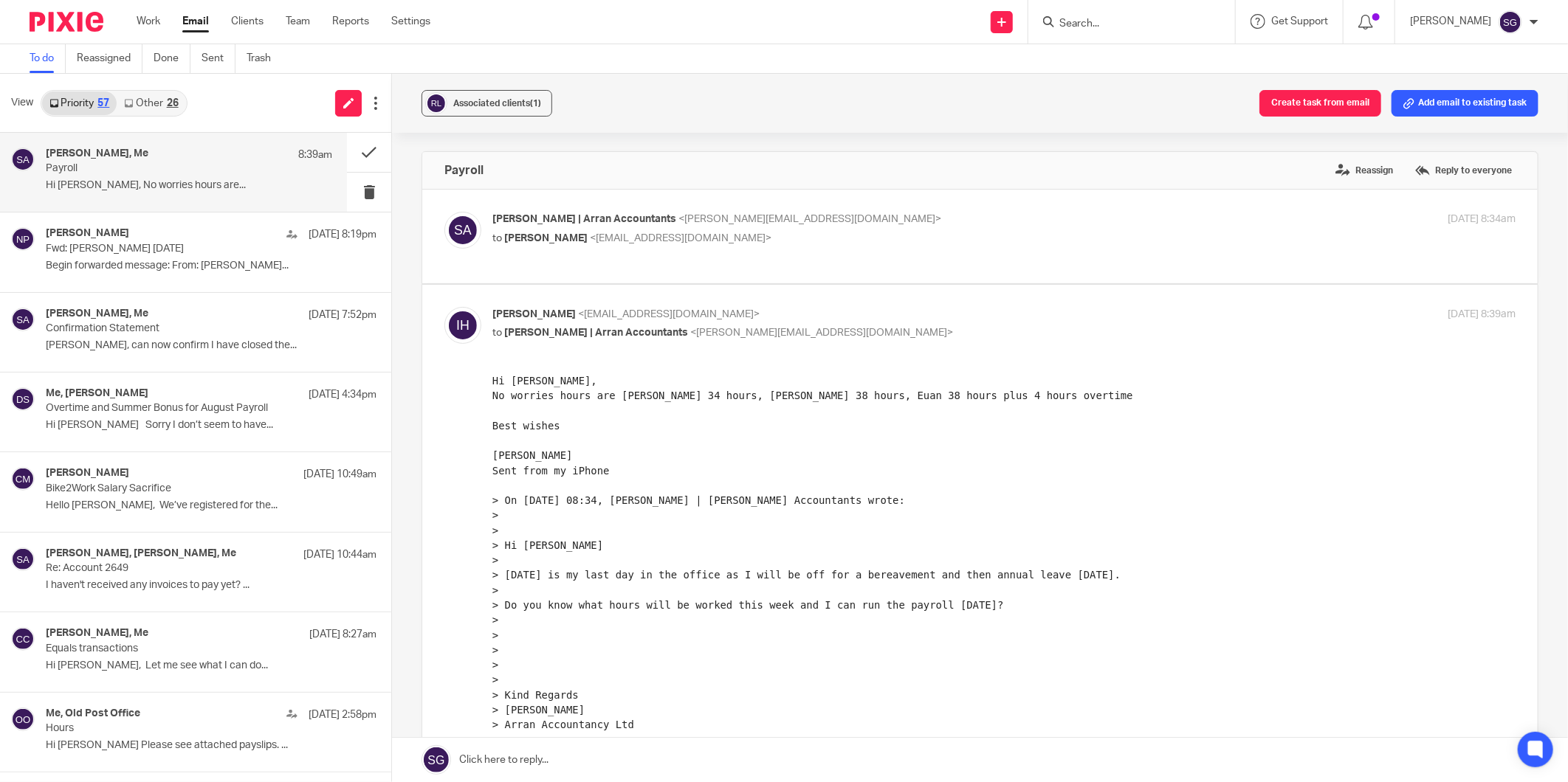
click at [1088, 18] on input "Search" at bounding box center [1123, 24] width 133 height 14
click at [200, 25] on link "Email" at bounding box center [195, 22] width 26 height 15
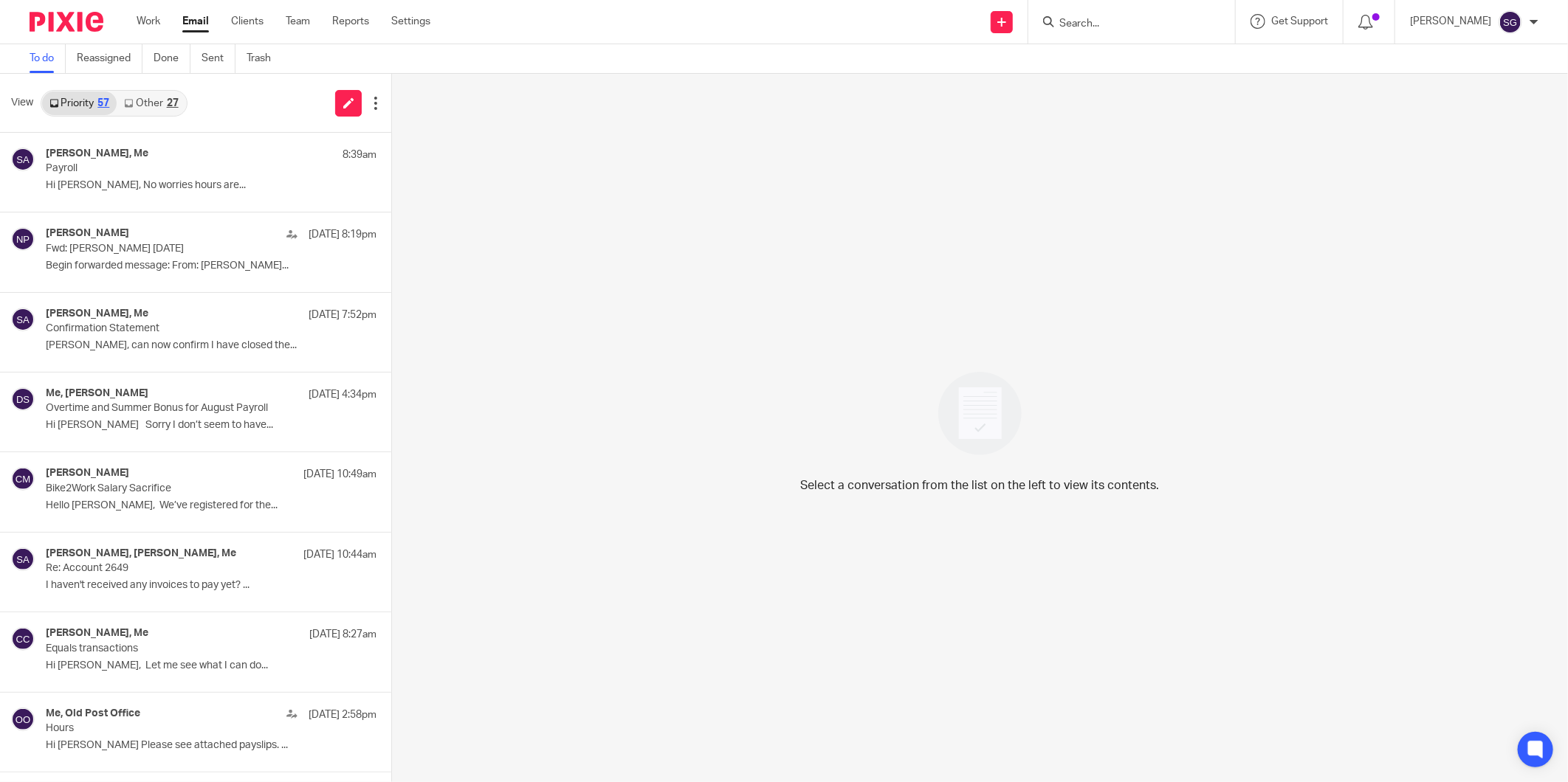
click at [153, 101] on link "Other 27" at bounding box center [151, 104] width 69 height 24
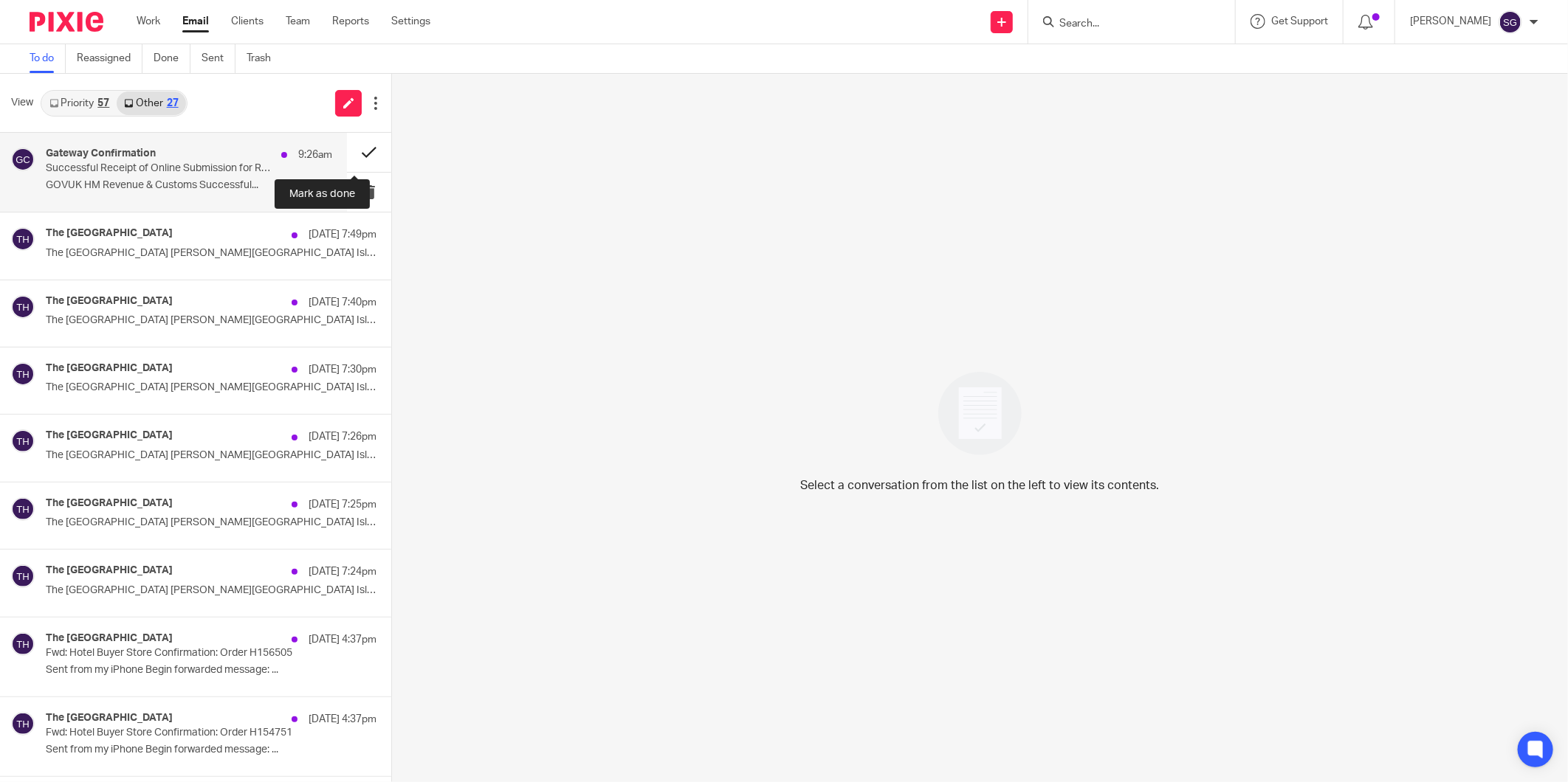
click at [366, 146] on button at bounding box center [369, 152] width 45 height 39
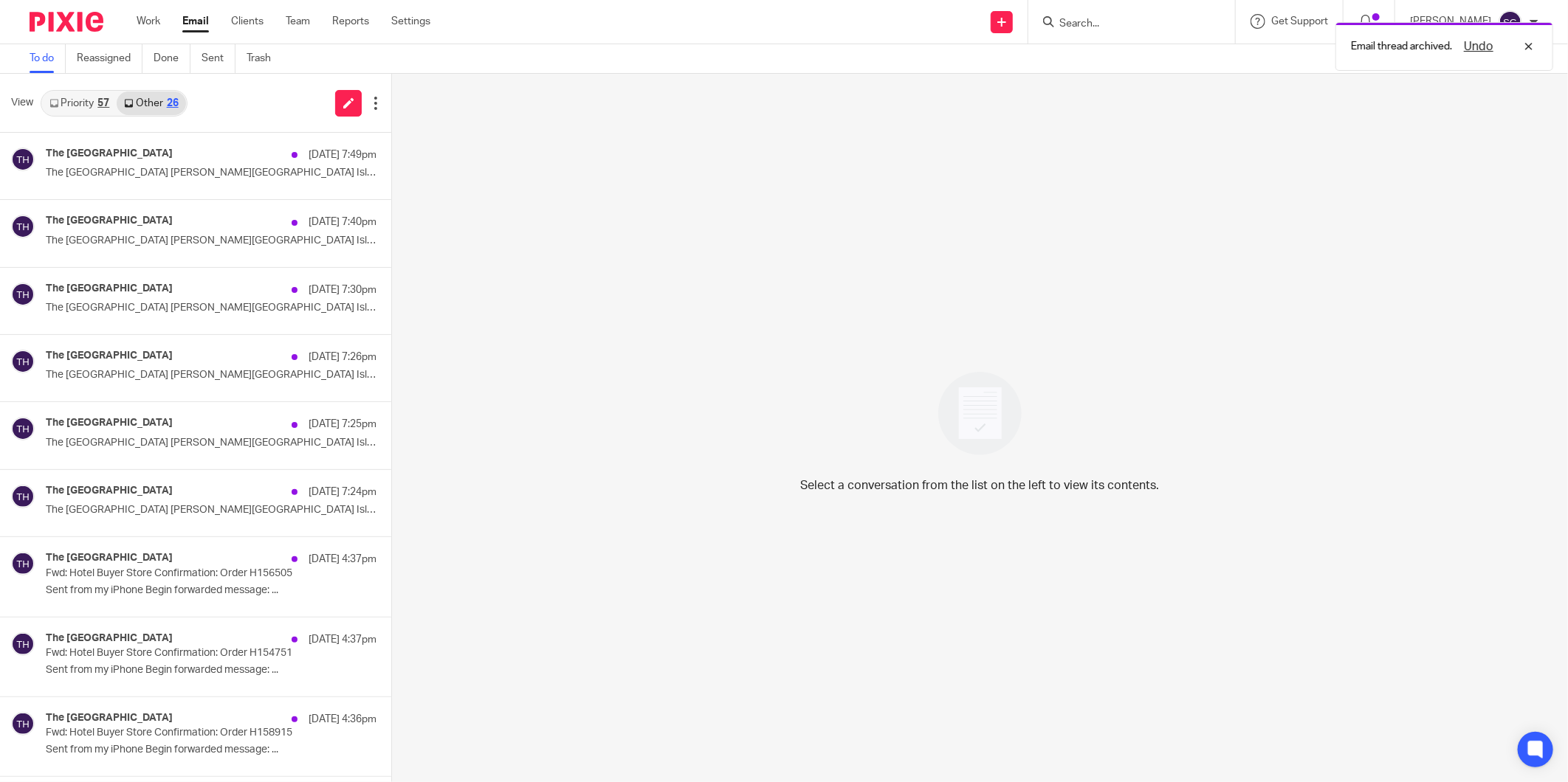
drag, startPoint x: 72, startPoint y: 101, endPoint x: 536, endPoint y: 1, distance: 474.7
click at [72, 100] on link "Priority 57" at bounding box center [80, 104] width 75 height 24
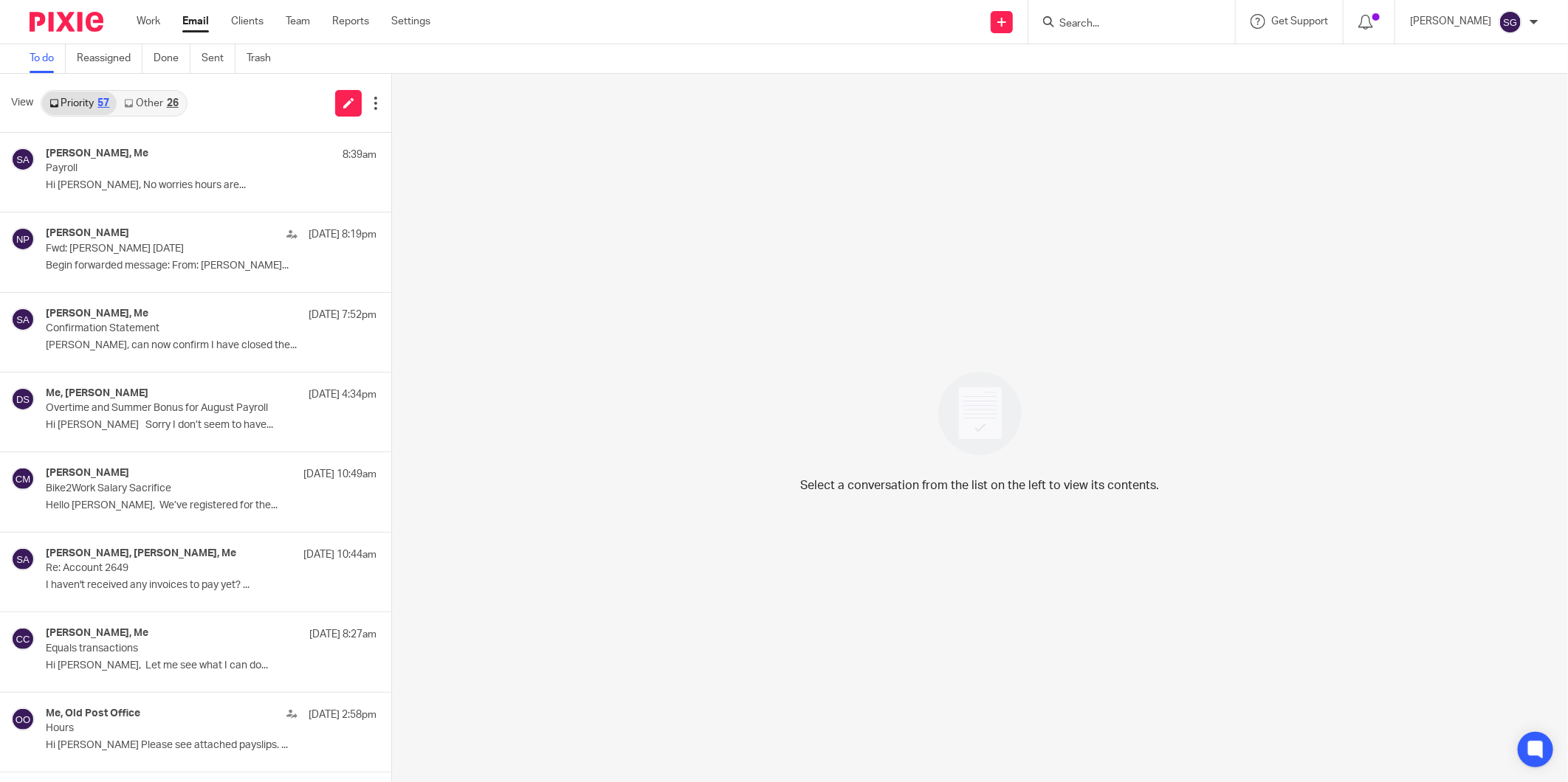
click at [644, 373] on div "Select a conversation from the list on the left to view its contents." at bounding box center [980, 428] width 1176 height 708
